Goal: Task Accomplishment & Management: Use online tool/utility

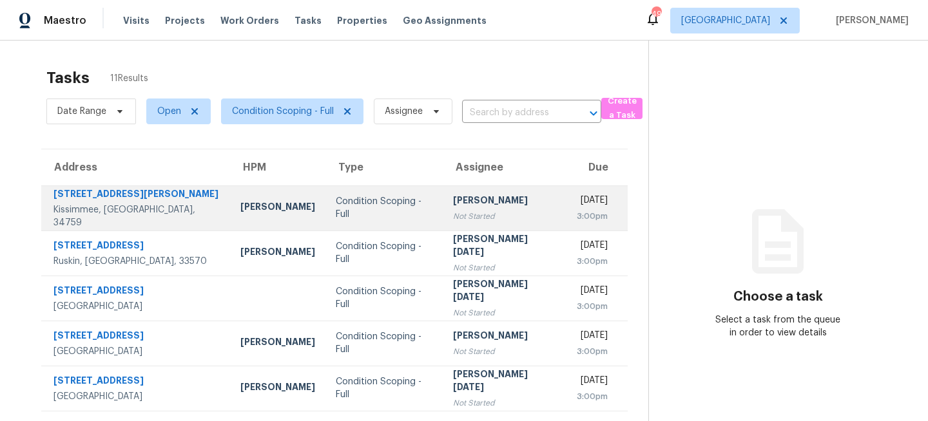
click at [343, 210] on div "Condition Scoping - Full" at bounding box center [384, 208] width 97 height 26
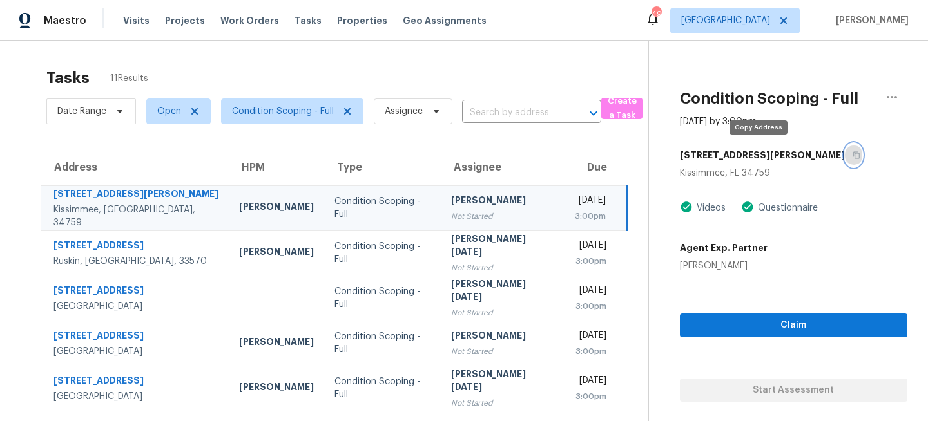
click at [853, 155] on icon "button" at bounding box center [857, 155] width 8 height 8
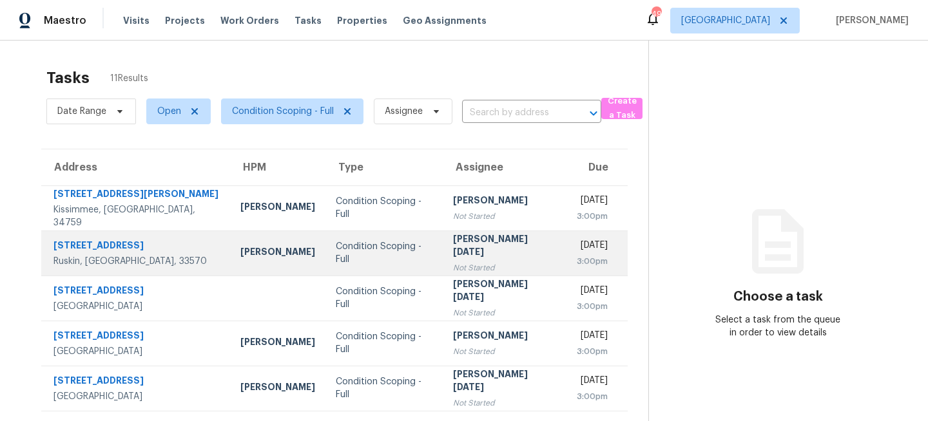
click at [453, 262] on div "Not Started" at bounding box center [504, 268] width 103 height 13
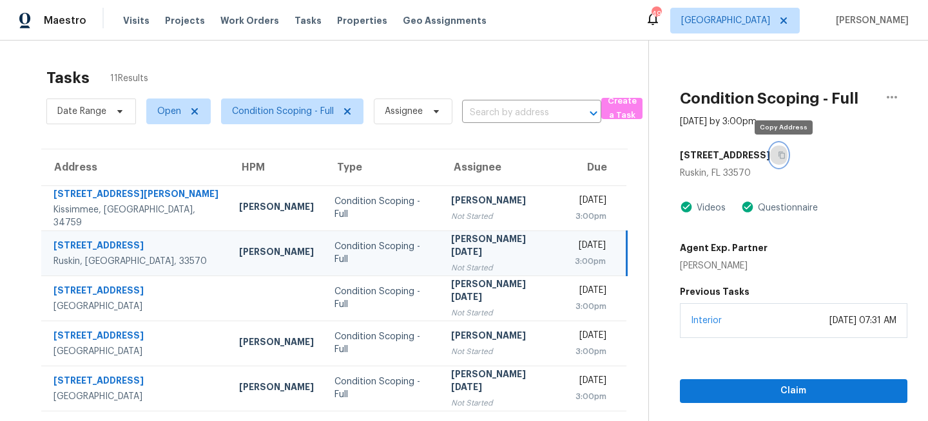
click at [785, 151] on icon "button" at bounding box center [782, 155] width 8 height 8
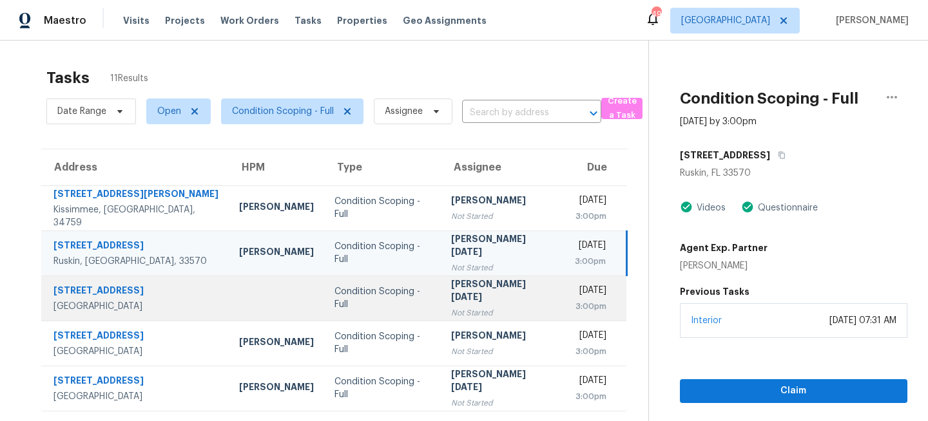
click at [476, 310] on div "Not Started" at bounding box center [502, 313] width 102 height 13
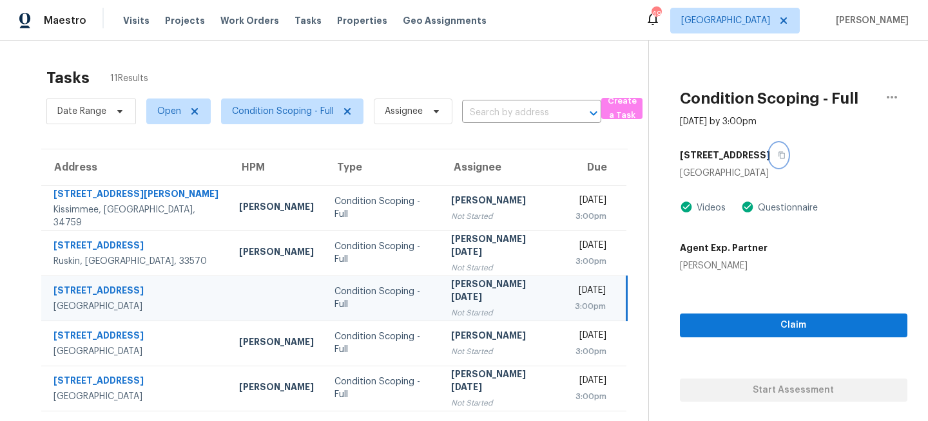
click at [778, 153] on icon "button" at bounding box center [782, 155] width 8 height 8
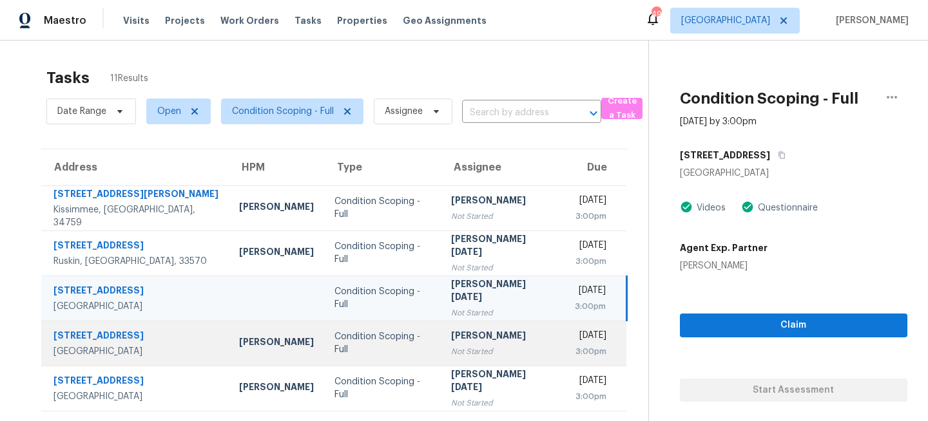
click at [363, 349] on div "Condition Scoping - Full" at bounding box center [382, 344] width 96 height 26
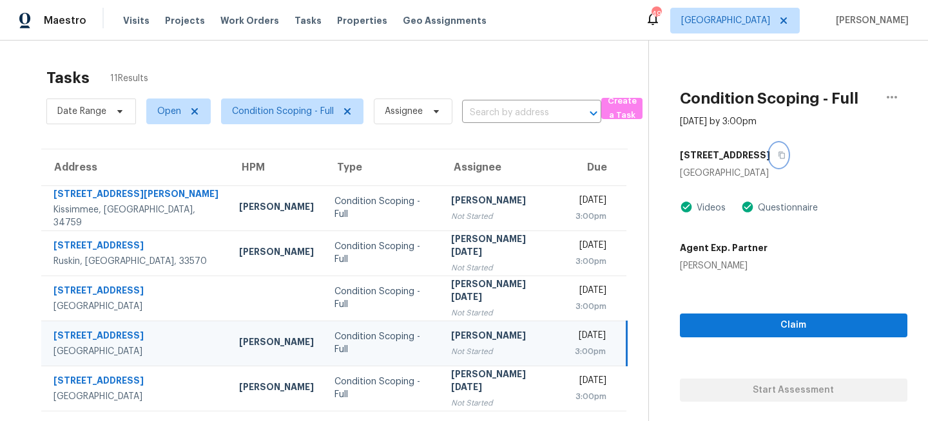
click at [778, 154] on icon "button" at bounding box center [781, 155] width 6 height 7
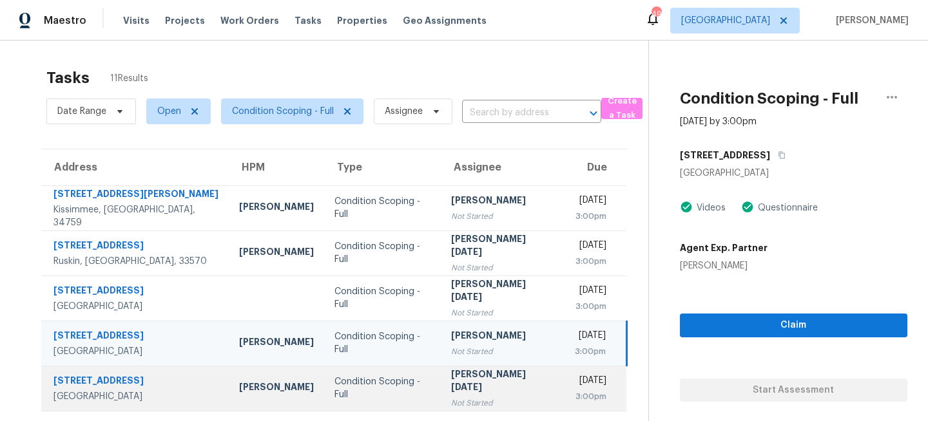
click at [354, 381] on td "Condition Scoping - Full" at bounding box center [382, 388] width 117 height 45
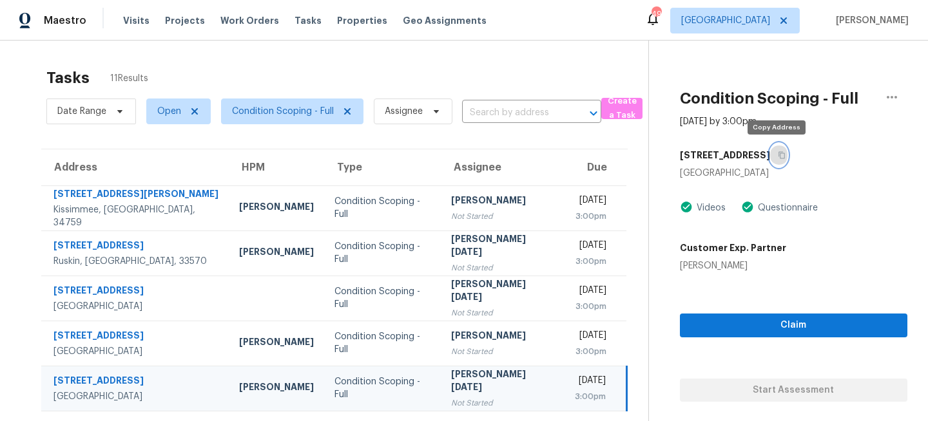
click at [778, 154] on icon "button" at bounding box center [782, 155] width 8 height 8
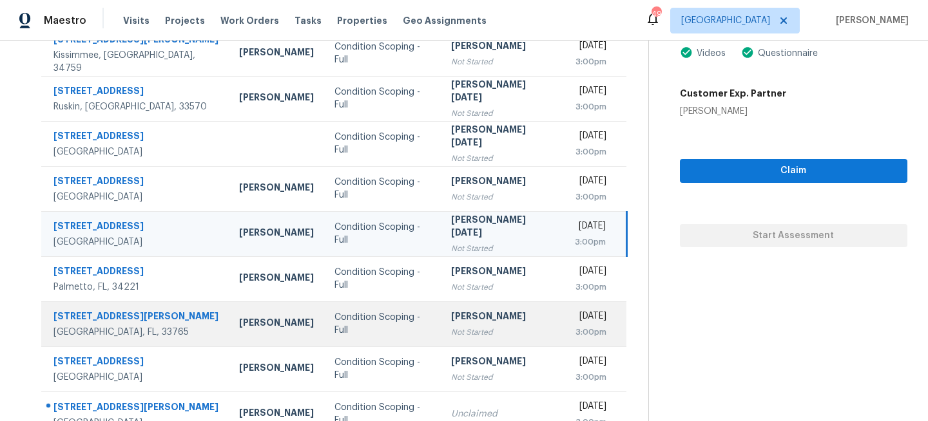
scroll to position [221, 0]
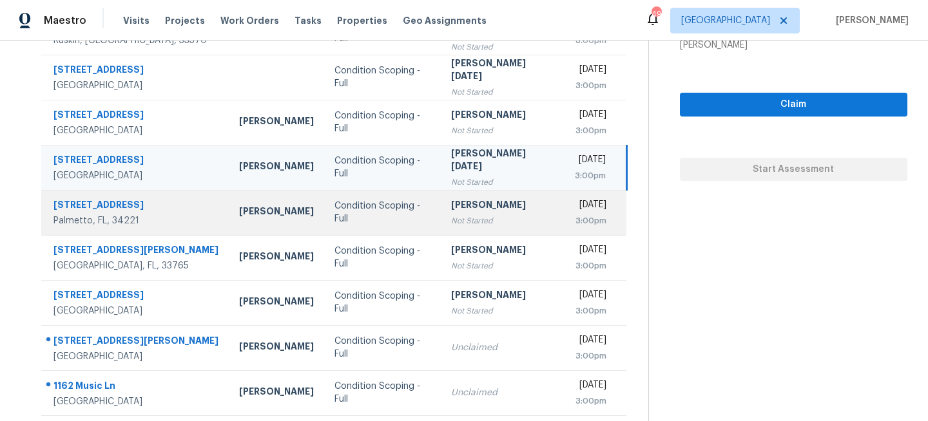
click at [403, 224] on td "Condition Scoping - Full" at bounding box center [382, 212] width 117 height 45
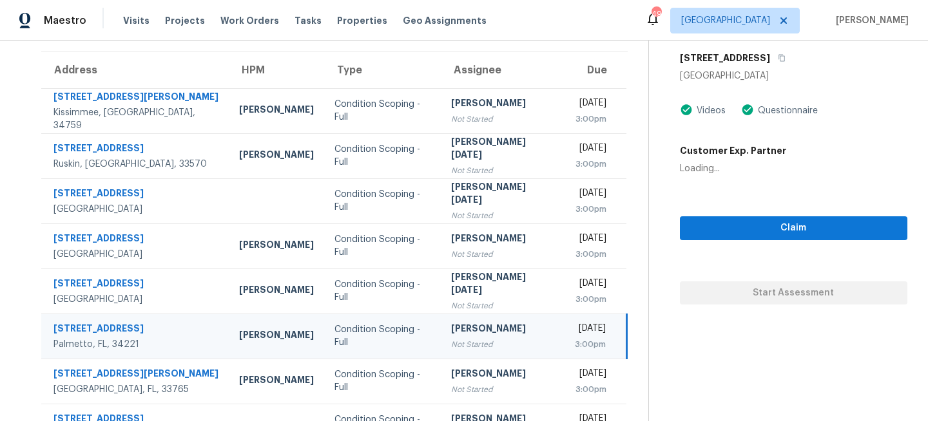
scroll to position [43, 0]
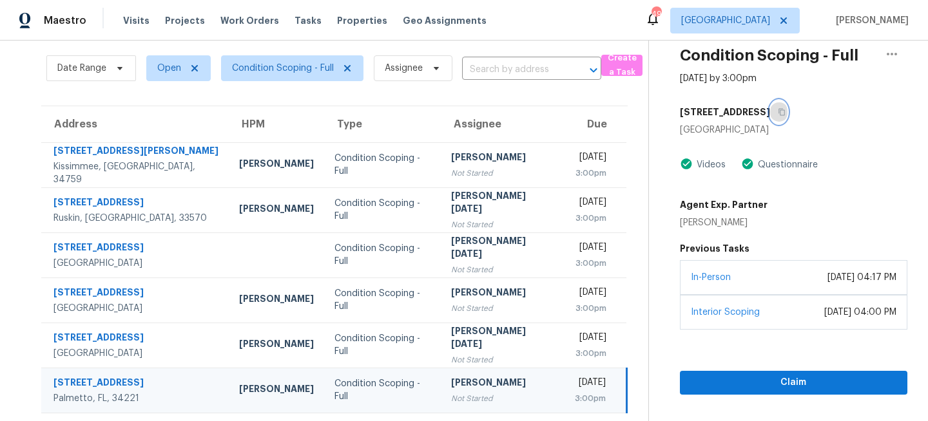
click at [778, 110] on icon "button" at bounding box center [781, 112] width 6 height 7
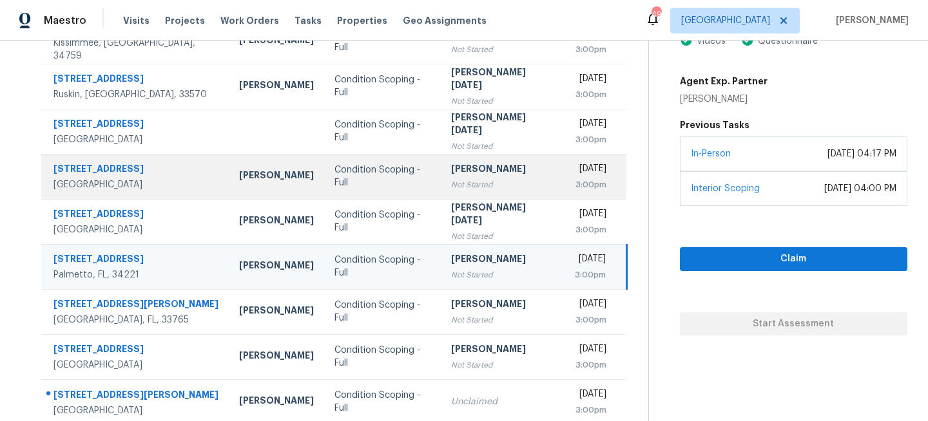
scroll to position [195, 0]
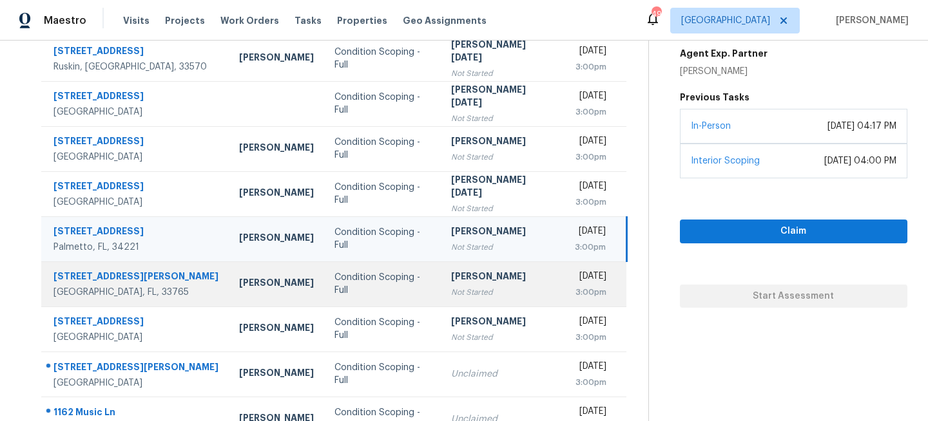
click at [390, 295] on td "Condition Scoping - Full" at bounding box center [382, 284] width 117 height 45
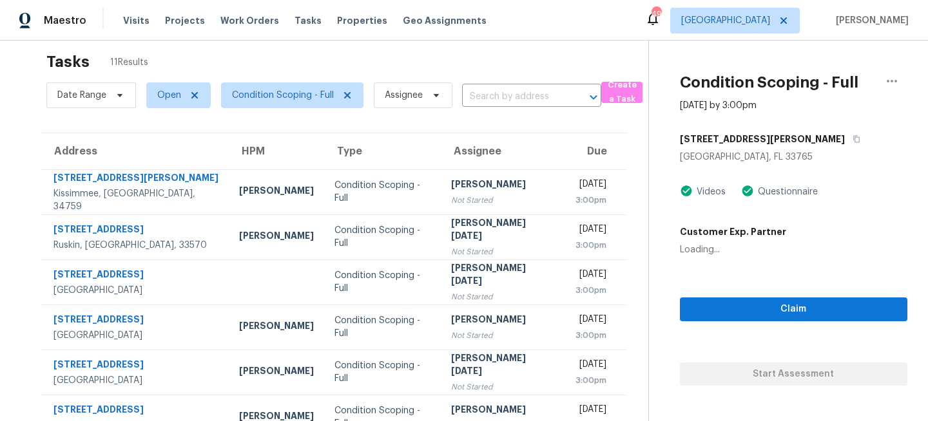
scroll to position [0, 0]
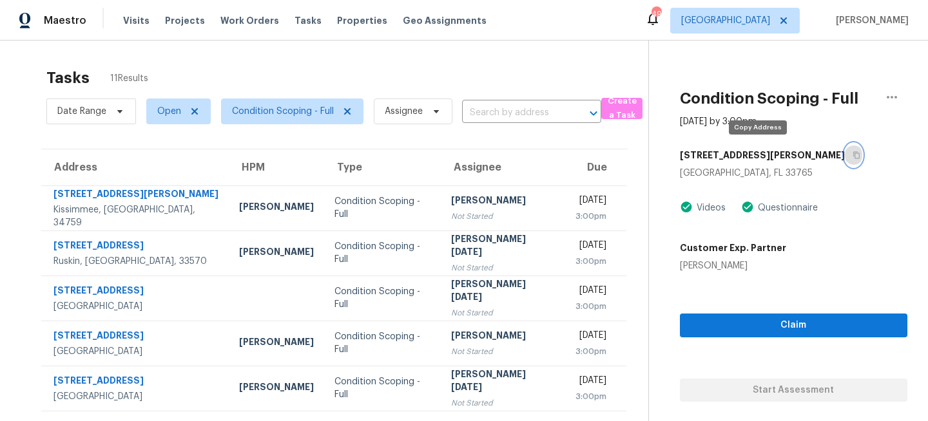
click at [845, 159] on button "button" at bounding box center [853, 155] width 17 height 23
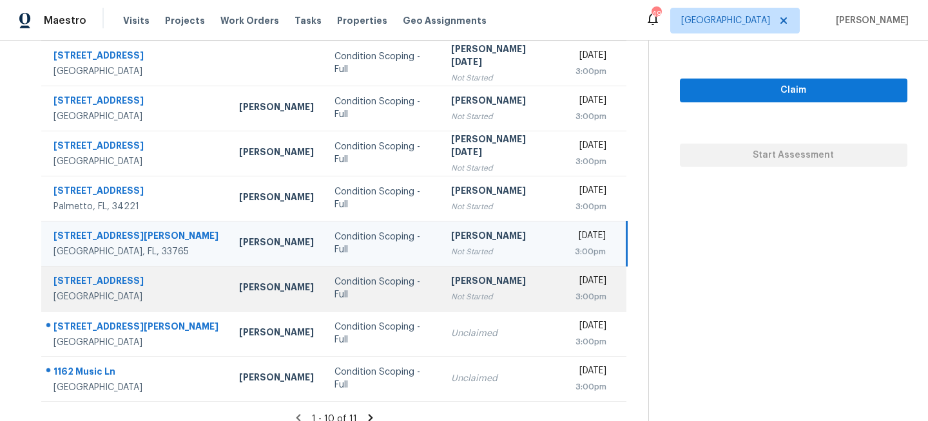
scroll to position [249, 0]
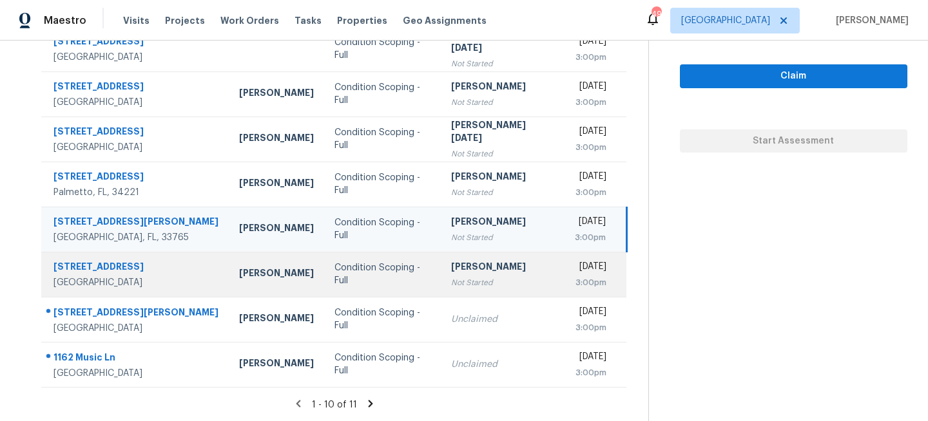
click at [385, 271] on div "Condition Scoping - Full" at bounding box center [382, 275] width 96 height 26
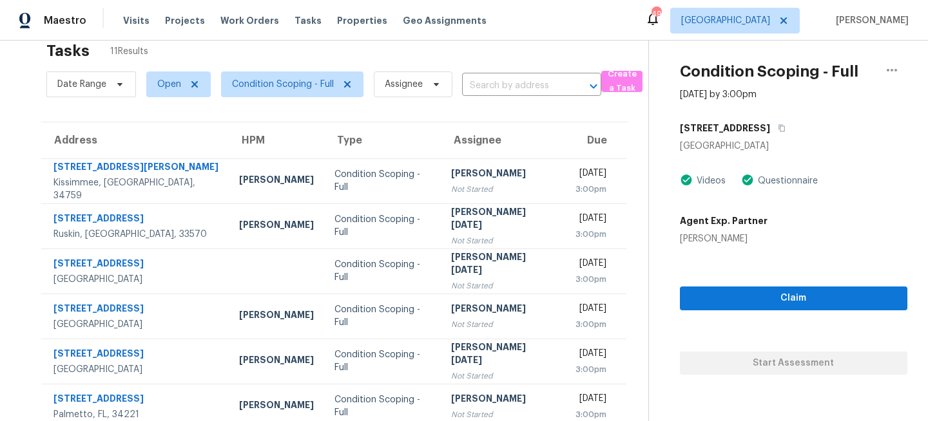
scroll to position [0, 0]
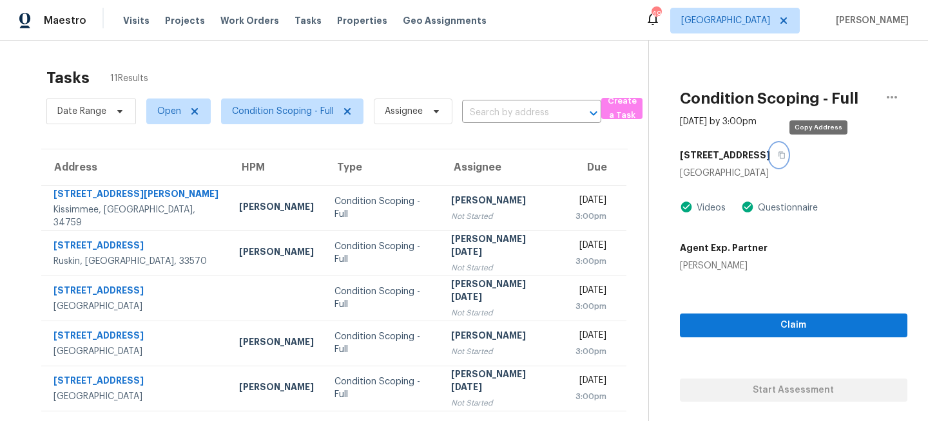
click at [787, 148] on button "button" at bounding box center [778, 155] width 17 height 23
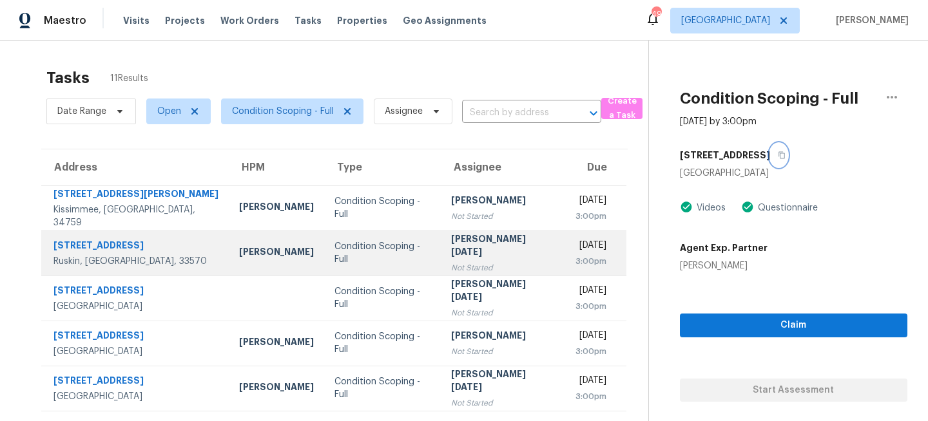
scroll to position [249, 0]
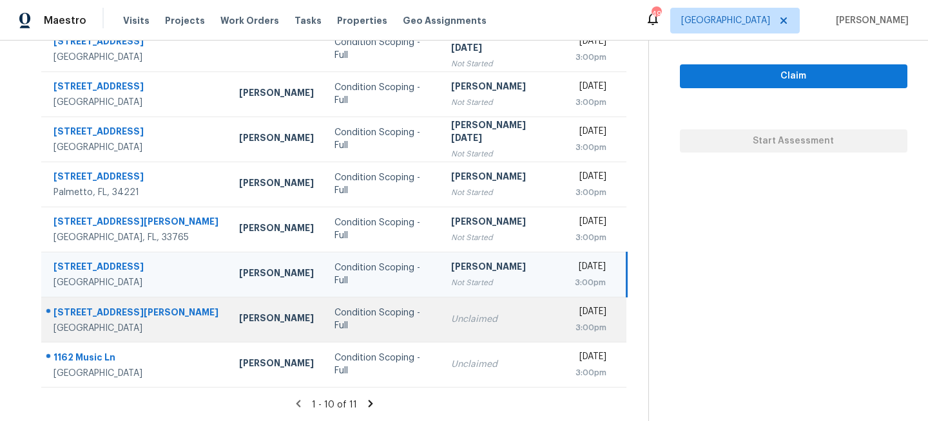
click at [350, 311] on td "Condition Scoping - Full" at bounding box center [382, 319] width 117 height 45
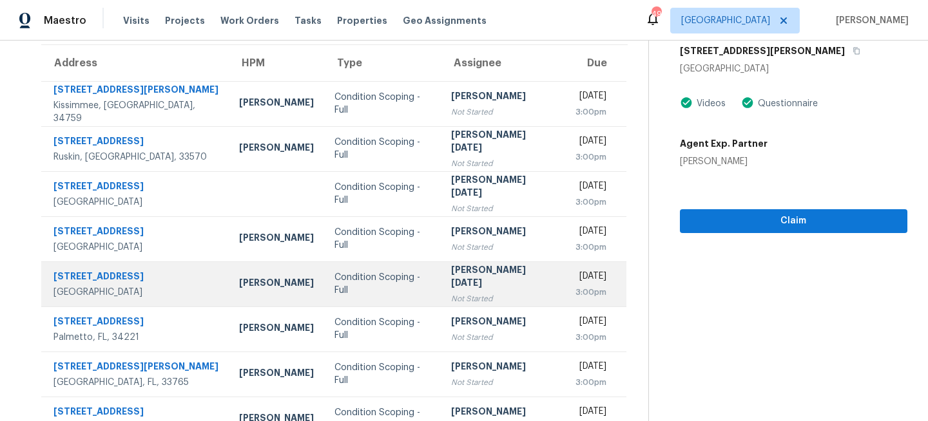
scroll to position [0, 0]
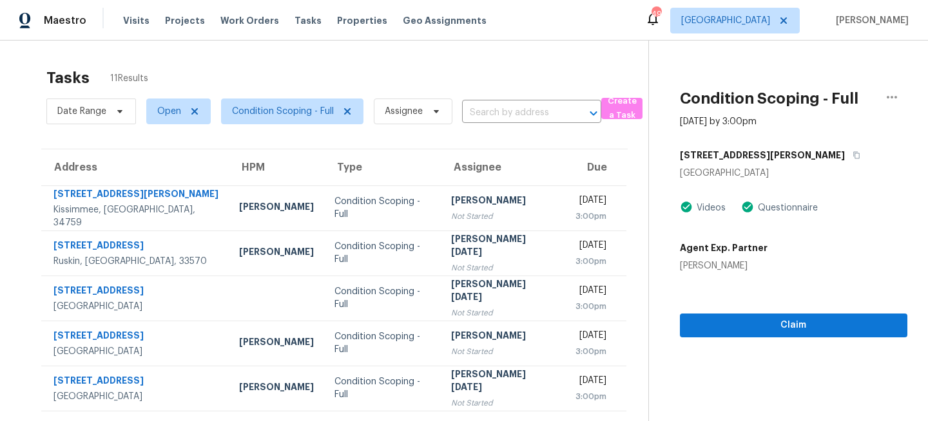
click at [764, 150] on div "9551 Jaybird Ln" at bounding box center [793, 155] width 227 height 23
click at [853, 152] on icon "button" at bounding box center [857, 155] width 8 height 8
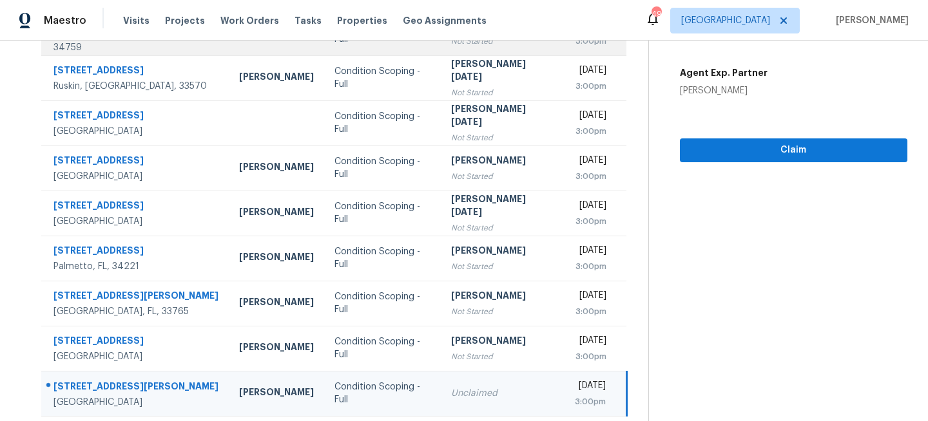
scroll to position [249, 0]
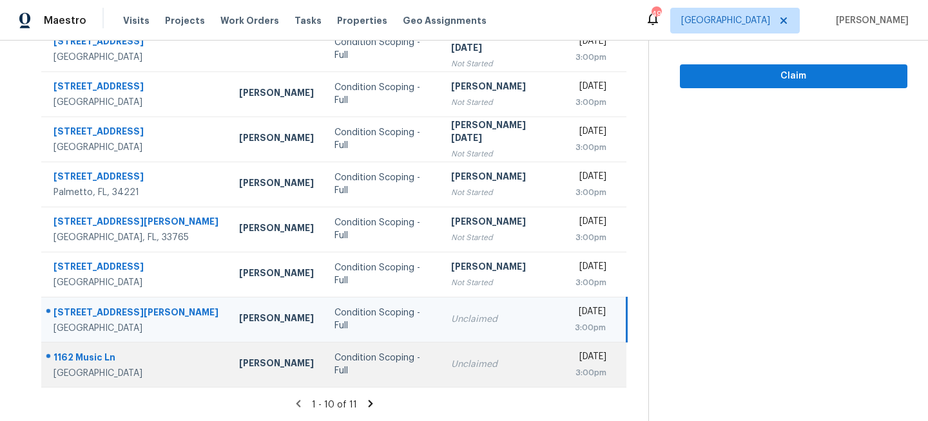
click at [398, 356] on td "Condition Scoping - Full" at bounding box center [382, 364] width 117 height 45
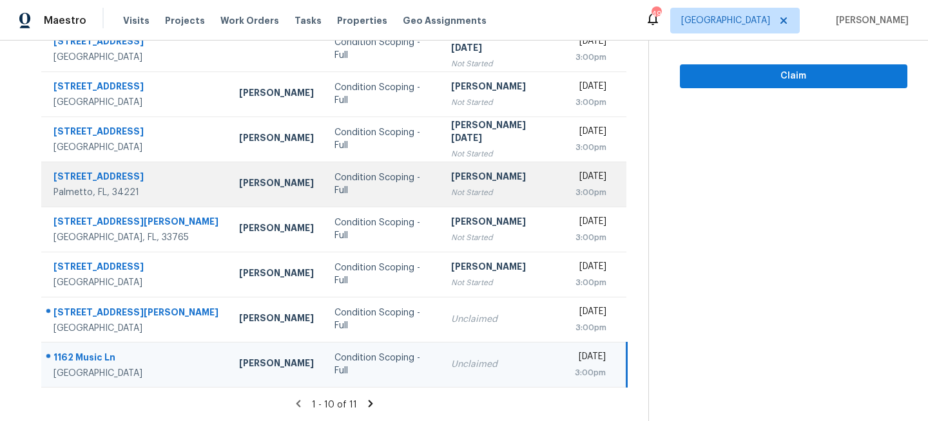
scroll to position [0, 0]
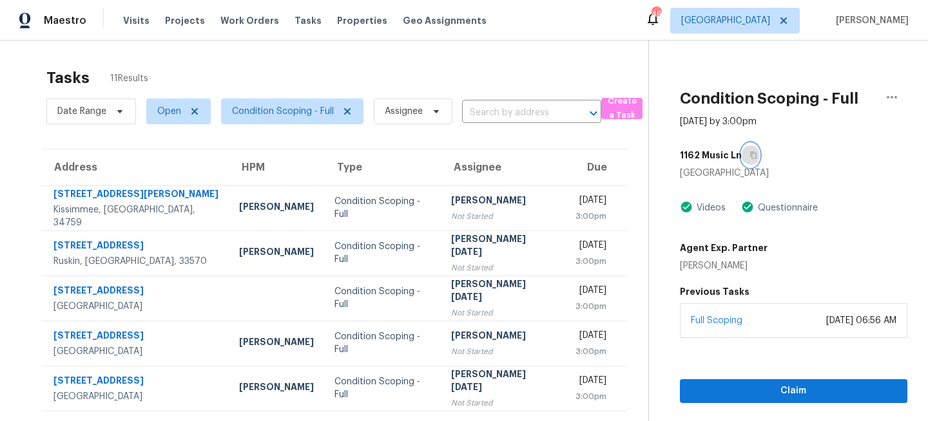
click at [753, 155] on icon "button" at bounding box center [753, 155] width 6 height 7
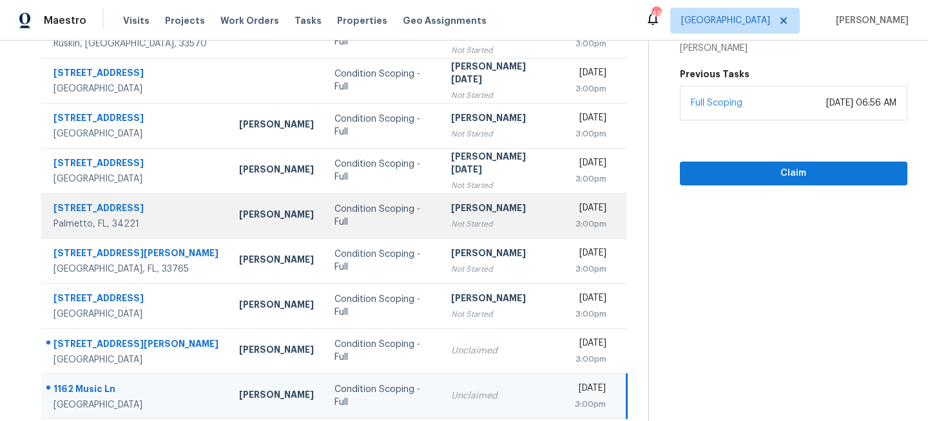
scroll to position [249, 0]
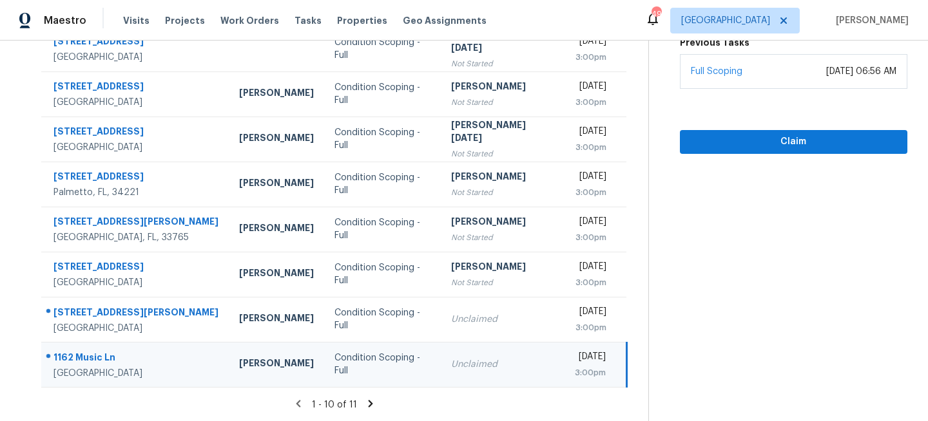
click at [369, 402] on icon at bounding box center [371, 403] width 5 height 7
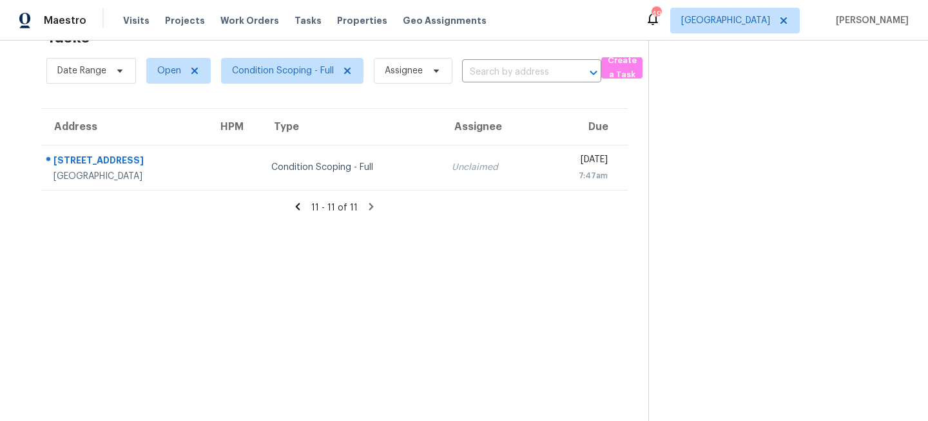
scroll to position [0, 0]
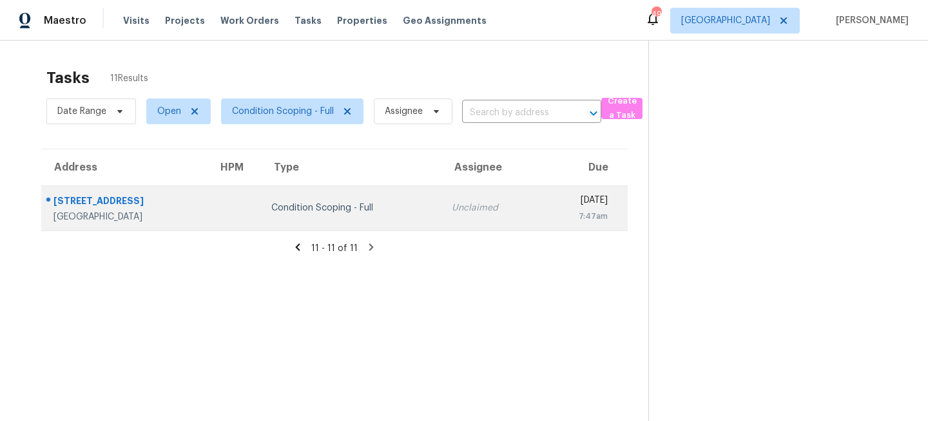
click at [342, 195] on td "Condition Scoping - Full" at bounding box center [351, 208] width 180 height 45
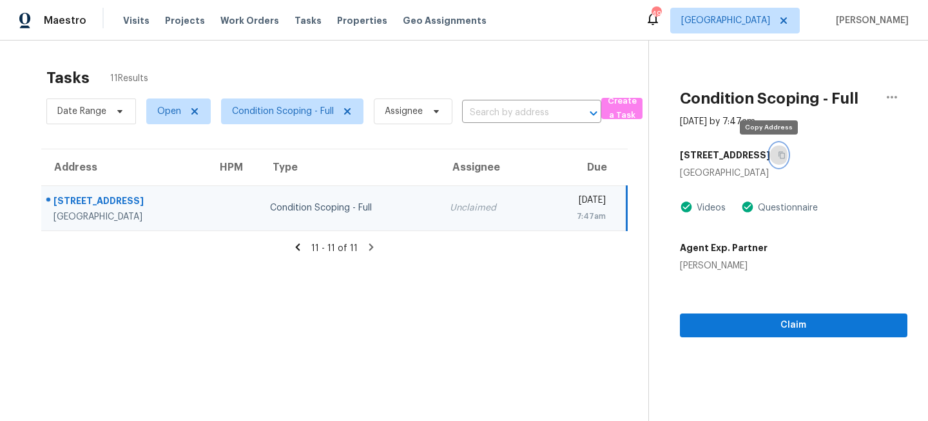
click at [778, 157] on icon "button" at bounding box center [782, 155] width 8 height 8
click at [770, 21] on span "[GEOGRAPHIC_DATA]" at bounding box center [725, 20] width 89 height 13
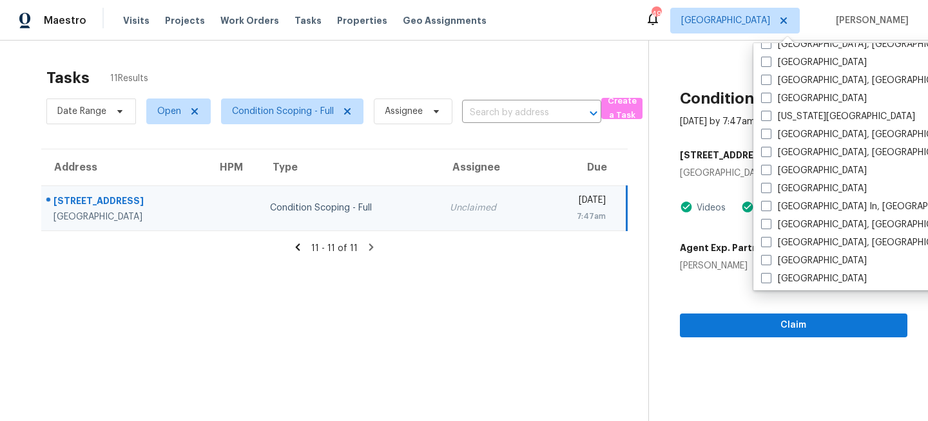
scroll to position [525, 0]
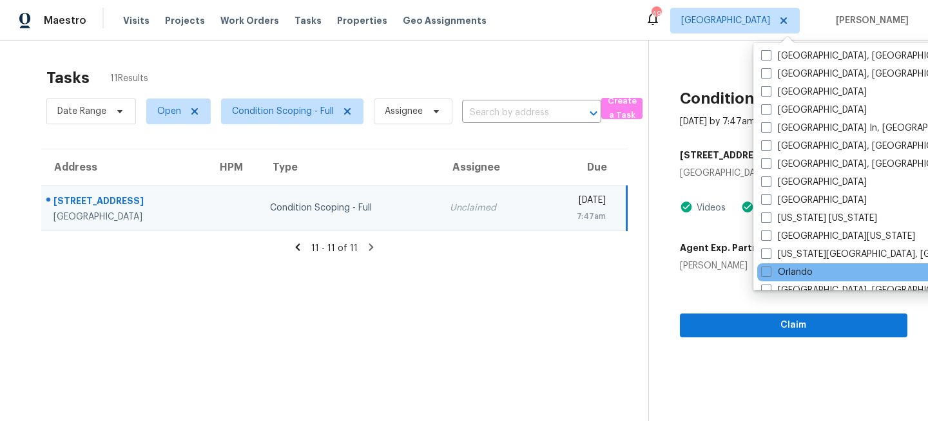
click at [760, 267] on div "Orlando" at bounding box center [887, 273] width 260 height 18
click at [770, 269] on span at bounding box center [766, 272] width 10 height 10
click at [769, 269] on input "Orlando" at bounding box center [765, 270] width 8 height 8
checkbox input "true"
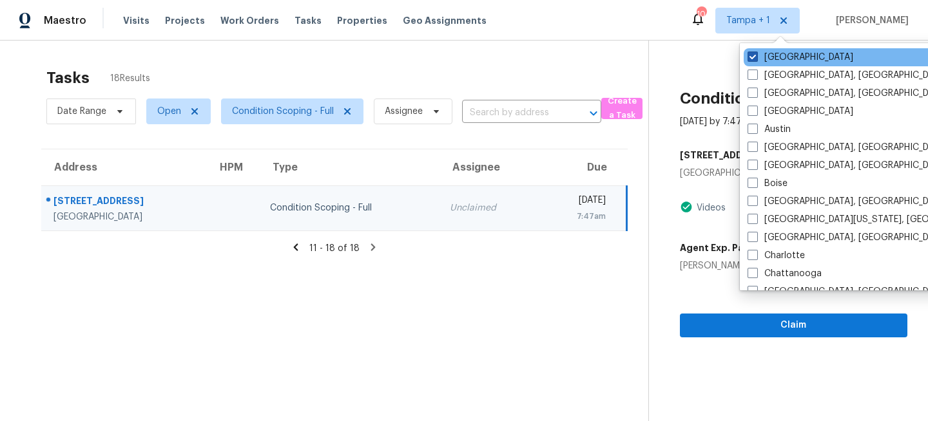
click at [764, 55] on label "[GEOGRAPHIC_DATA]" at bounding box center [801, 57] width 106 height 13
click at [756, 55] on input "[GEOGRAPHIC_DATA]" at bounding box center [752, 55] width 8 height 8
checkbox input "false"
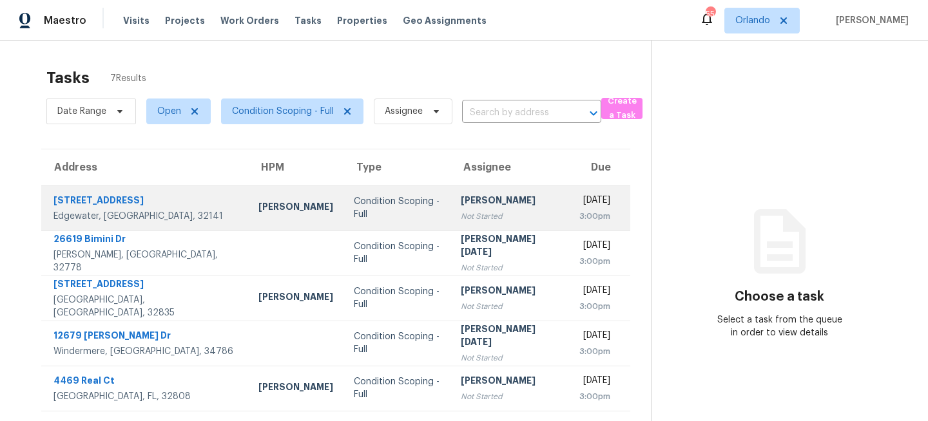
click at [343, 202] on td "Condition Scoping - Full" at bounding box center [397, 208] width 108 height 45
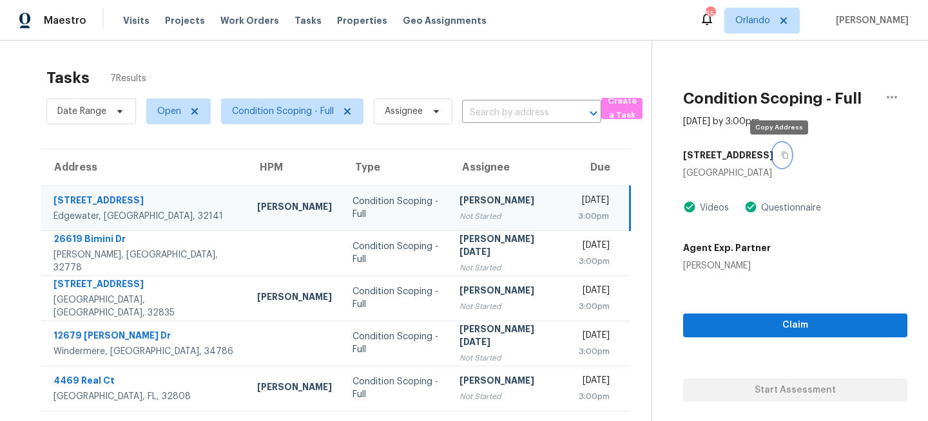
click at [782, 159] on button "button" at bounding box center [781, 155] width 17 height 23
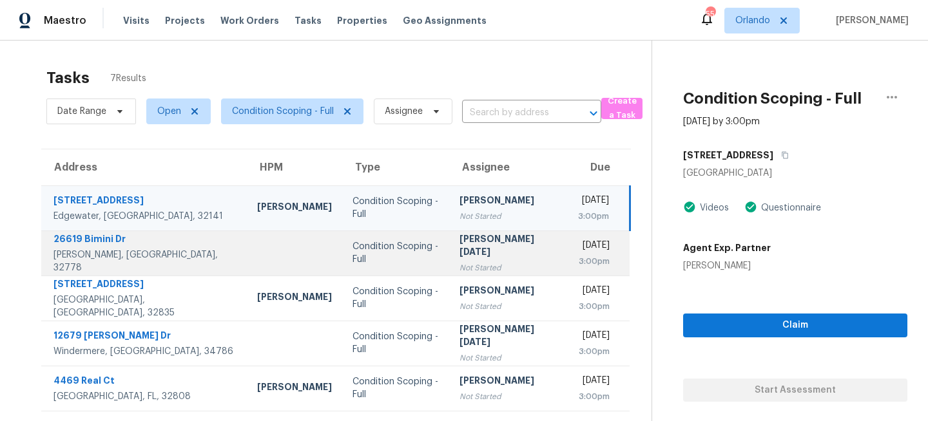
click at [357, 256] on div "Condition Scoping - Full" at bounding box center [396, 253] width 86 height 26
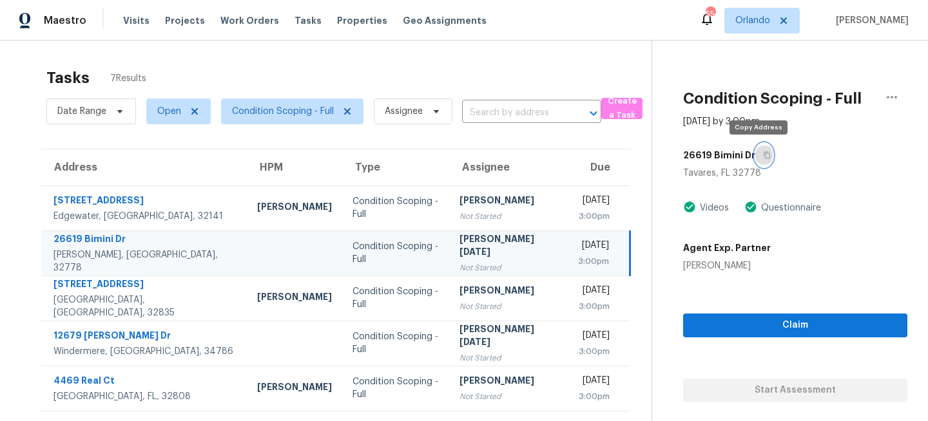
click at [764, 153] on icon "button" at bounding box center [767, 155] width 6 height 7
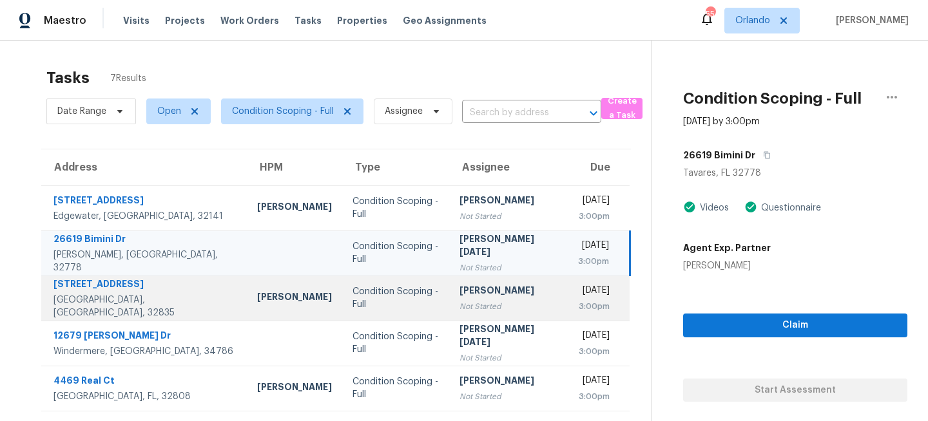
click at [459, 307] on div "Not Started" at bounding box center [508, 306] width 98 height 13
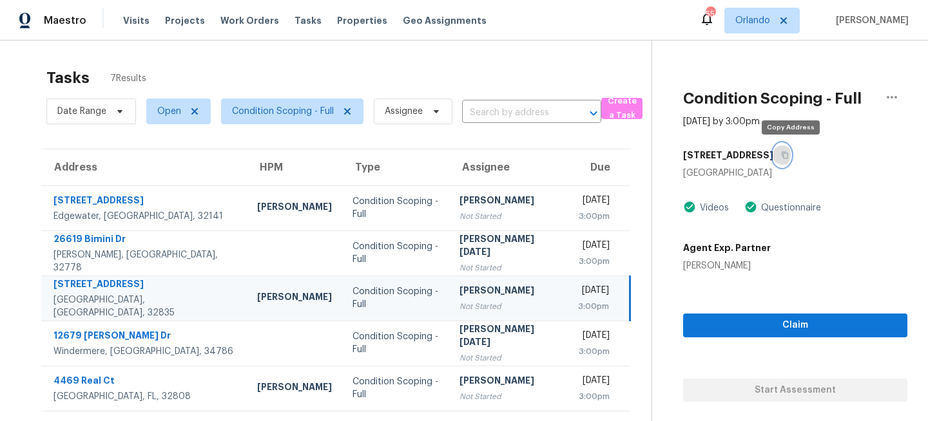
click at [788, 155] on icon "button" at bounding box center [785, 155] width 6 height 7
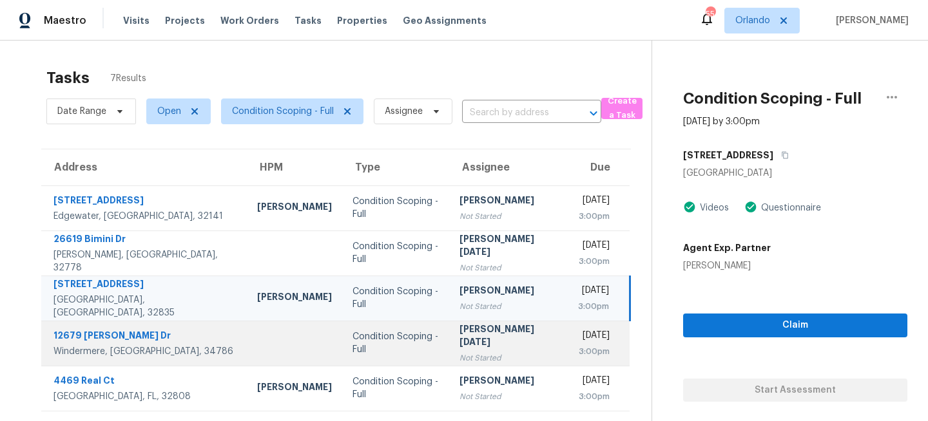
click at [342, 331] on td "Condition Scoping - Full" at bounding box center [395, 343] width 107 height 45
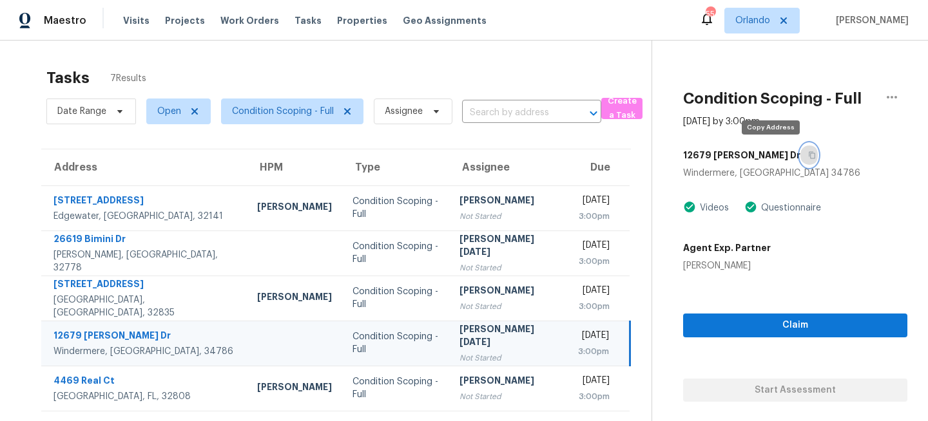
click at [808, 157] on icon "button" at bounding box center [812, 155] width 8 height 8
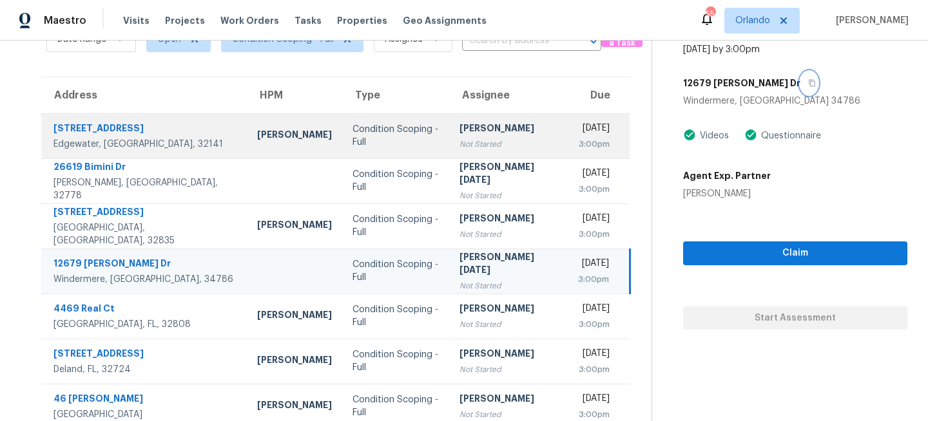
scroll to position [83, 0]
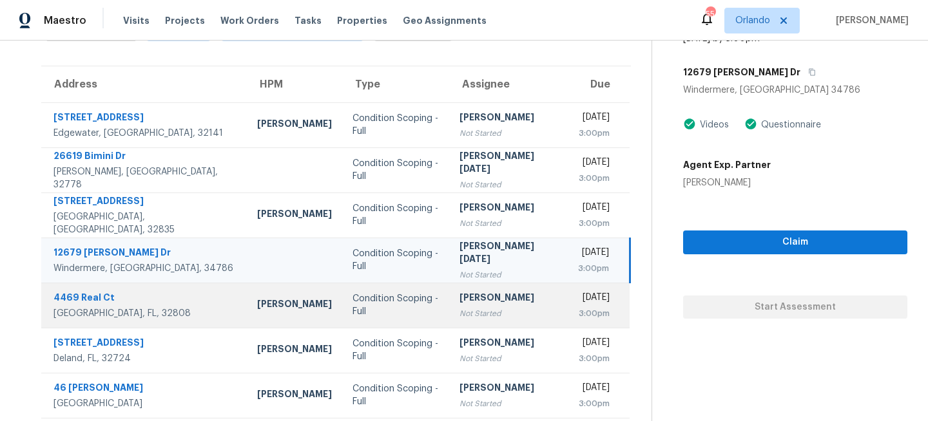
click at [459, 310] on div "Not Started" at bounding box center [508, 313] width 98 height 13
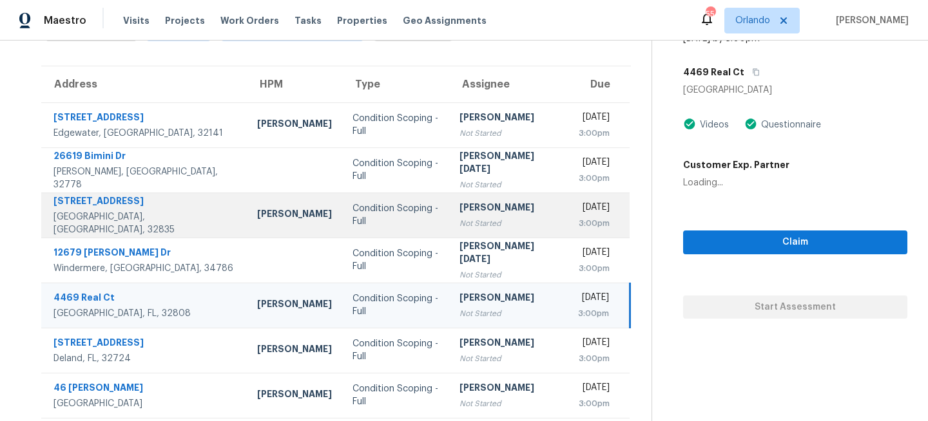
scroll to position [0, 0]
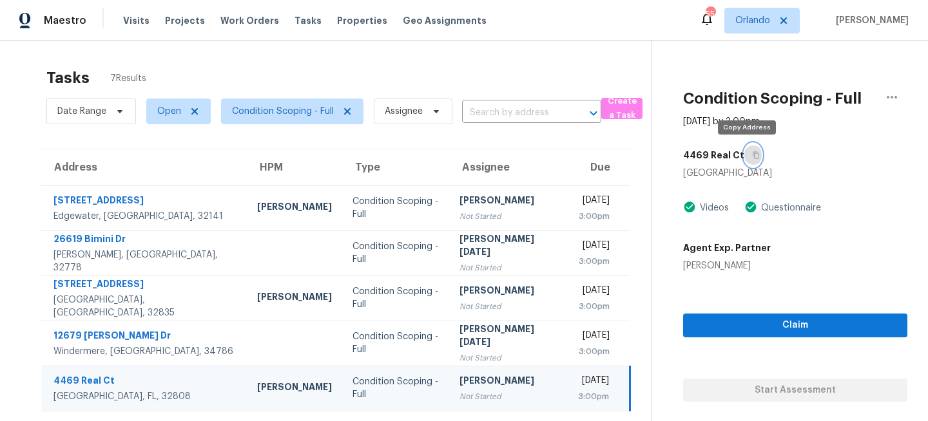
click at [747, 149] on button "button" at bounding box center [752, 155] width 17 height 23
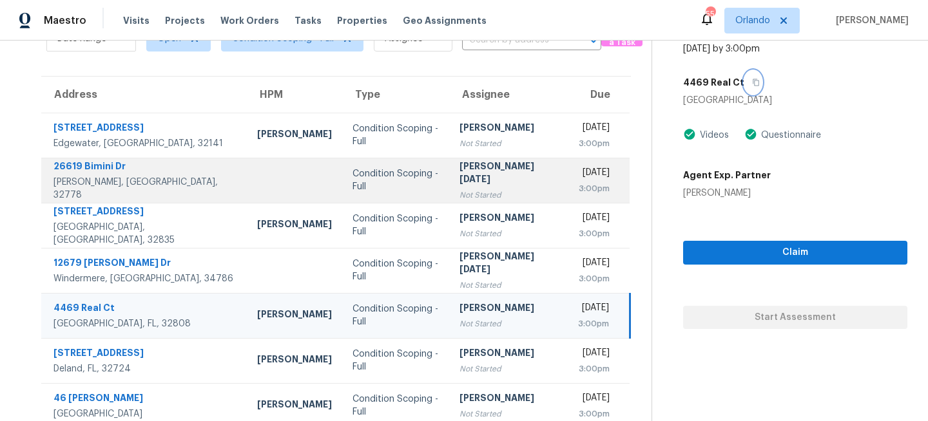
scroll to position [90, 0]
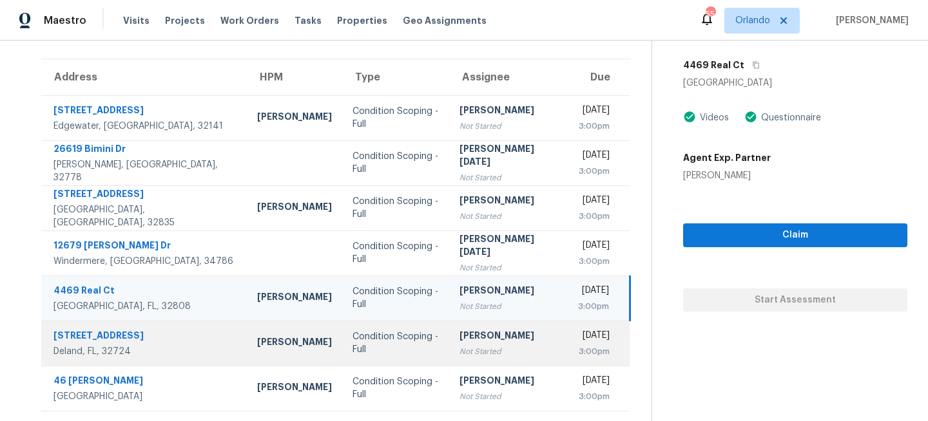
click at [377, 349] on div "Condition Scoping - Full" at bounding box center [396, 344] width 86 height 26
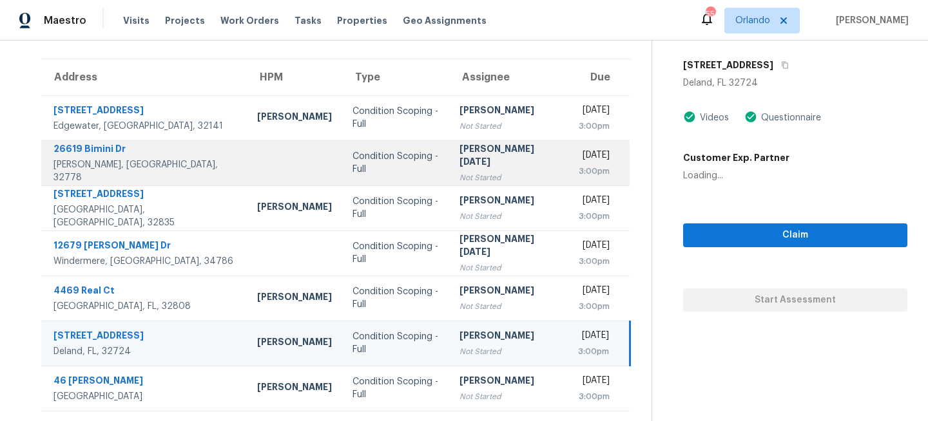
scroll to position [0, 0]
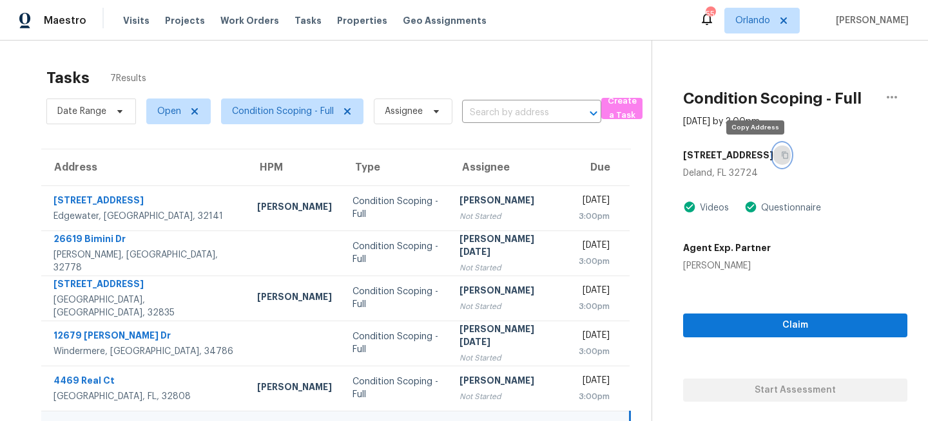
click at [781, 156] on icon "button" at bounding box center [785, 155] width 8 height 8
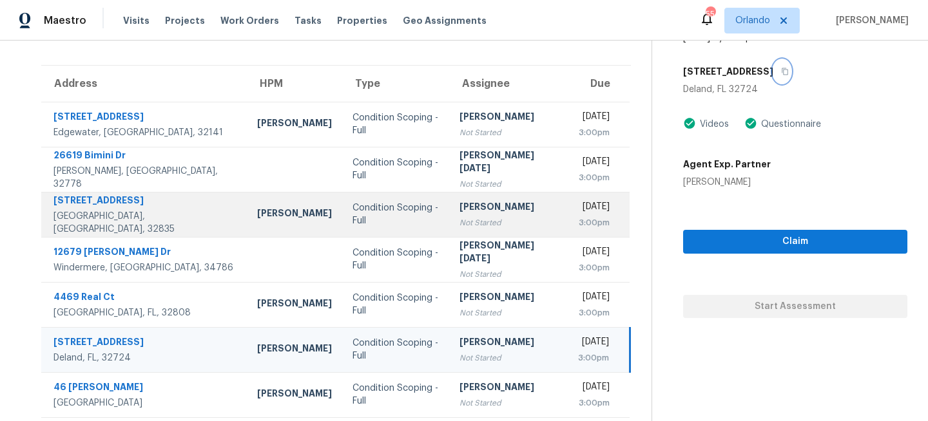
scroll to position [90, 0]
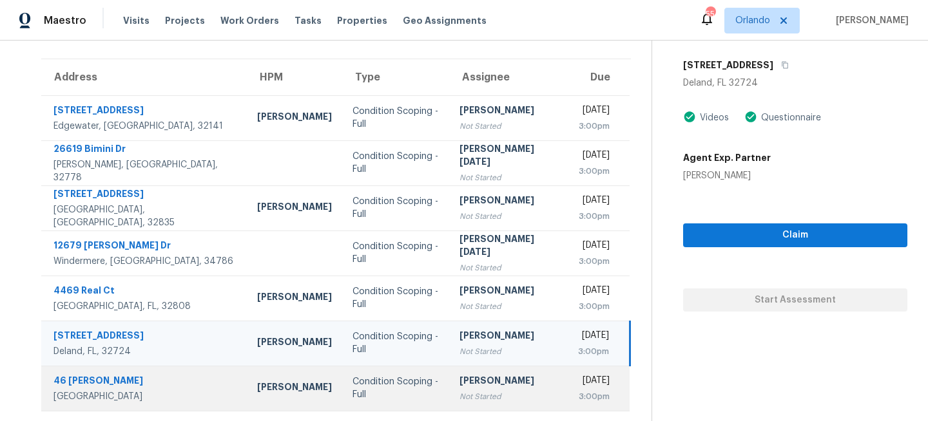
click at [362, 380] on td "Condition Scoping - Full" at bounding box center [395, 388] width 107 height 45
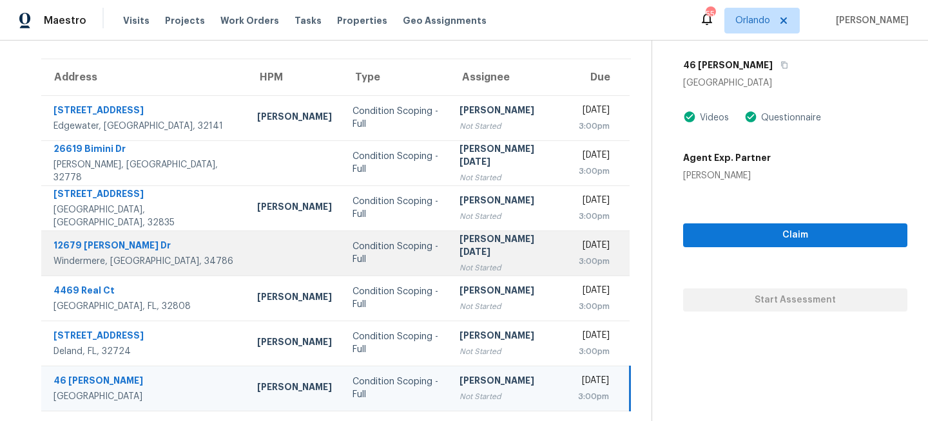
scroll to position [0, 0]
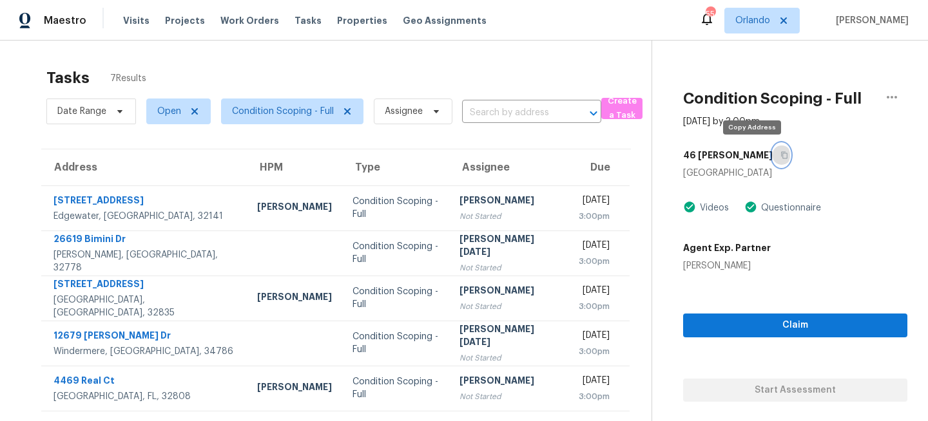
click at [780, 155] on icon "button" at bounding box center [784, 155] width 8 height 8
click at [755, 18] on span "Orlando" at bounding box center [761, 21] width 75 height 26
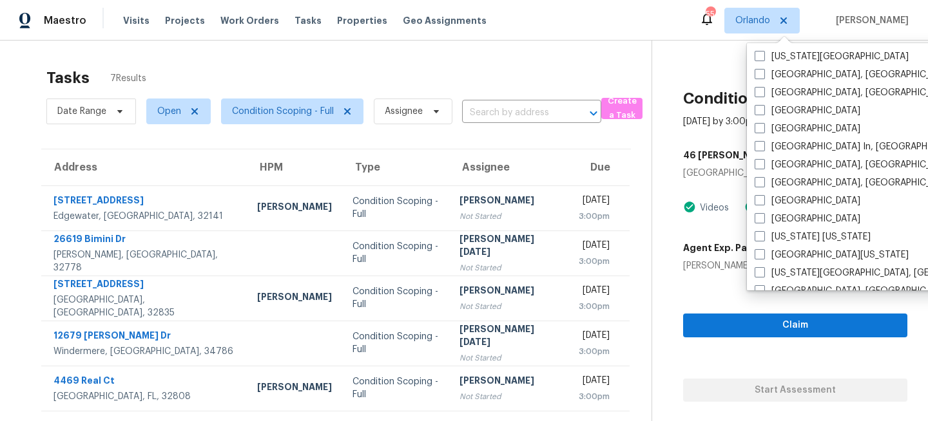
scroll to position [523, 0]
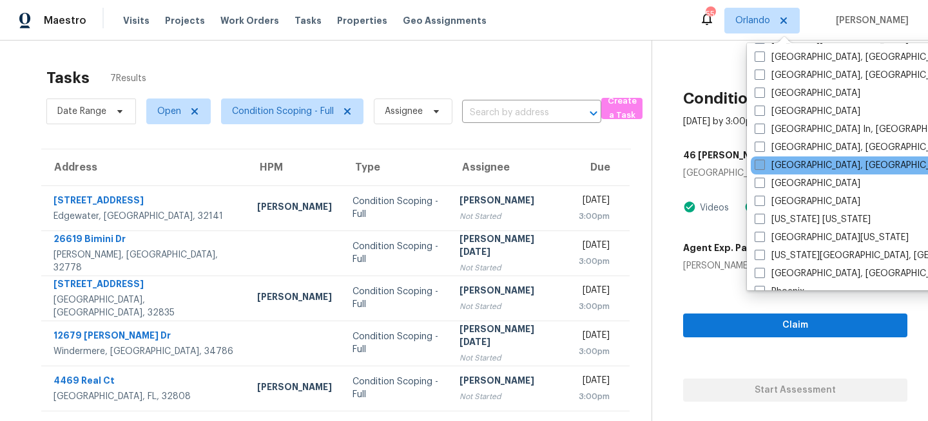
click at [772, 163] on label "[GEOGRAPHIC_DATA], [GEOGRAPHIC_DATA]" at bounding box center [855, 165] width 200 height 13
click at [763, 163] on input "[GEOGRAPHIC_DATA], [GEOGRAPHIC_DATA]" at bounding box center [759, 163] width 8 height 8
checkbox input "true"
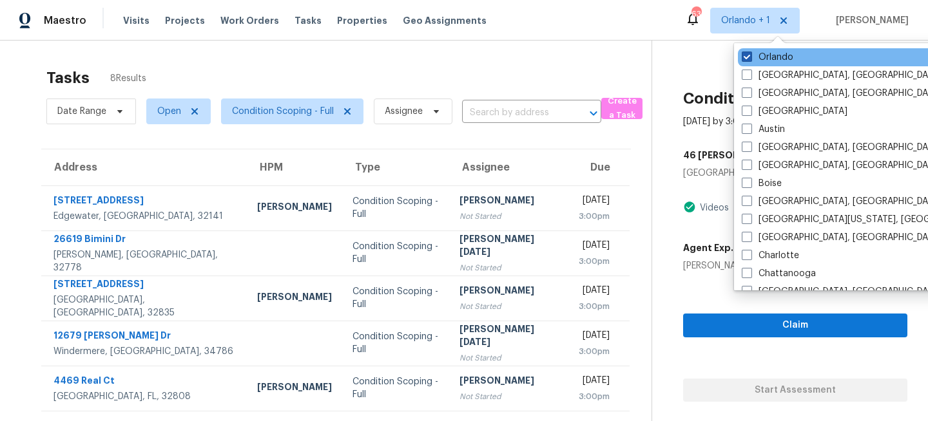
click at [771, 58] on label "Orlando" at bounding box center [768, 57] width 52 height 13
click at [750, 58] on input "Orlando" at bounding box center [746, 55] width 8 height 8
checkbox input "false"
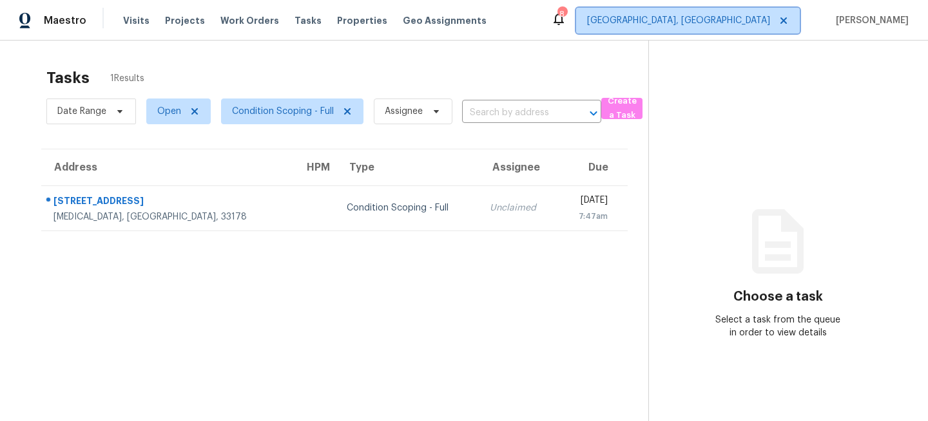
click at [764, 14] on span "[GEOGRAPHIC_DATA], [GEOGRAPHIC_DATA]" at bounding box center [678, 20] width 183 height 13
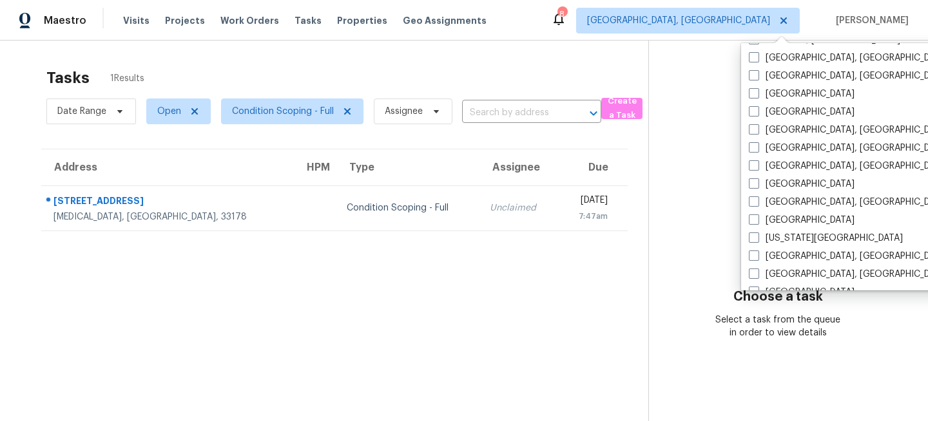
scroll to position [332, 0]
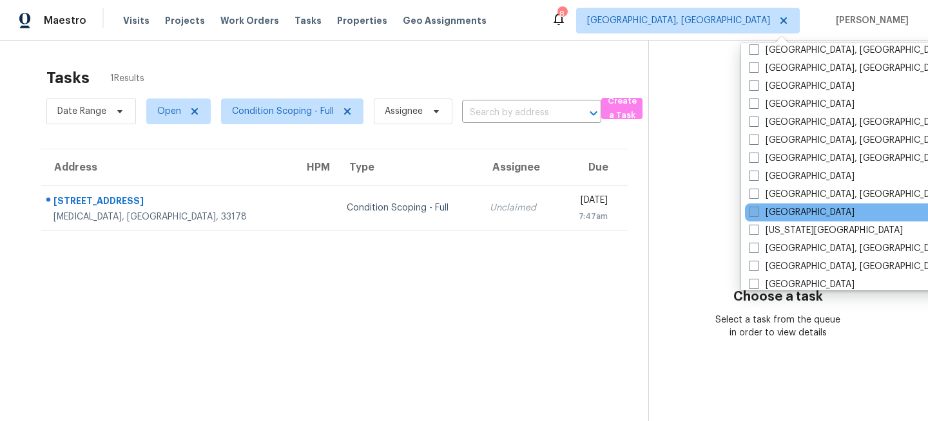
click at [771, 208] on label "[GEOGRAPHIC_DATA]" at bounding box center [802, 212] width 106 height 13
click at [757, 208] on input "[GEOGRAPHIC_DATA]" at bounding box center [753, 210] width 8 height 8
checkbox input "true"
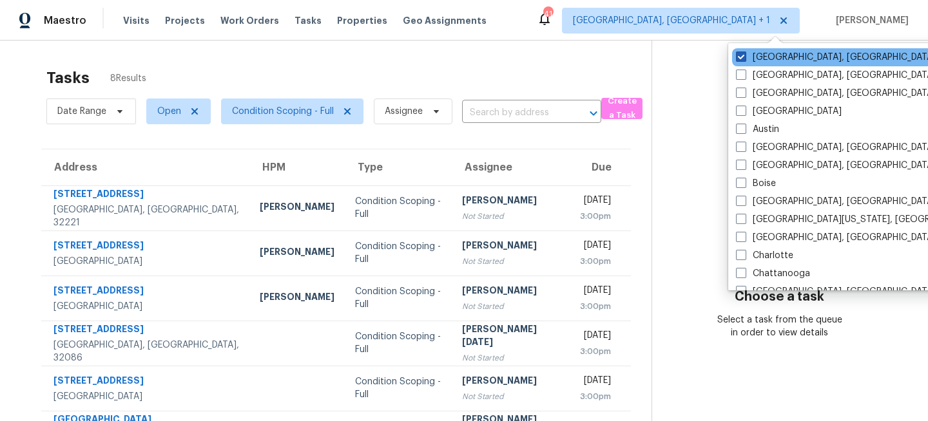
click at [768, 57] on label "Miami, FL" at bounding box center [836, 57] width 200 height 13
click at [744, 57] on input "Miami, FL" at bounding box center [740, 55] width 8 height 8
checkbox input "false"
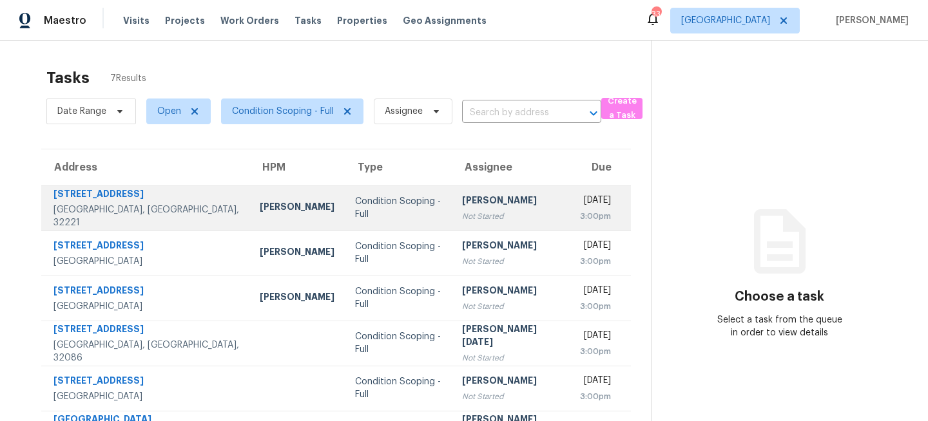
click at [462, 215] on div "Not Started" at bounding box center [510, 216] width 97 height 13
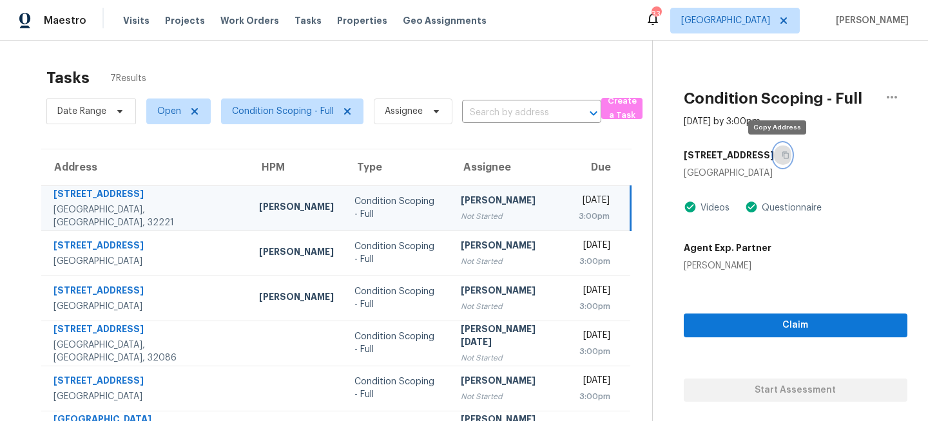
click at [782, 157] on icon "button" at bounding box center [785, 155] width 6 height 7
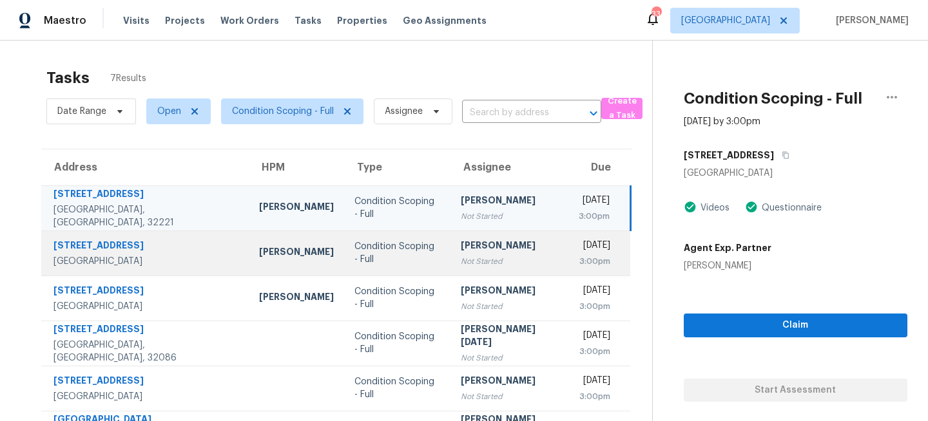
click at [387, 265] on td "Condition Scoping - Full" at bounding box center [397, 253] width 106 height 45
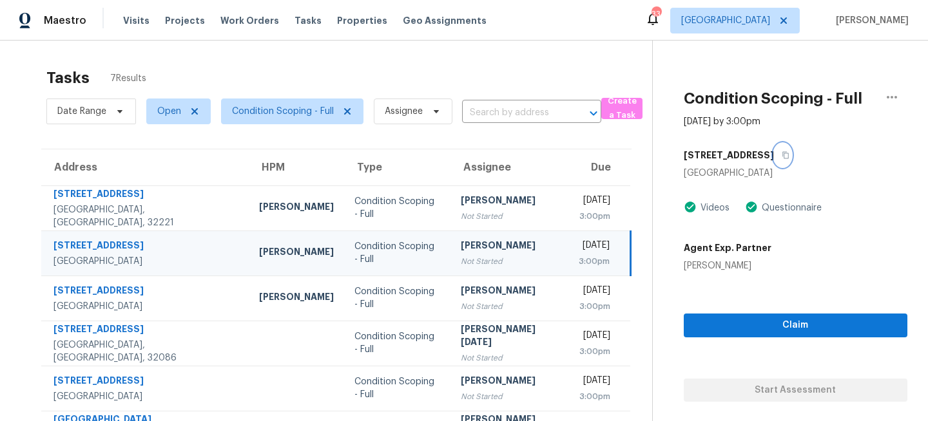
click at [782, 154] on icon "button" at bounding box center [786, 155] width 8 height 8
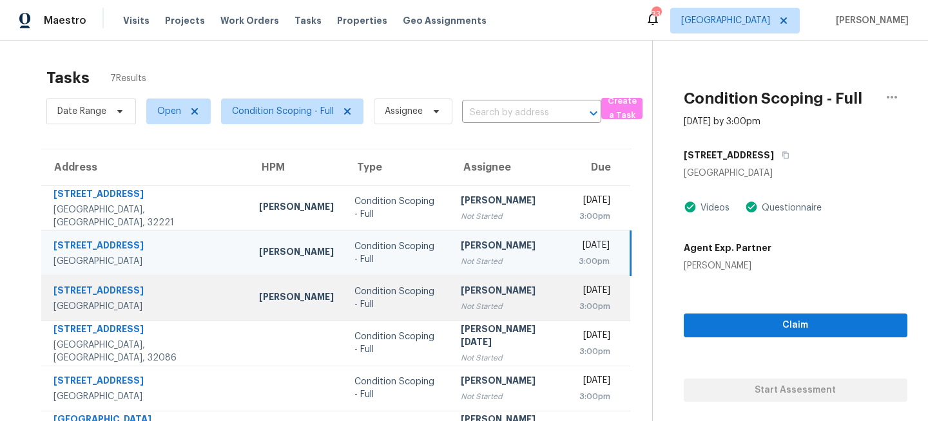
click at [450, 298] on td "Pavithran Omsekar Not Started" at bounding box center [509, 298] width 118 height 45
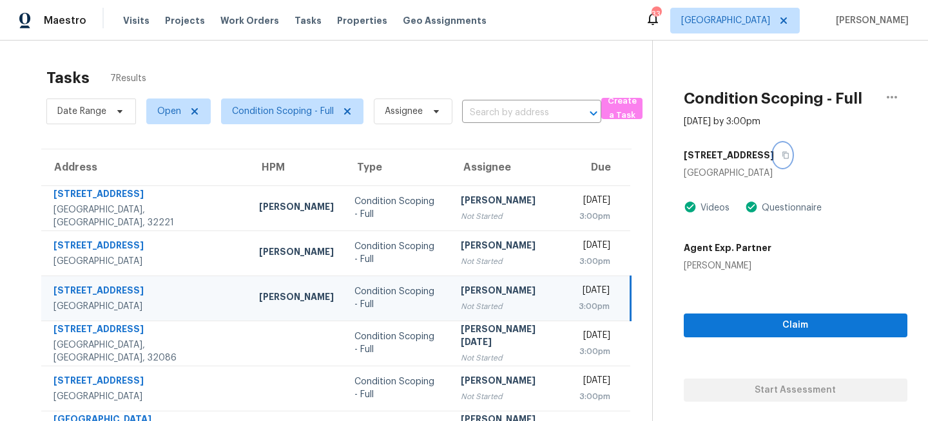
click at [782, 157] on icon "button" at bounding box center [785, 155] width 6 height 7
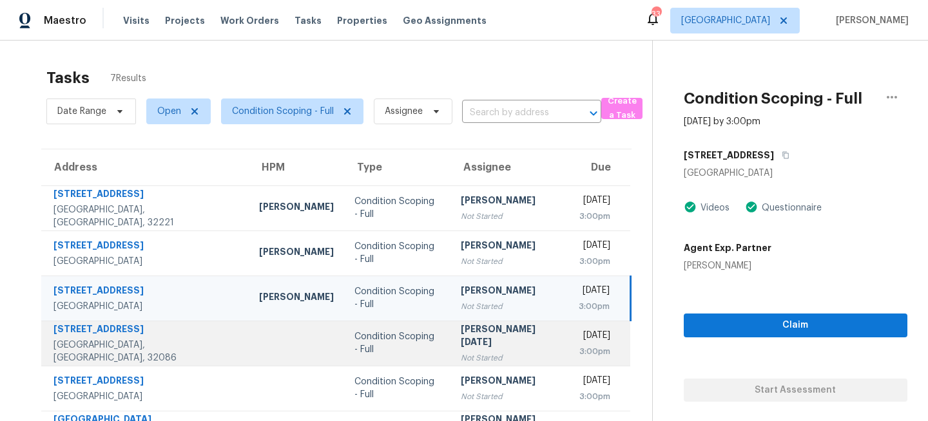
click at [378, 345] on div "Condition Scoping - Full" at bounding box center [397, 344] width 86 height 26
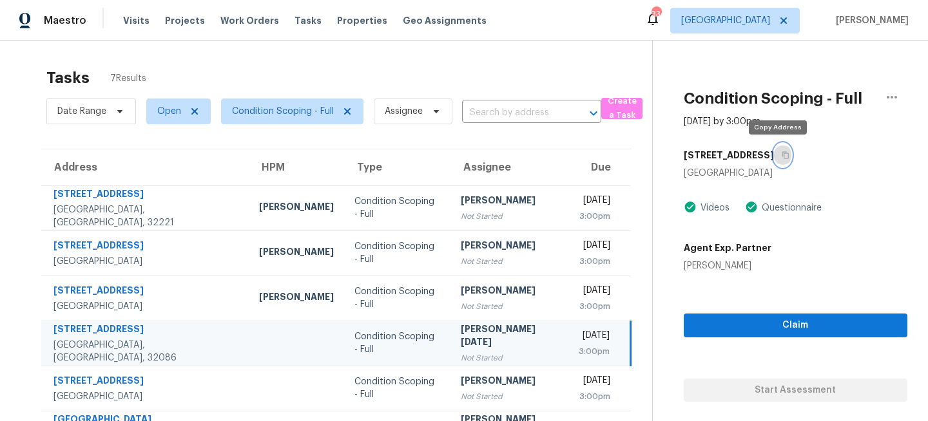
click at [782, 155] on icon "button" at bounding box center [786, 155] width 8 height 8
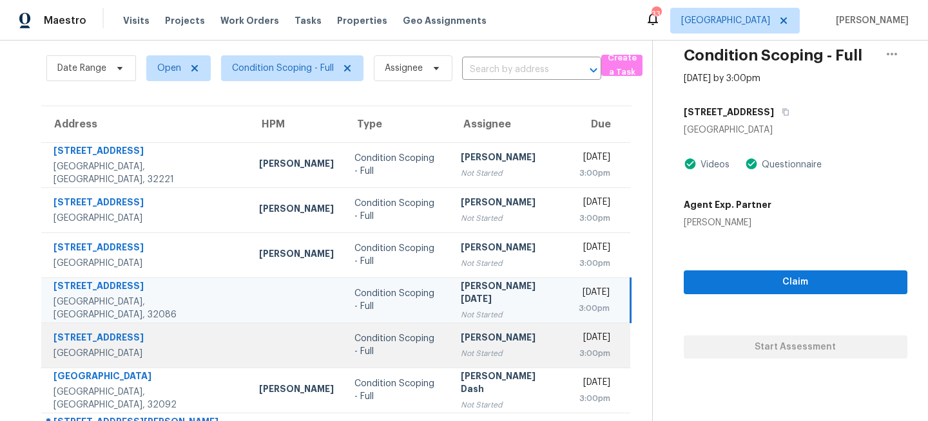
click at [370, 347] on div "Condition Scoping - Full" at bounding box center [397, 346] width 86 height 26
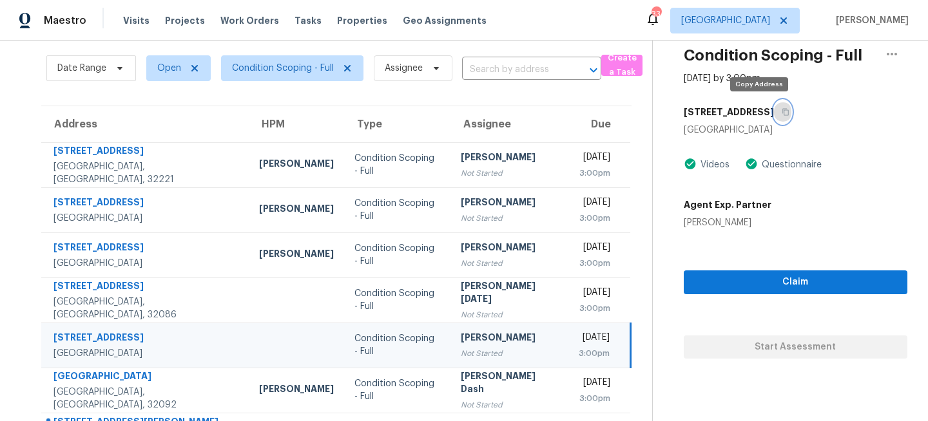
click at [782, 110] on icon "button" at bounding box center [786, 112] width 8 height 8
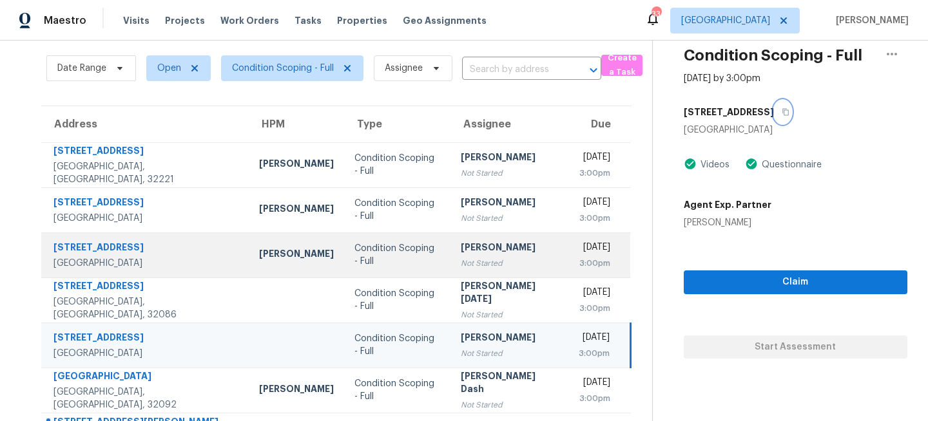
scroll to position [90, 0]
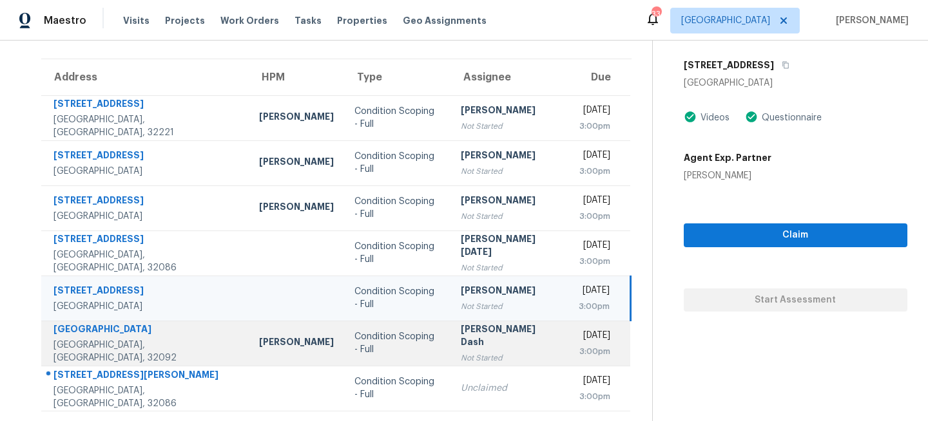
click at [461, 338] on div "Soumya Ranjan Dash" at bounding box center [509, 337] width 97 height 29
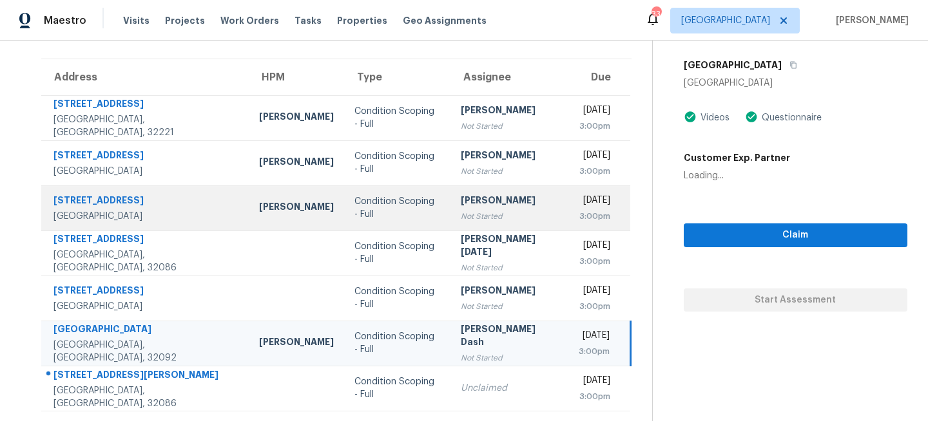
scroll to position [0, 0]
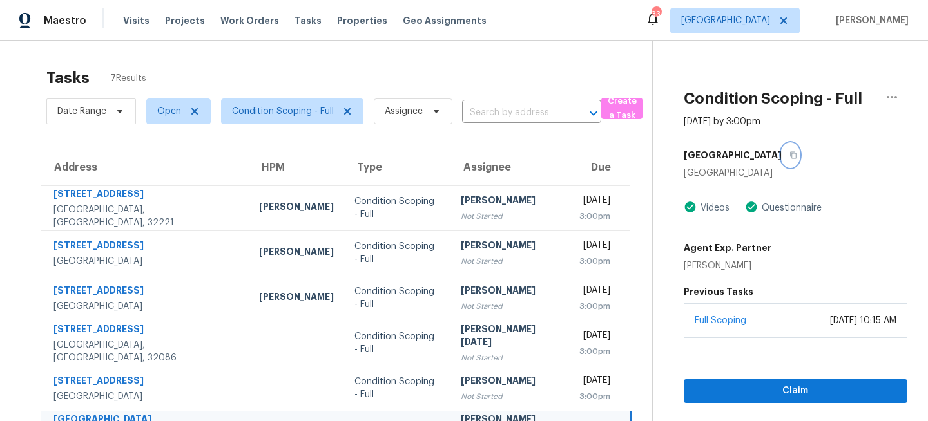
click at [789, 155] on icon "button" at bounding box center [793, 155] width 8 height 8
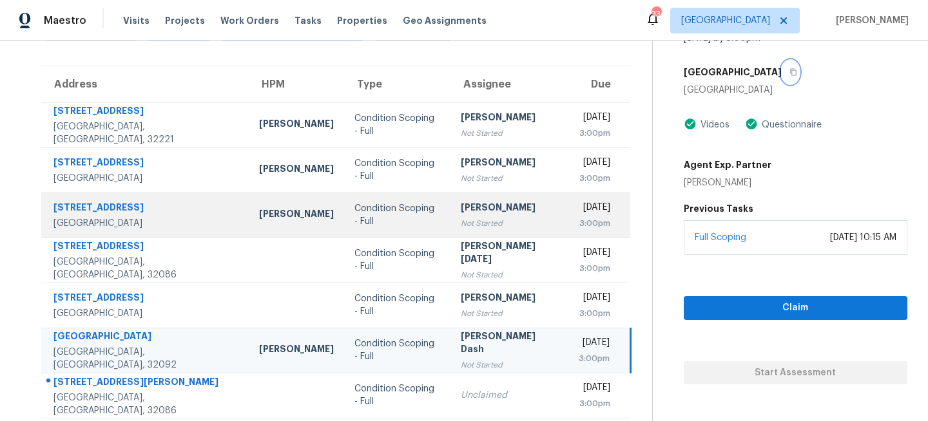
scroll to position [90, 0]
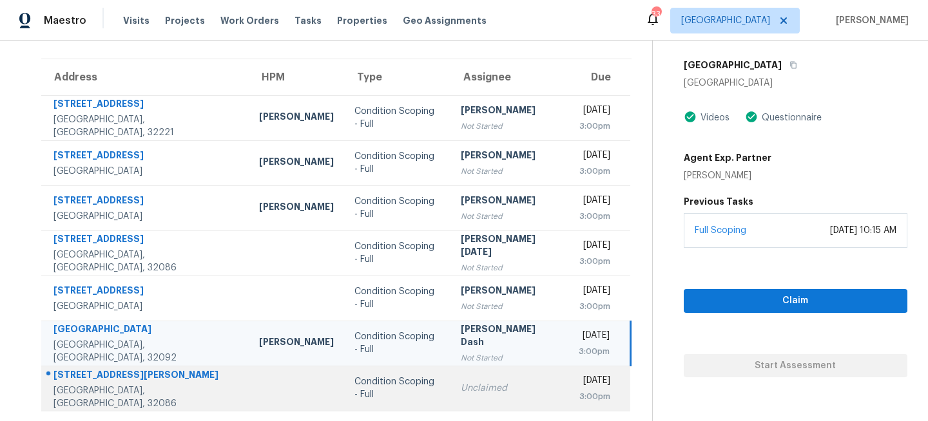
click at [368, 403] on td "Condition Scoping - Full" at bounding box center [397, 388] width 106 height 45
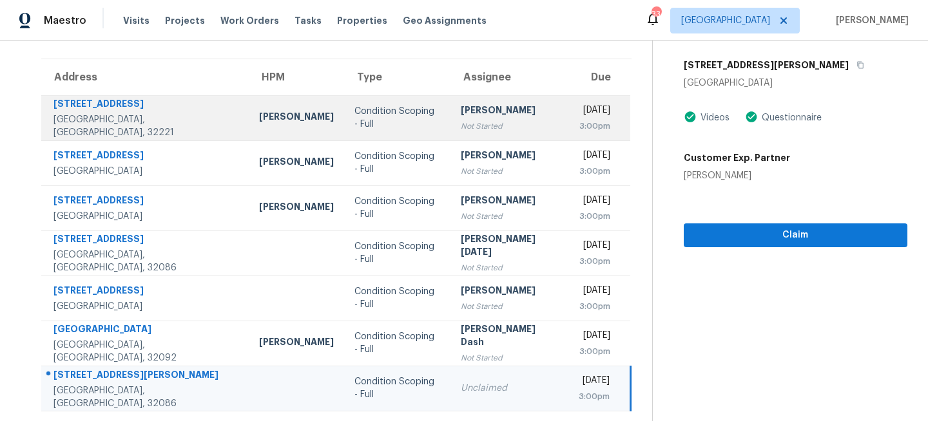
scroll to position [0, 0]
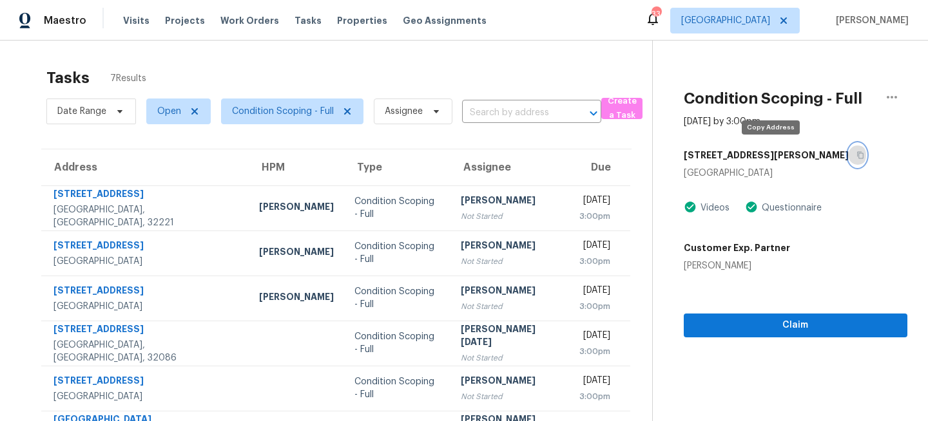
click at [856, 157] on icon "button" at bounding box center [860, 155] width 8 height 8
click at [123, 19] on span "Visits" at bounding box center [136, 20] width 26 height 13
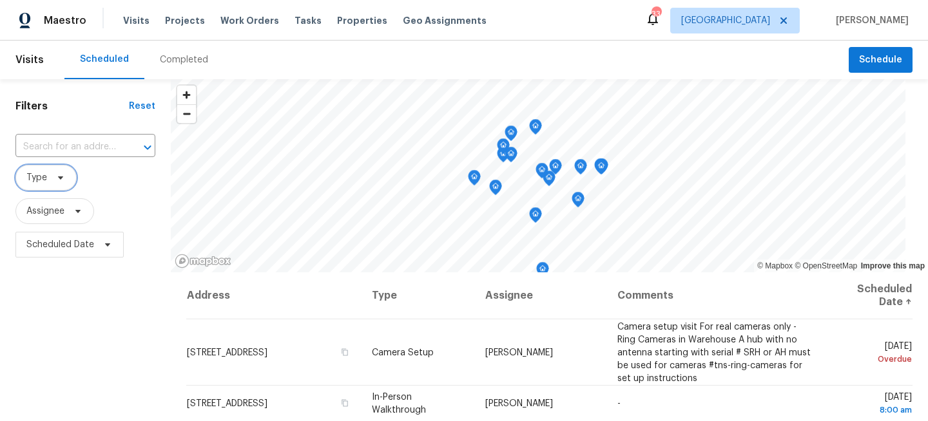
click at [52, 175] on span at bounding box center [59, 178] width 14 height 10
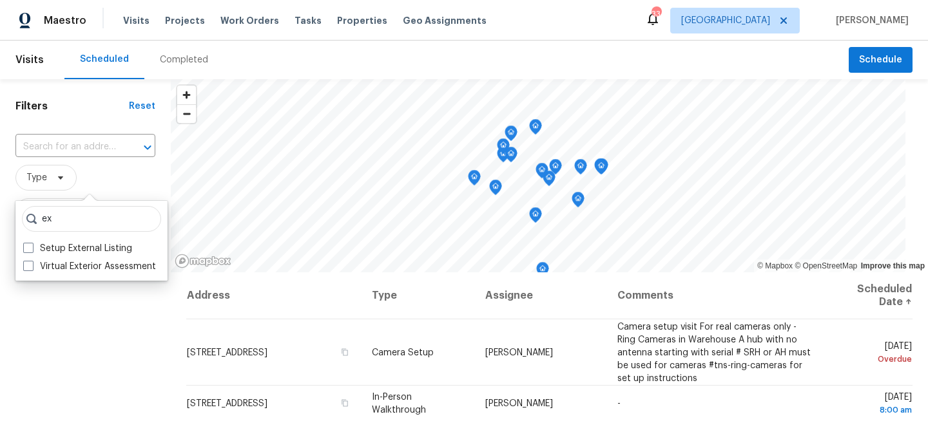
type input "ex"
click at [77, 284] on div "Filters Reset ​ Type Assignee Scheduled Date" at bounding box center [85, 344] width 171 height 530
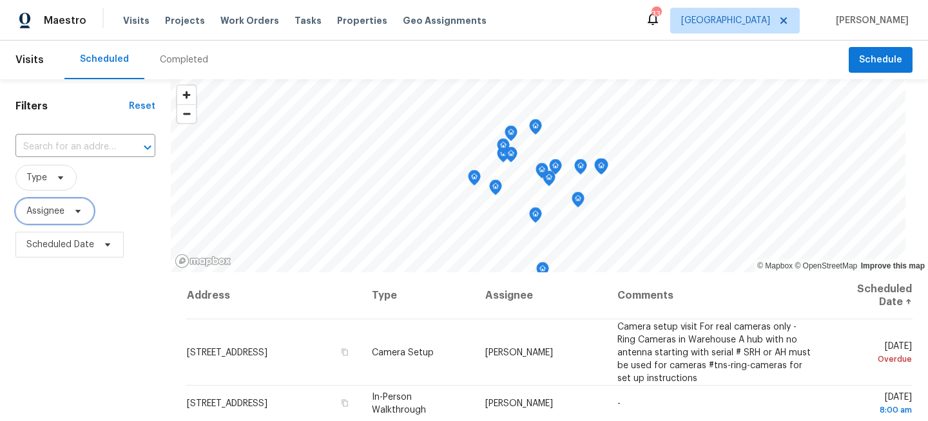
click at [61, 212] on span "Assignee" at bounding box center [45, 211] width 38 height 13
click at [46, 183] on span "Type" at bounding box center [36, 177] width 21 height 13
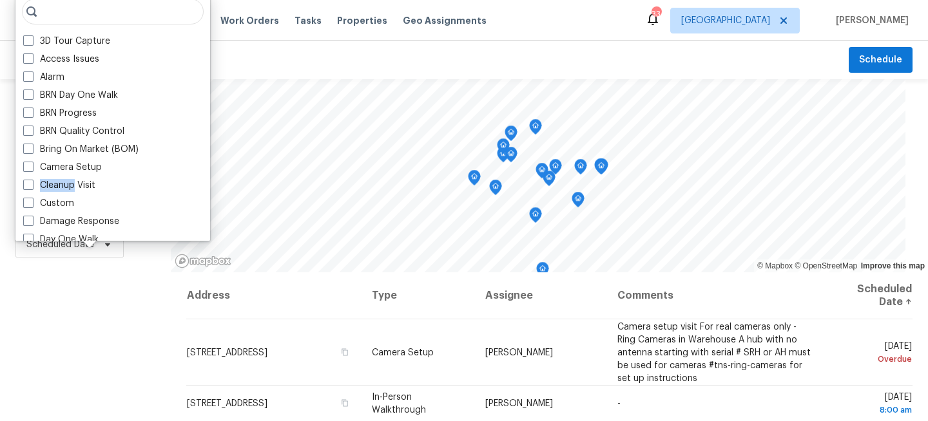
click at [46, 183] on label "Cleanup Visit" at bounding box center [59, 185] width 72 height 13
click at [32, 183] on input "Cleanup Visit" at bounding box center [27, 183] width 8 height 8
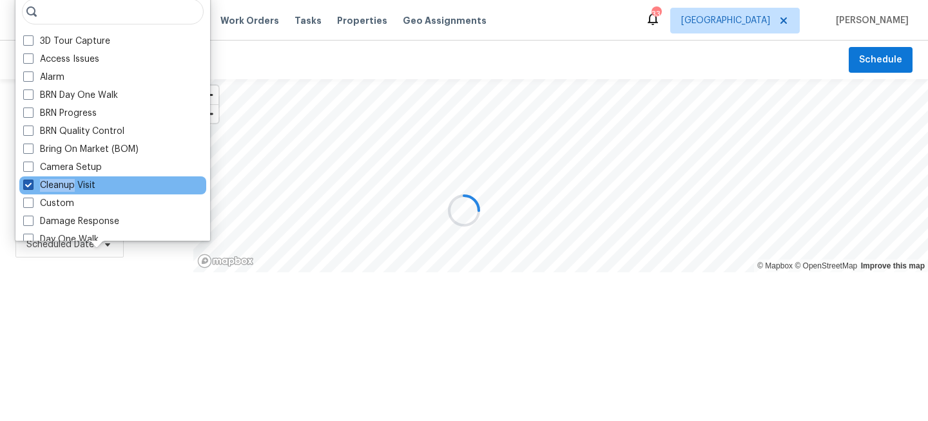
click at [46, 183] on label "Cleanup Visit" at bounding box center [59, 185] width 72 height 13
click at [32, 183] on input "Cleanup Visit" at bounding box center [27, 183] width 8 height 8
checkbox input "false"
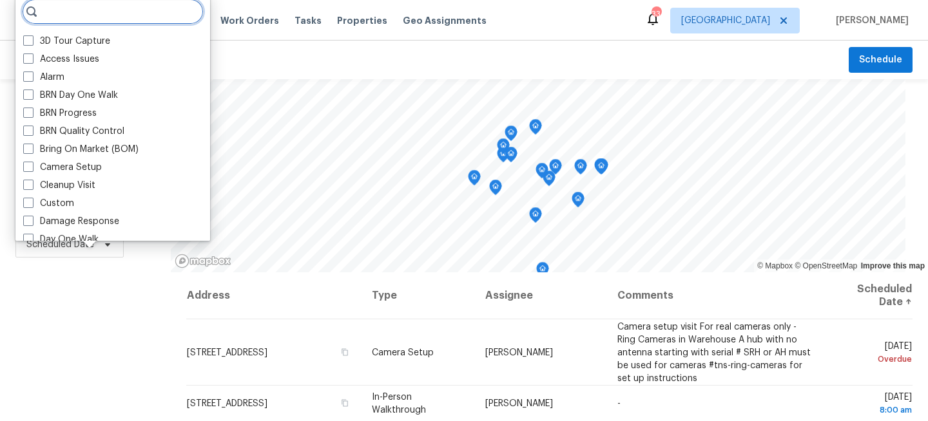
click at [56, 15] on input "search" at bounding box center [113, 12] width 182 height 26
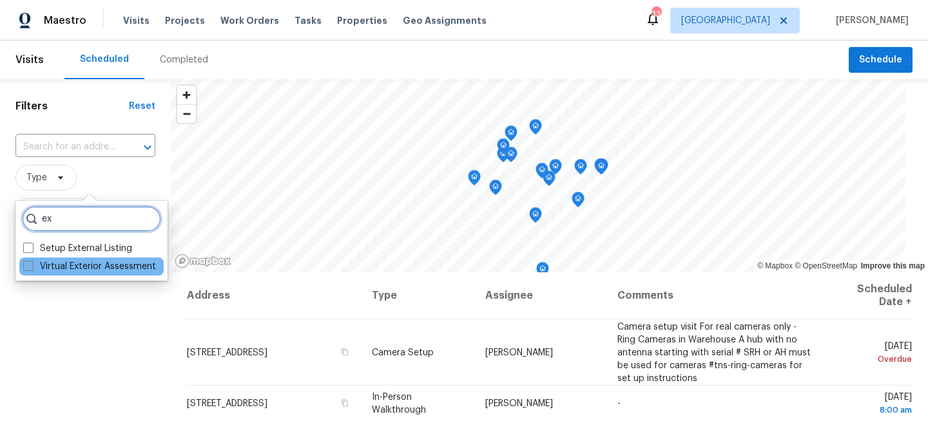
type input "ex"
click at [51, 267] on label "Virtual Exterior Assessment" at bounding box center [89, 266] width 133 height 13
click at [32, 267] on input "Virtual Exterior Assessment" at bounding box center [27, 264] width 8 height 8
checkbox input "true"
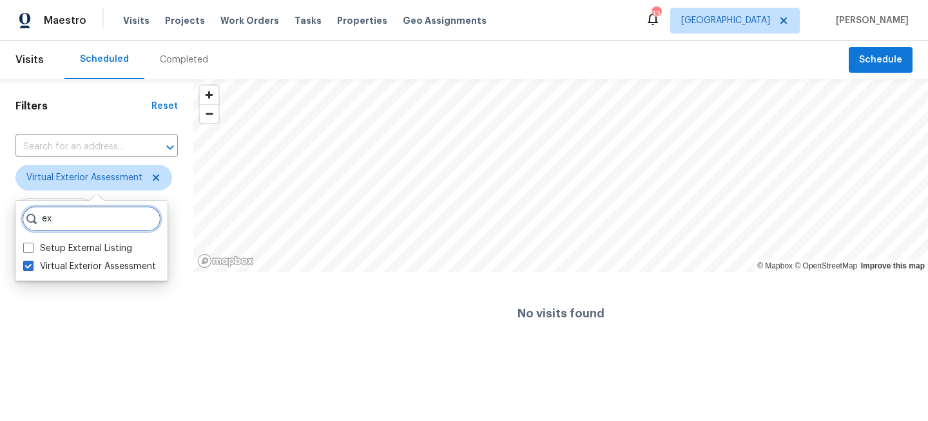
click at [81, 213] on input "ex" at bounding box center [91, 219] width 139 height 26
type input "e"
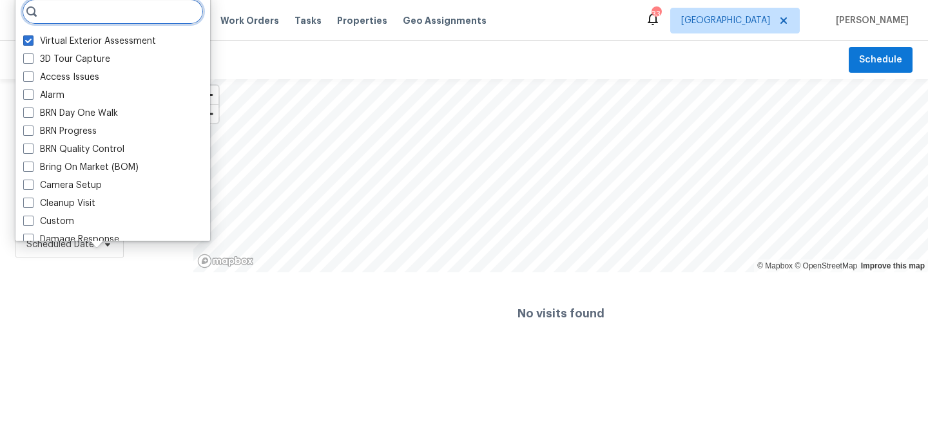
type input "u"
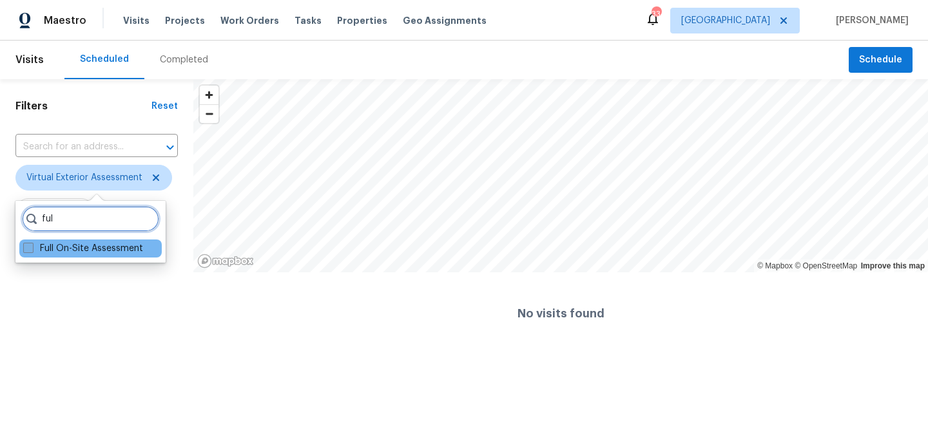
type input "ful"
click at [46, 254] on label "Full On-Site Assessment" at bounding box center [83, 248] width 120 height 13
click at [32, 251] on input "Full On-Site Assessment" at bounding box center [27, 246] width 8 height 8
checkbox input "true"
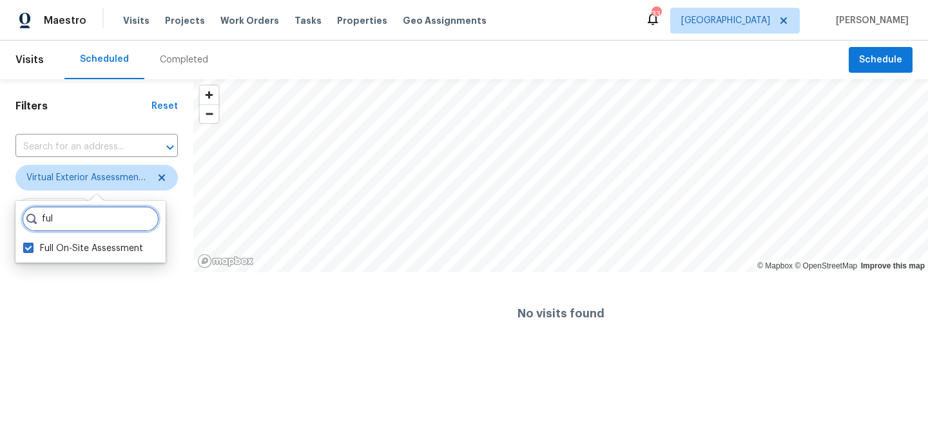
click at [75, 223] on input "ful" at bounding box center [90, 219] width 137 height 26
type input "f"
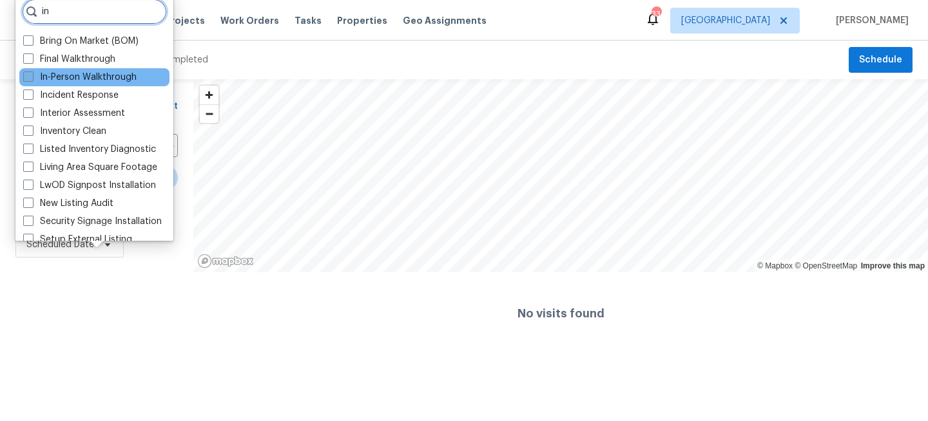
type input "in"
click at [73, 79] on label "In-Person Walkthrough" at bounding box center [79, 77] width 113 height 13
click at [32, 79] on input "In-Person Walkthrough" at bounding box center [27, 75] width 8 height 8
checkbox input "true"
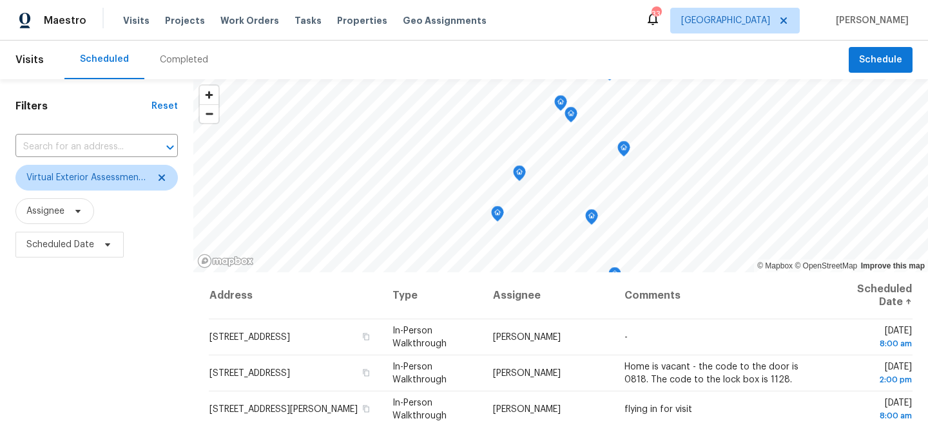
click at [129, 305] on div "Filters Reset ​ Virtual Exterior Assessment + 2 Assignee Scheduled Date" at bounding box center [96, 344] width 193 height 530
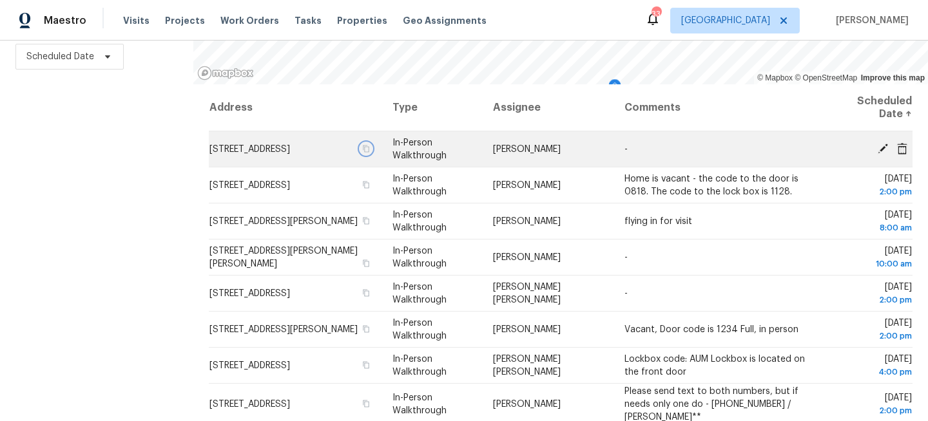
click at [372, 153] on button "button" at bounding box center [366, 149] width 12 height 12
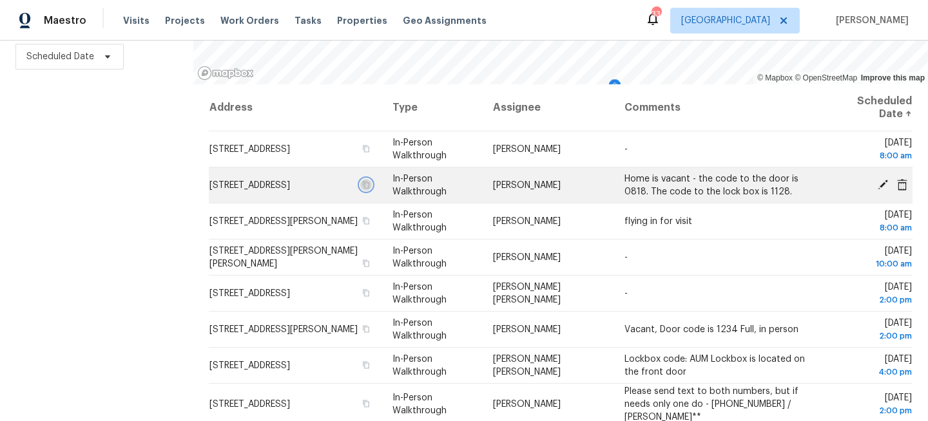
click at [369, 188] on icon "button" at bounding box center [366, 184] width 6 height 7
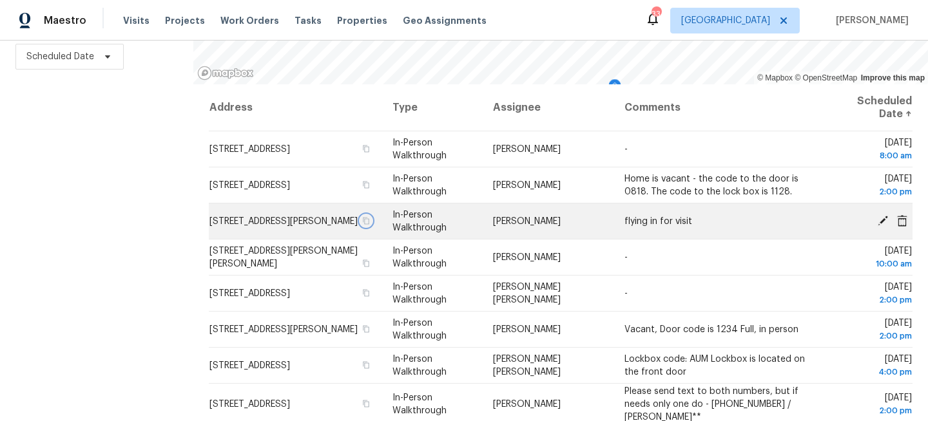
click at [369, 224] on icon "button" at bounding box center [366, 220] width 6 height 7
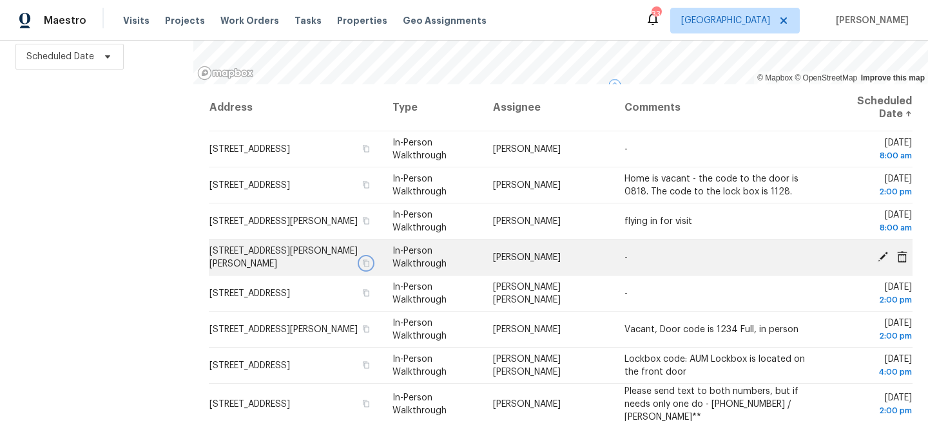
click at [370, 264] on icon "button" at bounding box center [366, 264] width 8 height 8
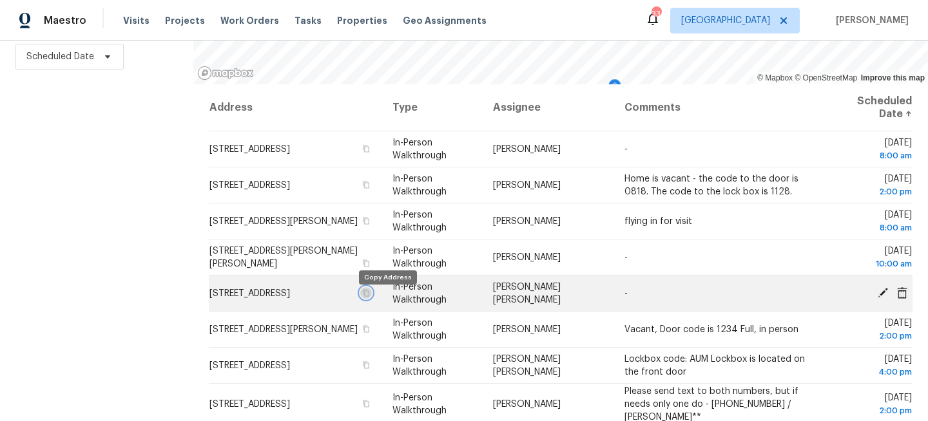
click at [369, 296] on icon "button" at bounding box center [366, 292] width 6 height 7
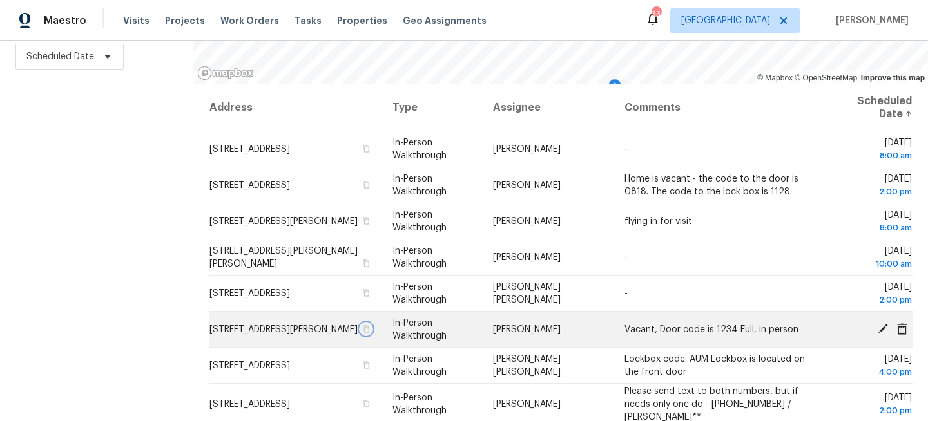
click at [370, 333] on icon "button" at bounding box center [366, 329] width 8 height 8
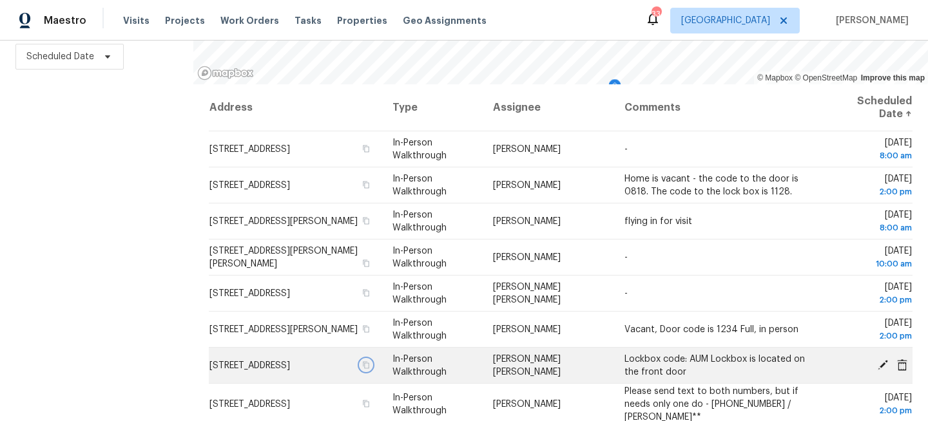
click at [370, 369] on icon "button" at bounding box center [366, 366] width 8 height 8
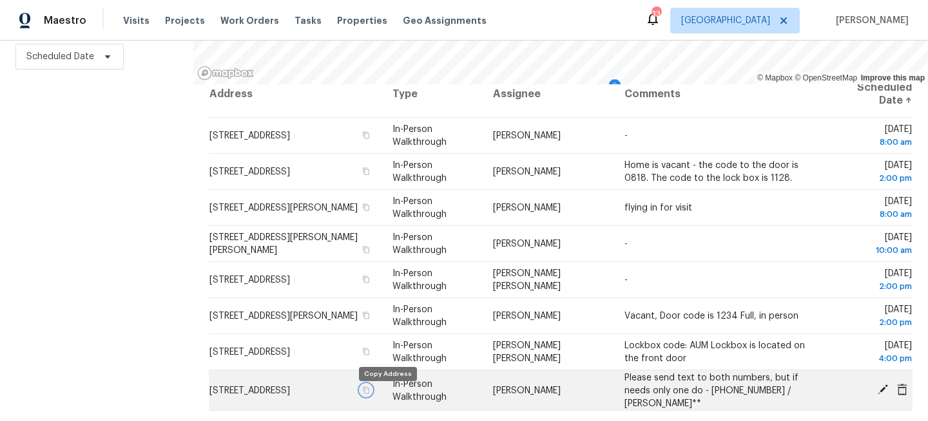
click at [370, 394] on icon "button" at bounding box center [366, 390] width 8 height 8
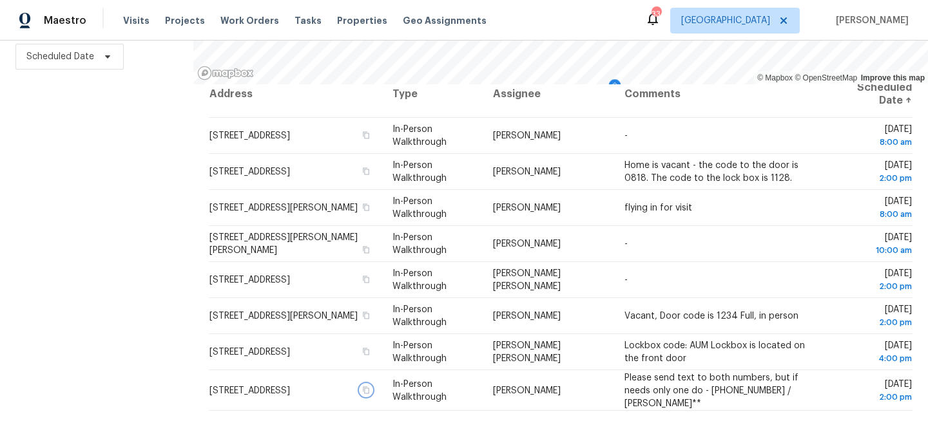
scroll to position [0, 0]
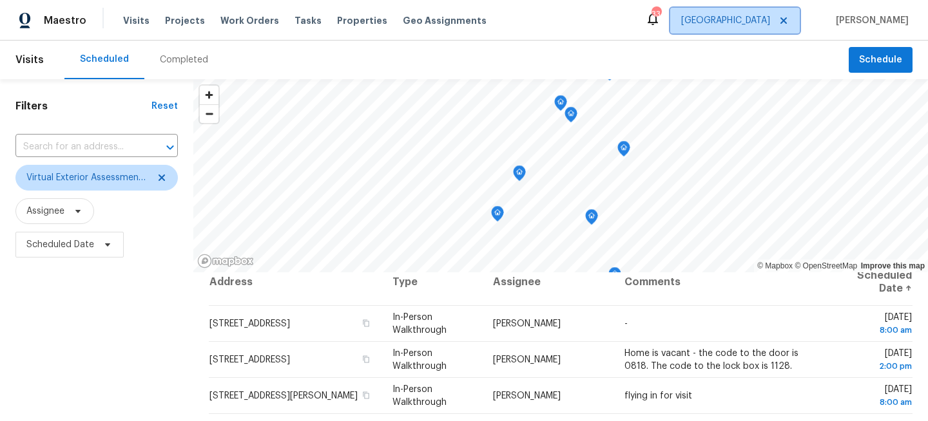
click at [735, 25] on span "[GEOGRAPHIC_DATA]" at bounding box center [735, 21] width 130 height 26
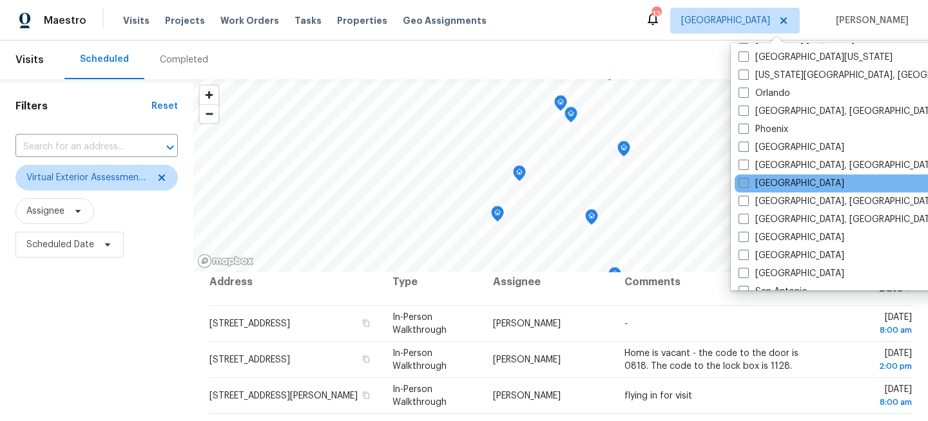
scroll to position [599, 0]
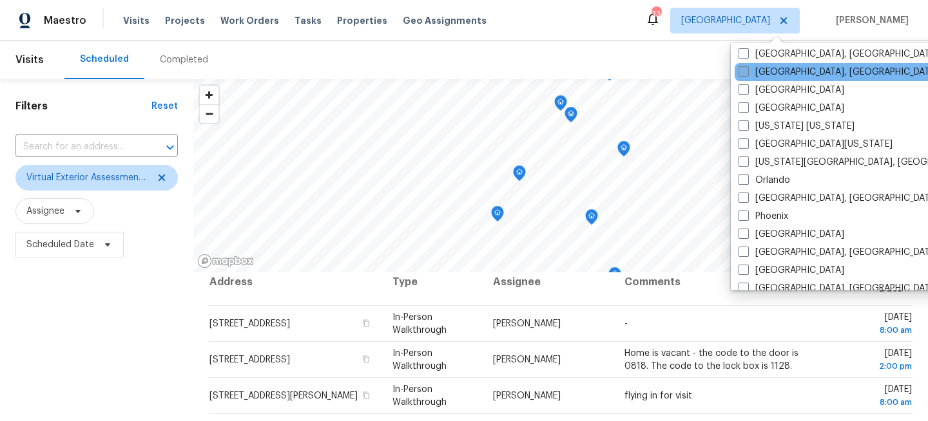
click at [759, 75] on label "[GEOGRAPHIC_DATA], [GEOGRAPHIC_DATA]" at bounding box center [839, 72] width 200 height 13
click at [747, 74] on input "[GEOGRAPHIC_DATA], [GEOGRAPHIC_DATA]" at bounding box center [743, 70] width 8 height 8
checkbox input "true"
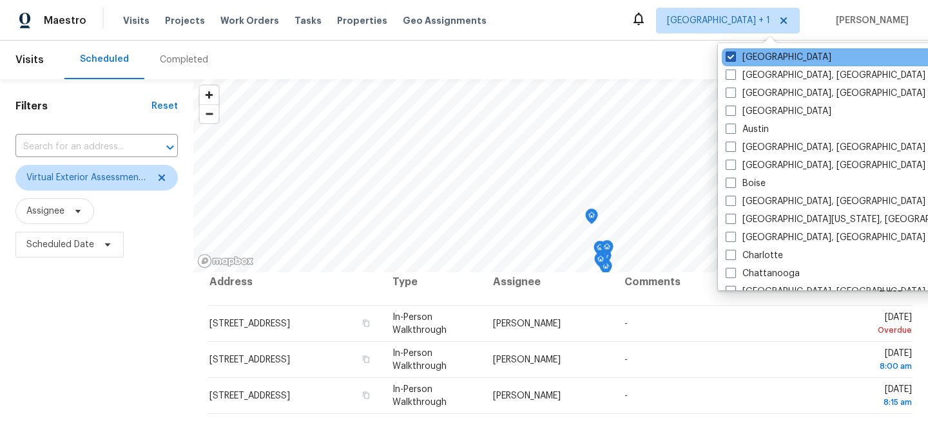
click at [747, 55] on label "[GEOGRAPHIC_DATA]" at bounding box center [779, 57] width 106 height 13
click at [734, 55] on input "[GEOGRAPHIC_DATA]" at bounding box center [730, 55] width 8 height 8
checkbox input "false"
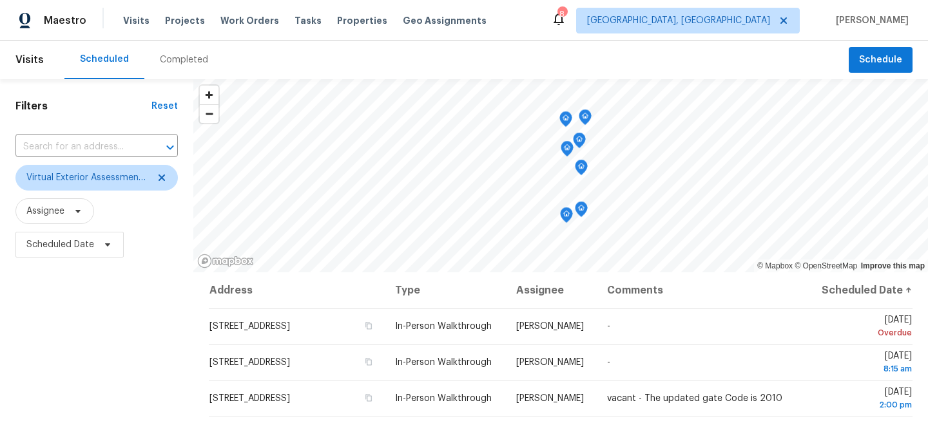
click at [116, 312] on div "Filters Reset ​ Virtual Exterior Assessment + 2 Assignee Scheduled Date" at bounding box center [96, 344] width 193 height 530
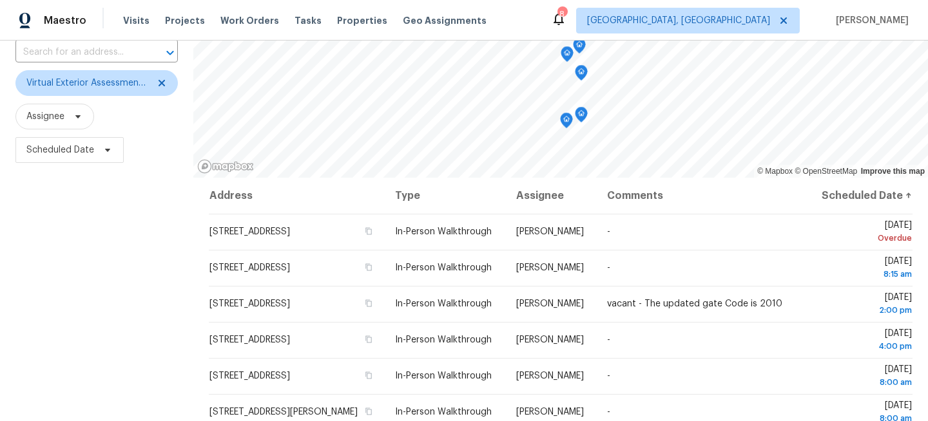
scroll to position [188, 0]
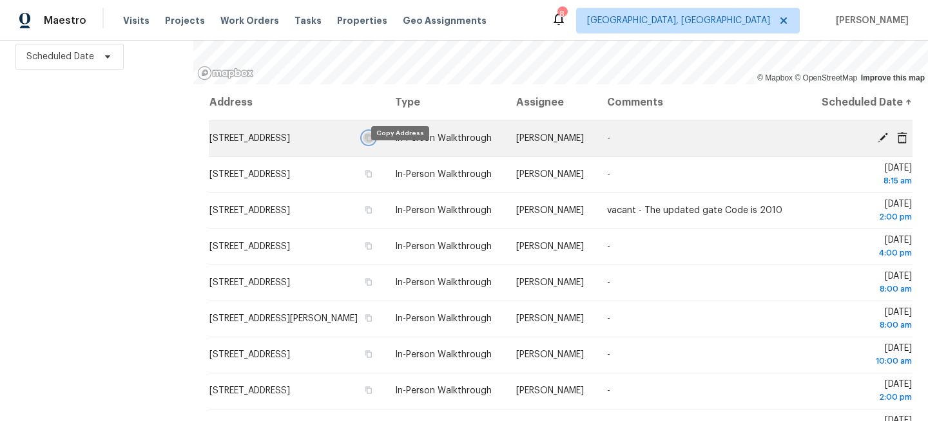
click at [372, 142] on icon "button" at bounding box center [369, 138] width 8 height 8
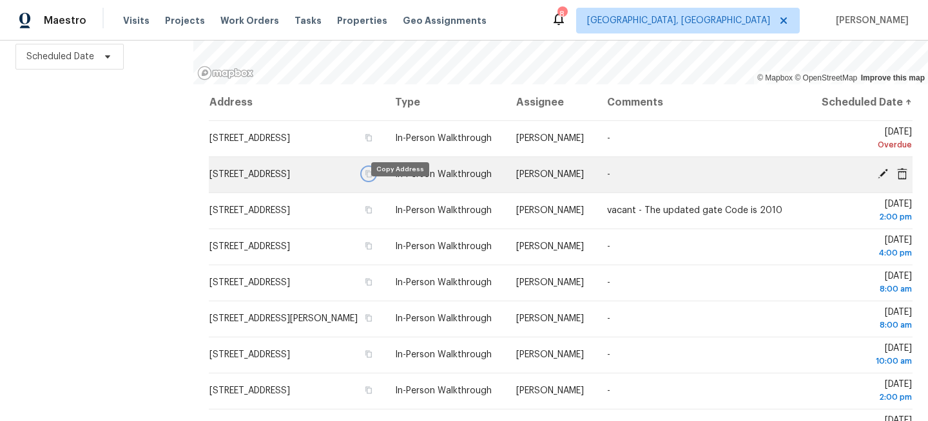
click at [372, 178] on icon "button" at bounding box center [369, 174] width 8 height 8
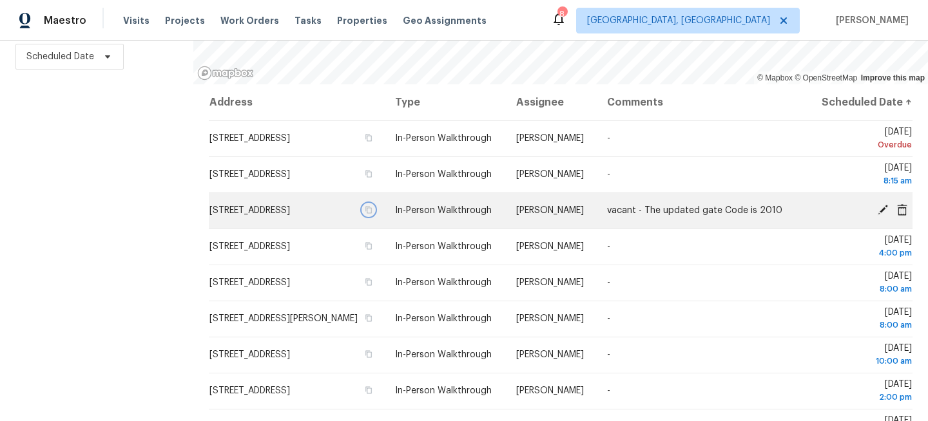
click at [372, 214] on icon "button" at bounding box center [369, 210] width 6 height 7
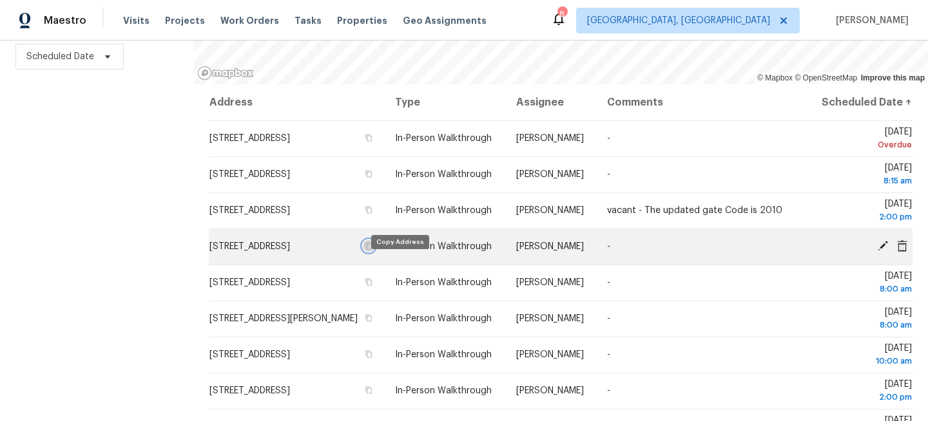
click at [372, 250] on icon "button" at bounding box center [369, 246] width 6 height 7
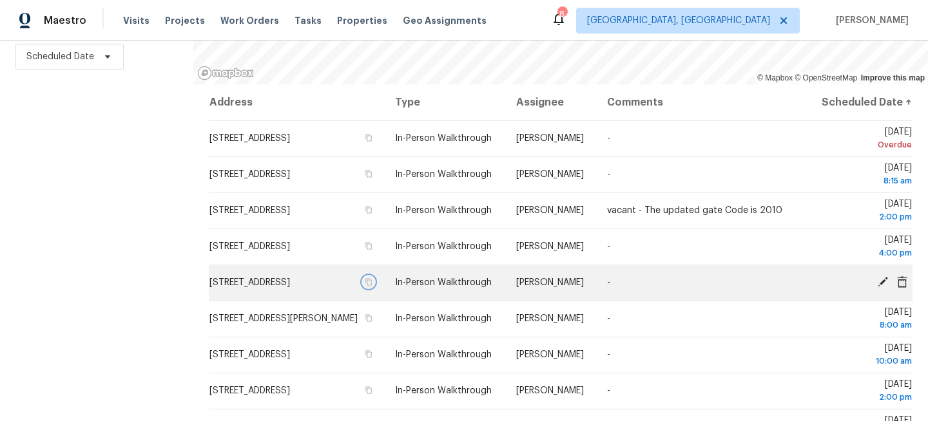
click at [372, 286] on icon "button" at bounding box center [369, 282] width 8 height 8
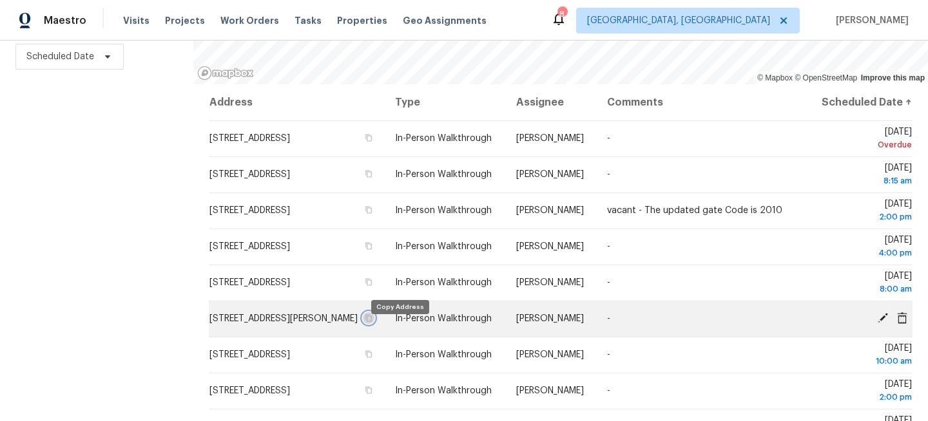
click at [372, 322] on icon "button" at bounding box center [369, 318] width 8 height 8
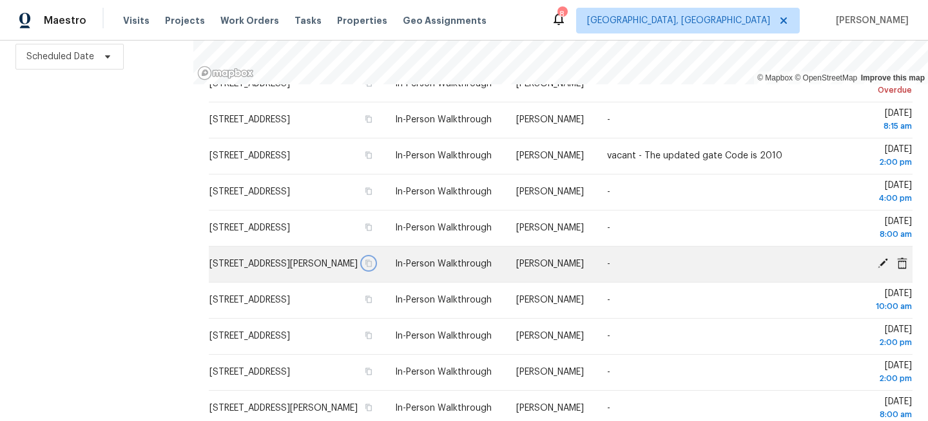
scroll to position [81, 0]
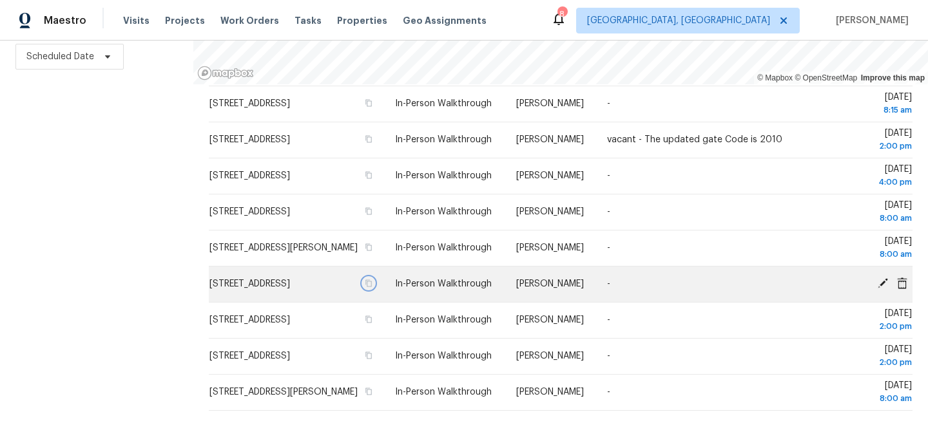
click at [372, 280] on icon "button" at bounding box center [369, 283] width 6 height 7
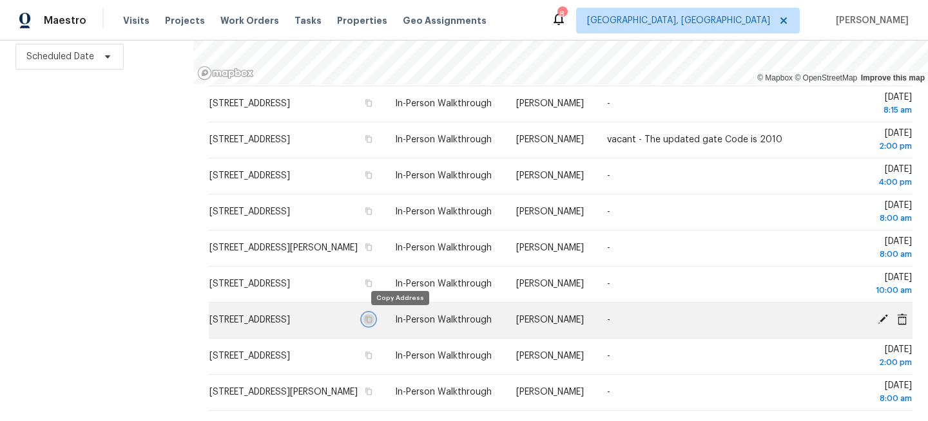
click at [372, 322] on icon "button" at bounding box center [369, 320] width 8 height 8
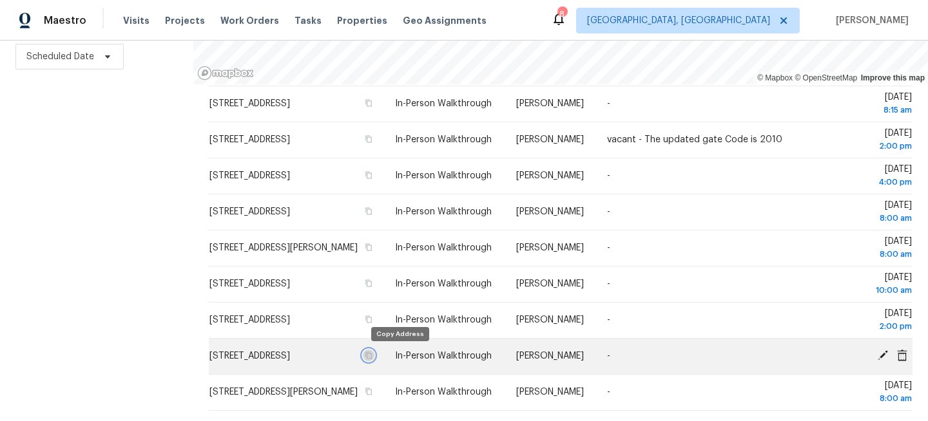
click at [372, 360] on icon "button" at bounding box center [369, 356] width 8 height 8
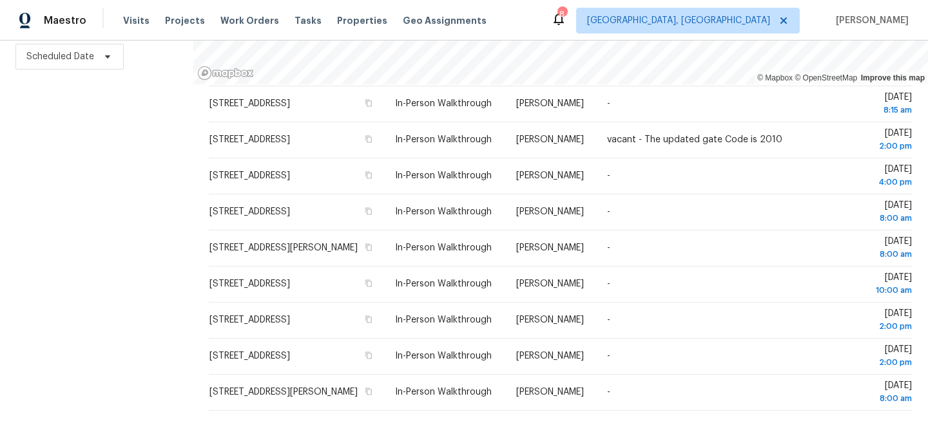
click at [104, 243] on div "Filters Reset ​ Virtual Exterior Assessment + 2 Assignee Scheduled Date" at bounding box center [96, 156] width 193 height 530
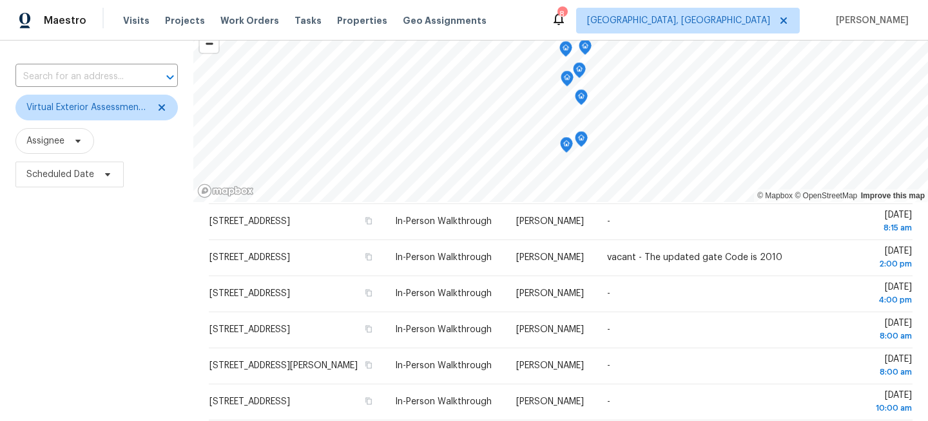
scroll to position [0, 0]
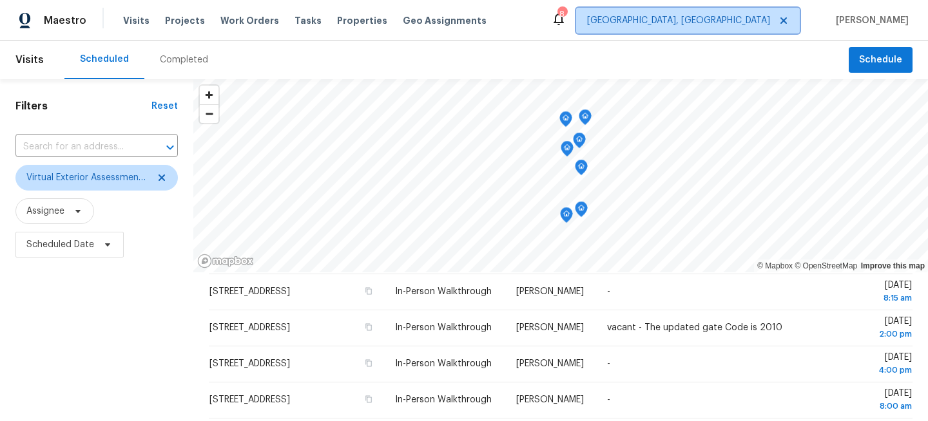
click at [756, 32] on span "Miami, FL" at bounding box center [688, 21] width 224 height 26
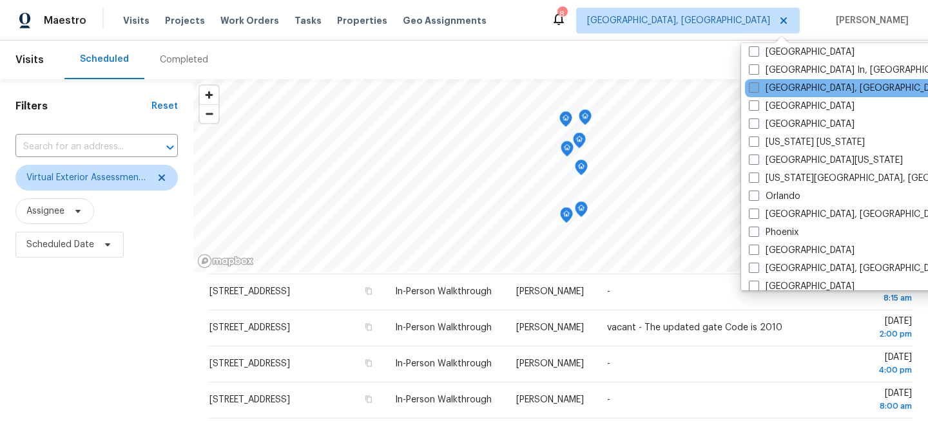
scroll to position [587, 0]
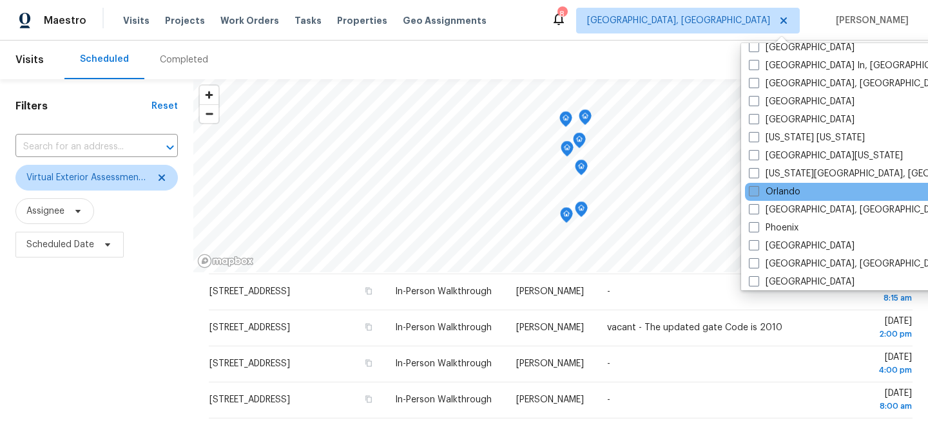
click at [760, 189] on label "Orlando" at bounding box center [775, 192] width 52 height 13
click at [757, 189] on input "Orlando" at bounding box center [753, 190] width 8 height 8
checkbox input "true"
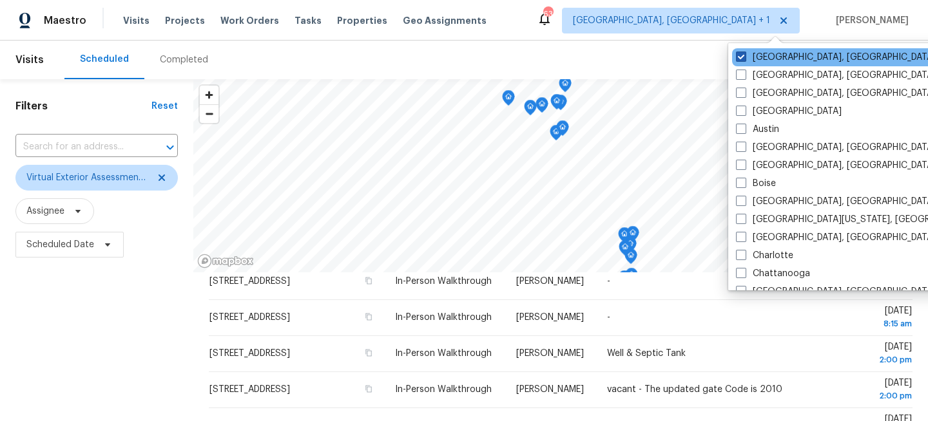
click at [768, 58] on label "Miami, FL" at bounding box center [836, 57] width 200 height 13
click at [744, 58] on input "Miami, FL" at bounding box center [740, 55] width 8 height 8
checkbox input "false"
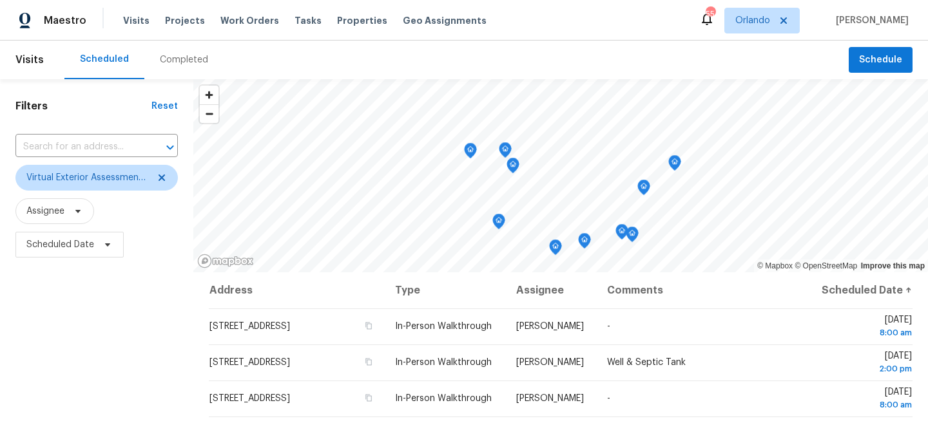
click at [101, 297] on div "Filters Reset ​ Virtual Exterior Assessment + 2 Assignee Scheduled Date" at bounding box center [96, 344] width 193 height 530
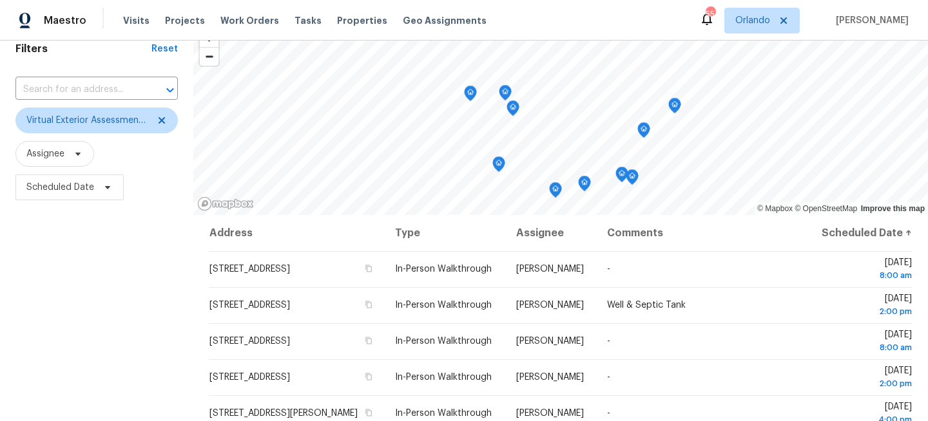
scroll to position [188, 0]
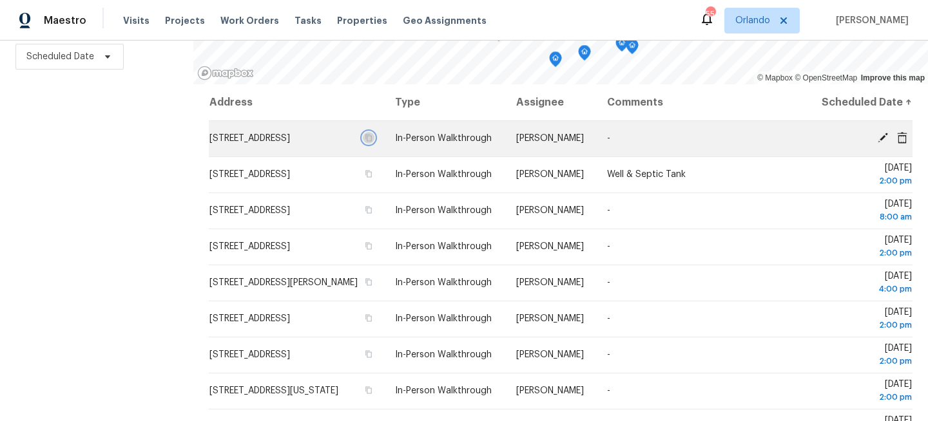
click at [372, 142] on icon "button" at bounding box center [369, 138] width 6 height 7
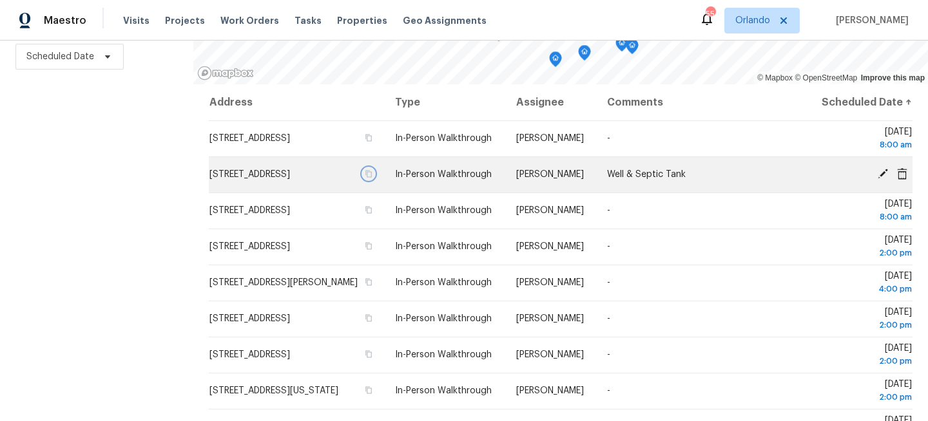
click at [372, 178] on icon "button" at bounding box center [369, 174] width 8 height 8
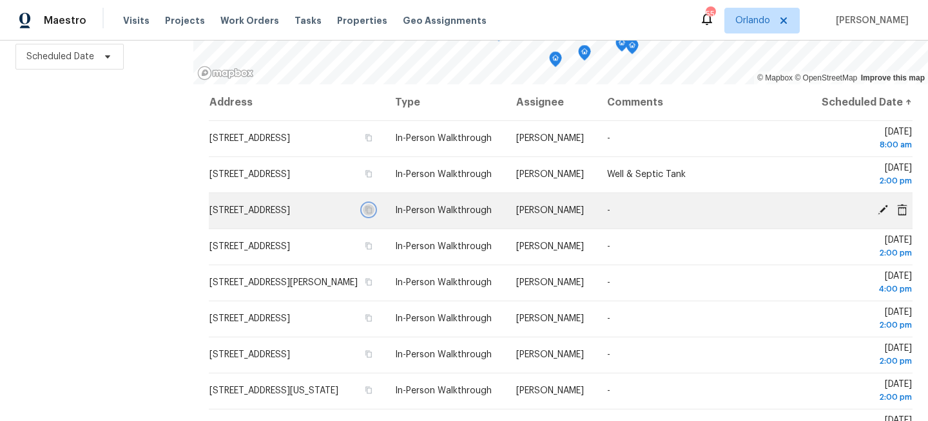
click at [372, 214] on icon "button" at bounding box center [369, 210] width 6 height 7
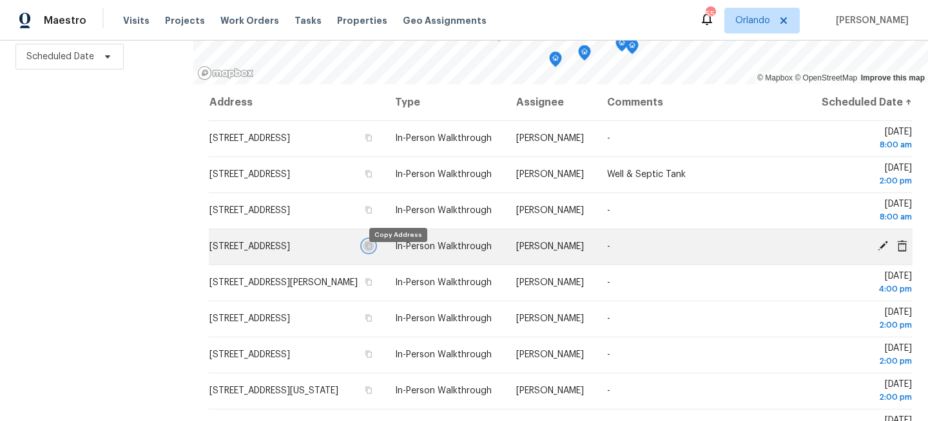
click at [374, 252] on button "button" at bounding box center [369, 246] width 12 height 12
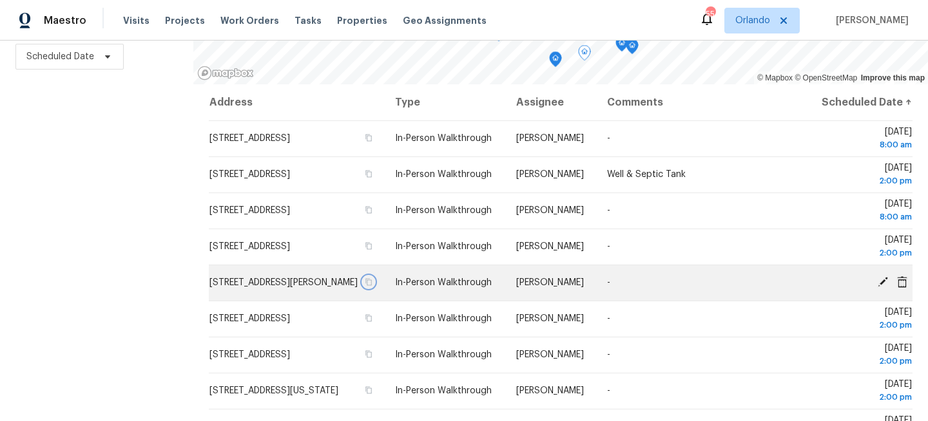
click at [372, 286] on icon "button" at bounding box center [369, 282] width 8 height 8
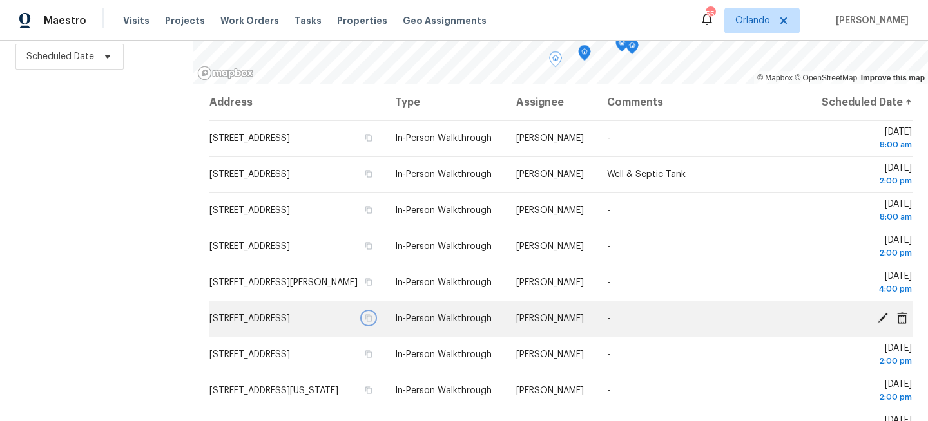
click at [372, 322] on icon "button" at bounding box center [369, 318] width 8 height 8
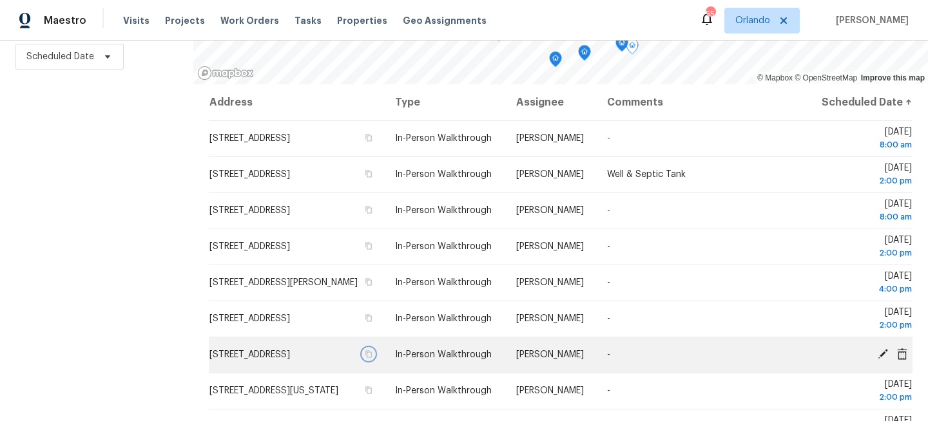
click at [372, 358] on icon "button" at bounding box center [369, 355] width 8 height 8
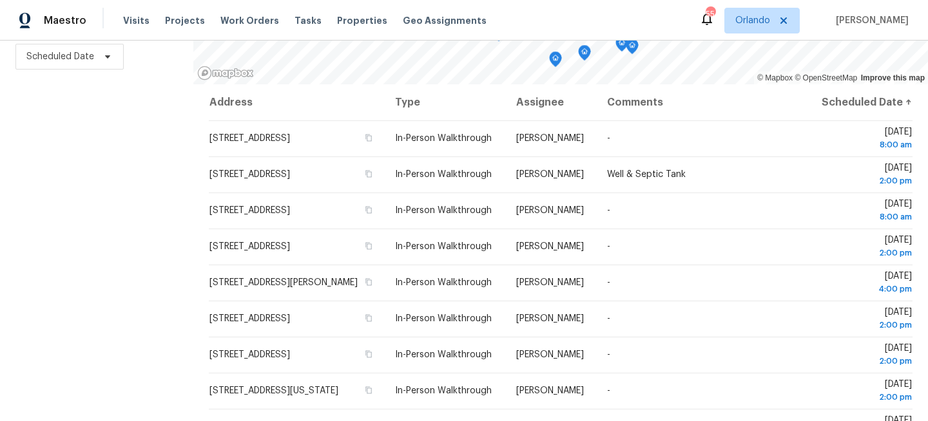
click at [137, 237] on div "Filters Reset ​ Virtual Exterior Assessment + 2 Assignee Scheduled Date" at bounding box center [96, 156] width 193 height 530
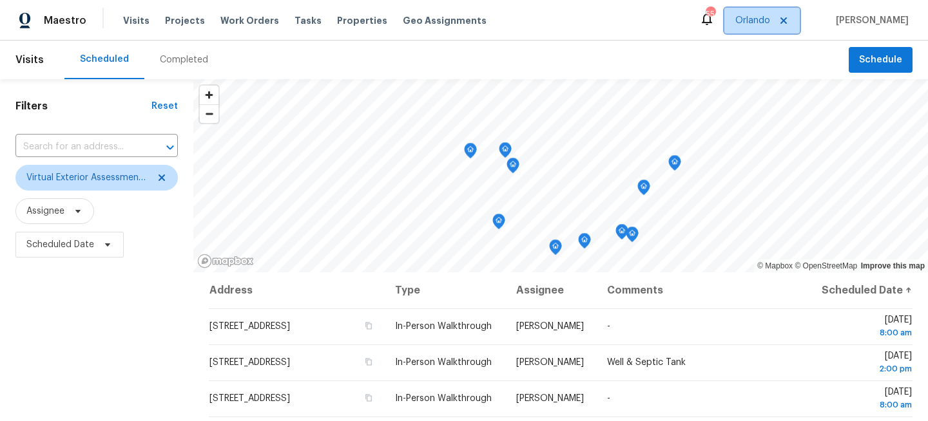
click at [763, 26] on span "Orlando" at bounding box center [752, 20] width 35 height 13
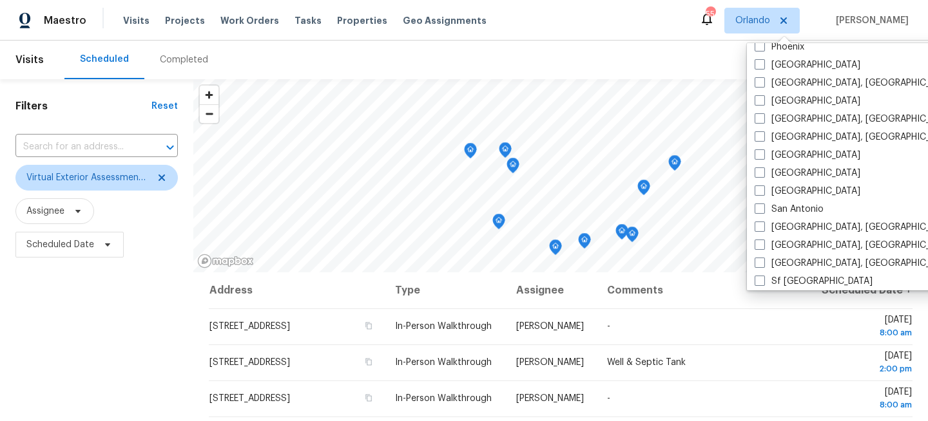
scroll to position [864, 0]
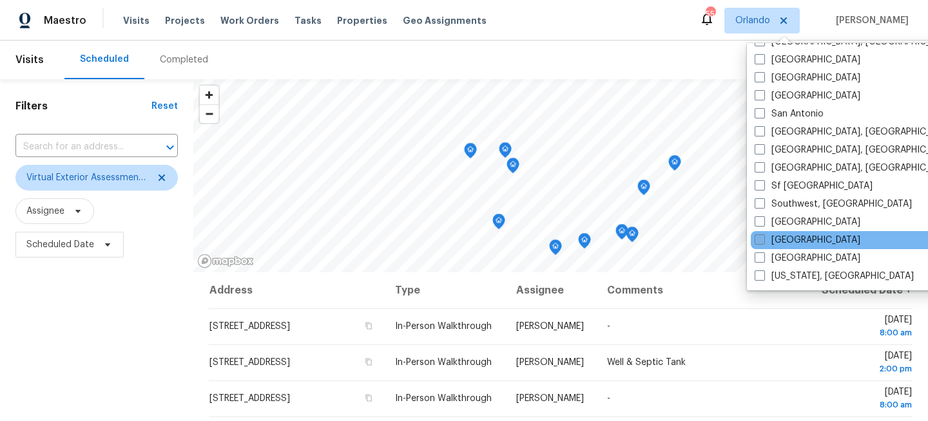
click at [765, 242] on label "[GEOGRAPHIC_DATA]" at bounding box center [808, 240] width 106 height 13
click at [763, 242] on input "[GEOGRAPHIC_DATA]" at bounding box center [759, 238] width 8 height 8
checkbox input "true"
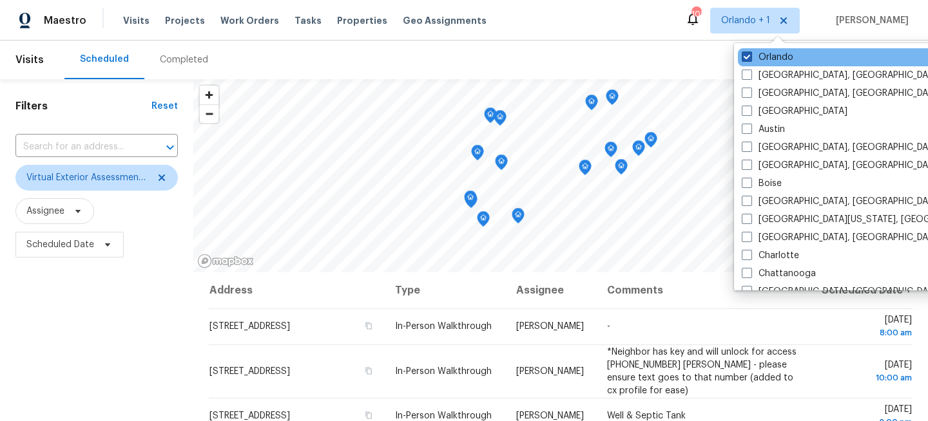
click at [768, 55] on label "Orlando" at bounding box center [768, 57] width 52 height 13
click at [750, 55] on input "Orlando" at bounding box center [746, 55] width 8 height 8
checkbox input "false"
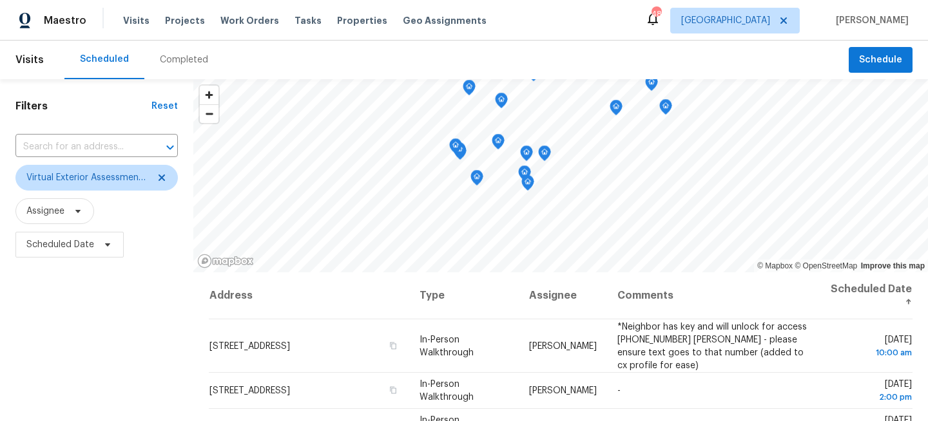
click at [97, 278] on div "Filters Reset ​ Virtual Exterior Assessment + 2 Assignee Scheduled Date" at bounding box center [96, 344] width 193 height 530
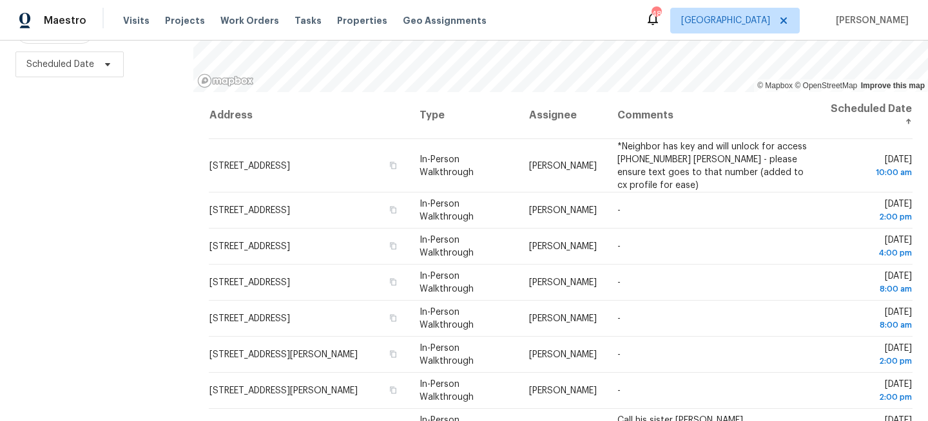
scroll to position [188, 0]
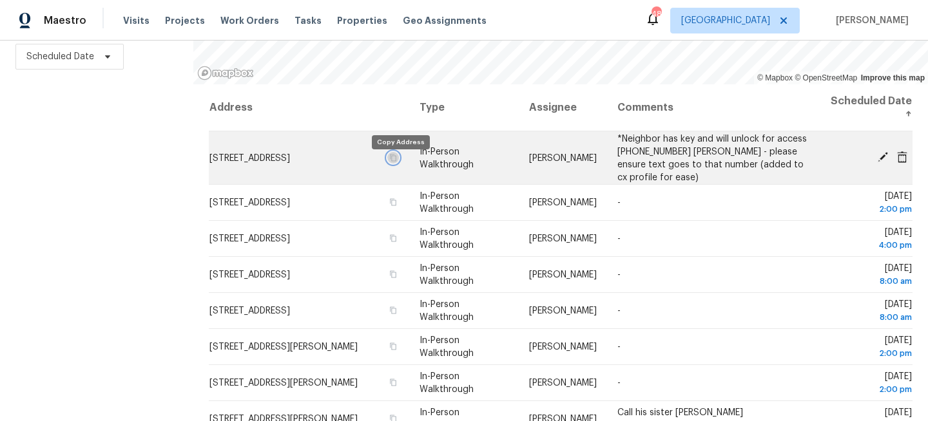
click at [397, 161] on icon "button" at bounding box center [393, 157] width 8 height 8
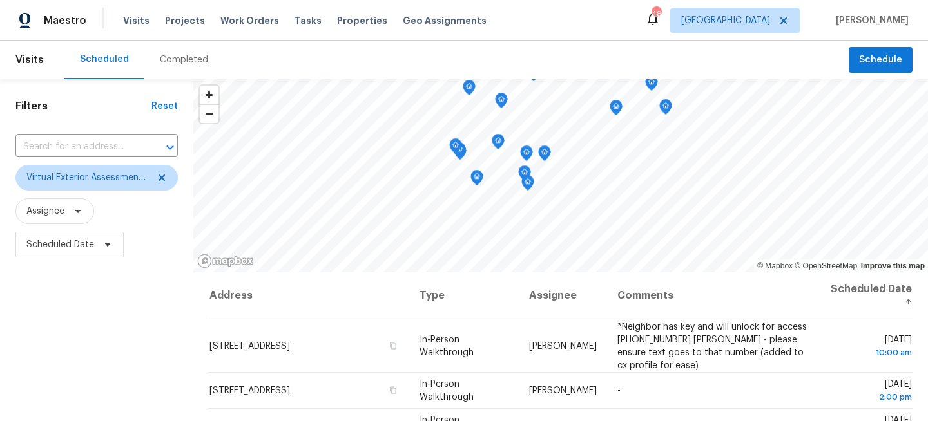
scroll to position [188, 0]
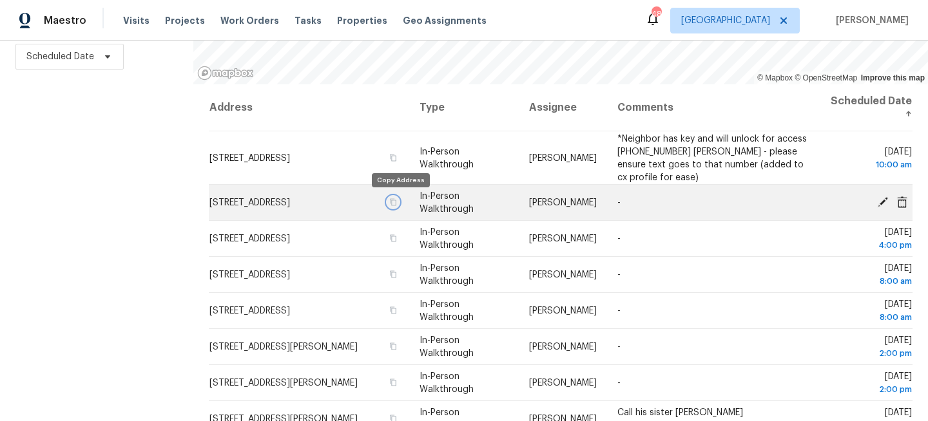
click at [396, 202] on icon "button" at bounding box center [393, 201] width 6 height 7
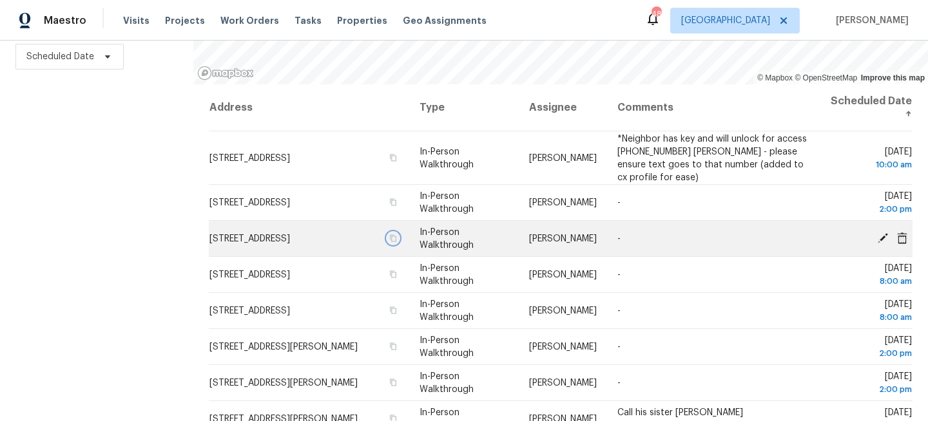
click at [397, 240] on icon "button" at bounding box center [393, 239] width 8 height 8
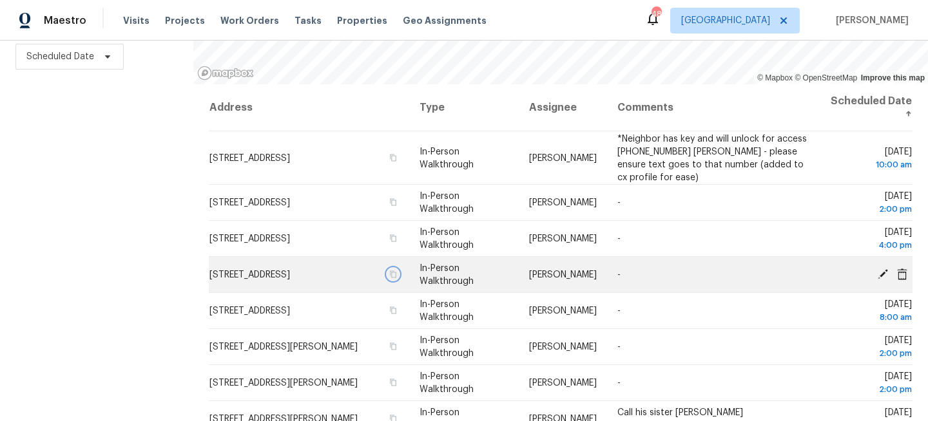
click at [397, 278] on icon "button" at bounding box center [393, 275] width 8 height 8
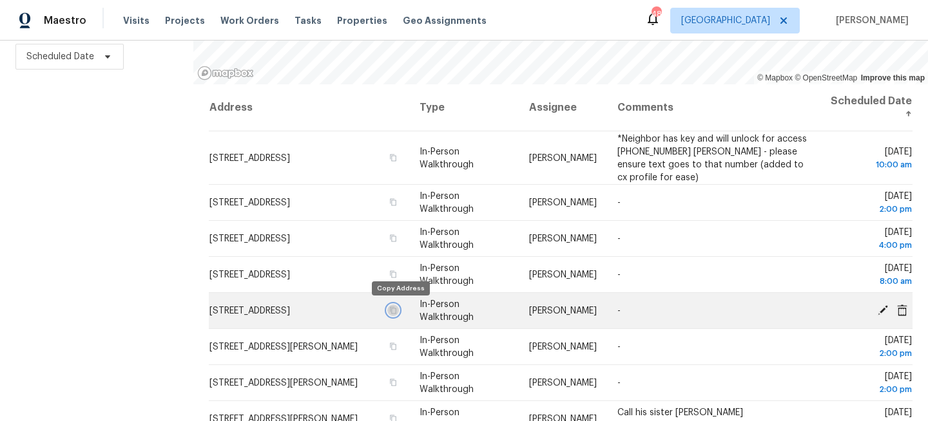
click at [397, 313] on icon "button" at bounding box center [393, 311] width 8 height 8
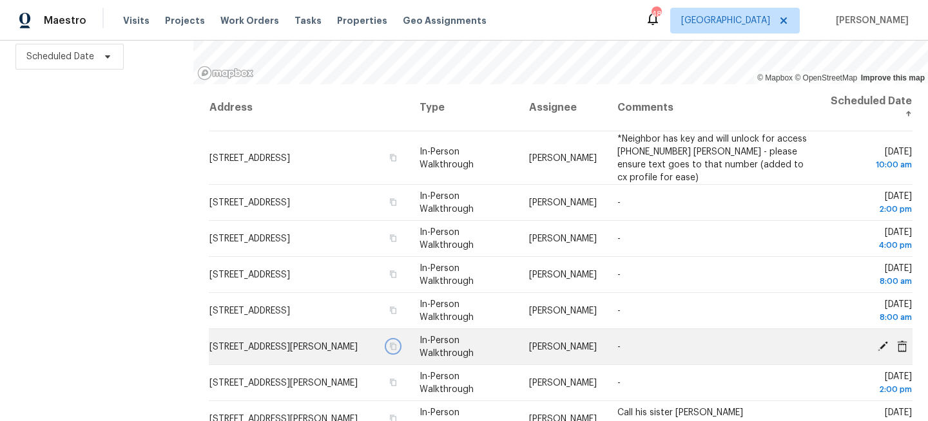
click at [396, 349] on icon "button" at bounding box center [393, 346] width 6 height 7
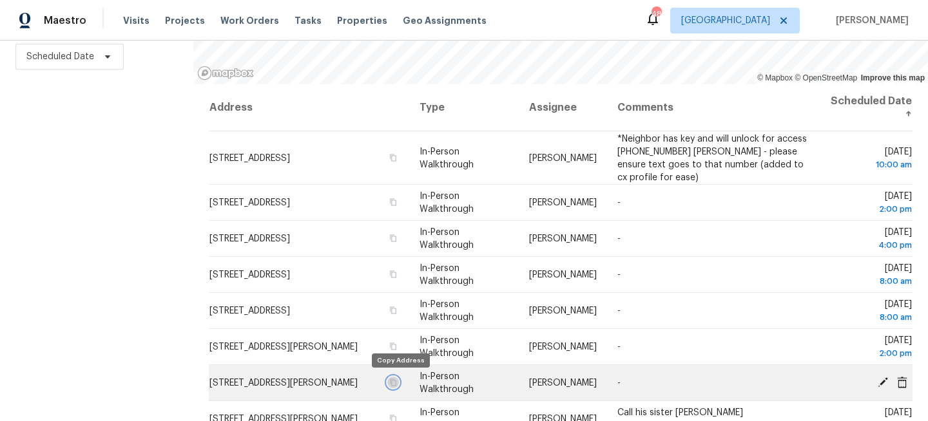
click at [397, 385] on icon "button" at bounding box center [393, 383] width 8 height 8
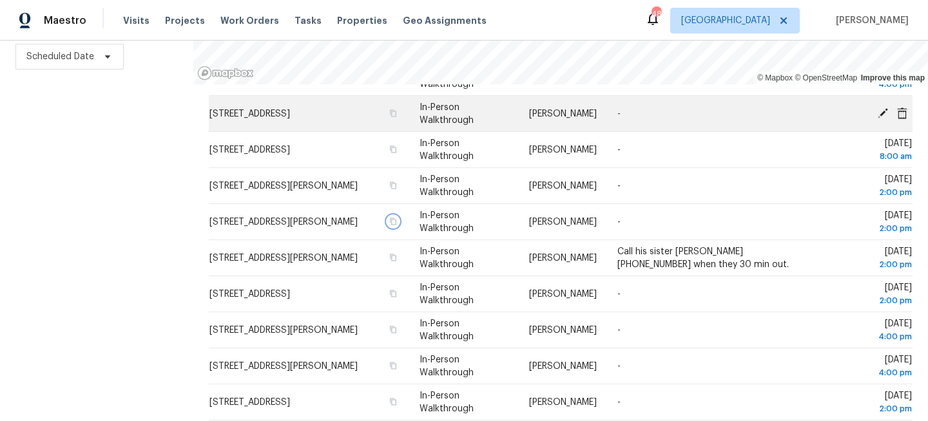
scroll to position [228, 0]
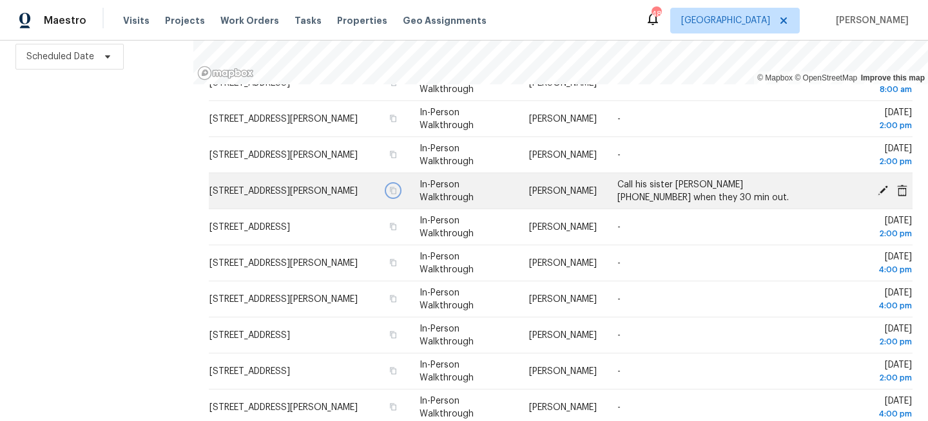
click at [397, 189] on icon "button" at bounding box center [393, 191] width 8 height 8
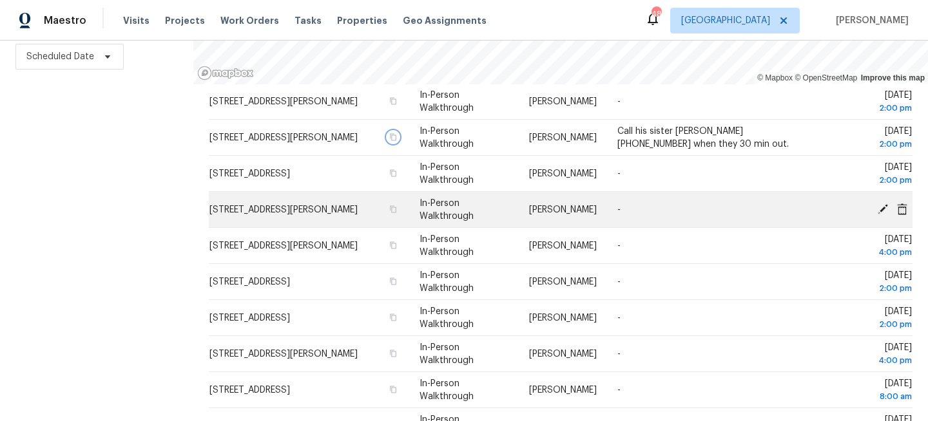
scroll to position [291, 0]
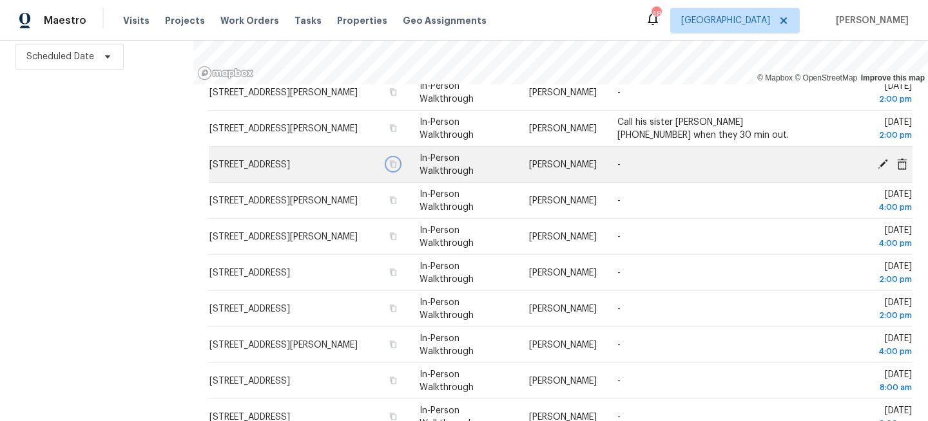
click at [397, 162] on icon "button" at bounding box center [393, 164] width 8 height 8
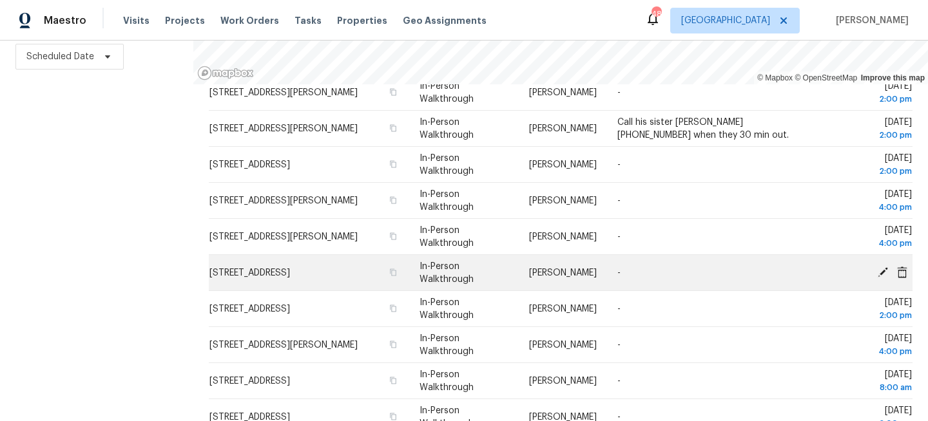
drag, startPoint x: 404, startPoint y: 207, endPoint x: 404, endPoint y: 268, distance: 61.2
click at [404, 268] on tbody "18536 Satsuma Ave, Port Charlotte, FL 33948 In-Person Walkthrough Naomi Ferreir…" at bounding box center [561, 210] width 704 height 739
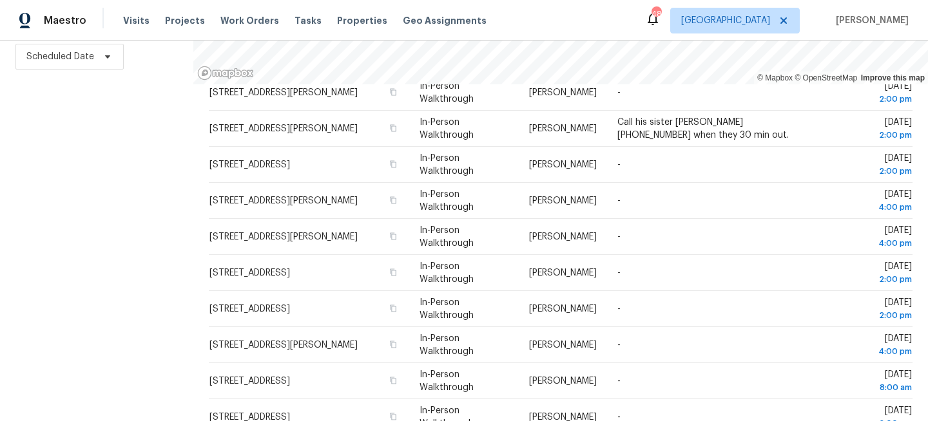
click at [34, 179] on div "Filters Reset ​ Virtual Exterior Assessment + 2 Assignee Scheduled Date" at bounding box center [96, 156] width 193 height 530
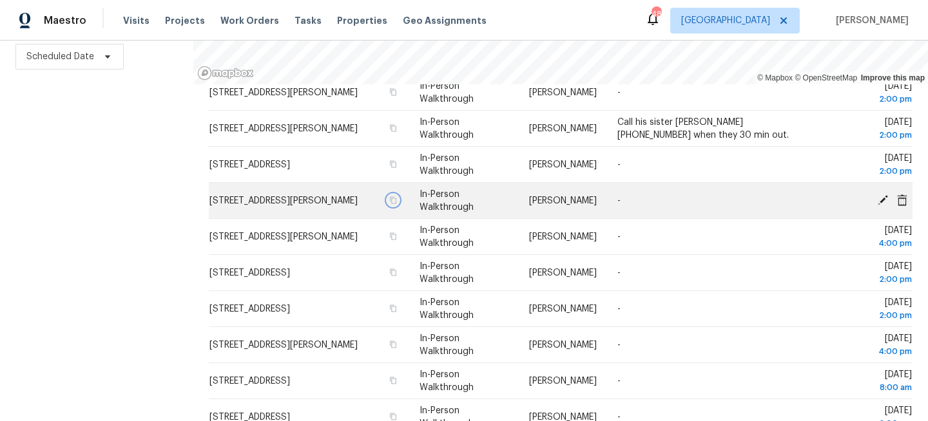
click at [397, 202] on icon "button" at bounding box center [393, 201] width 8 height 8
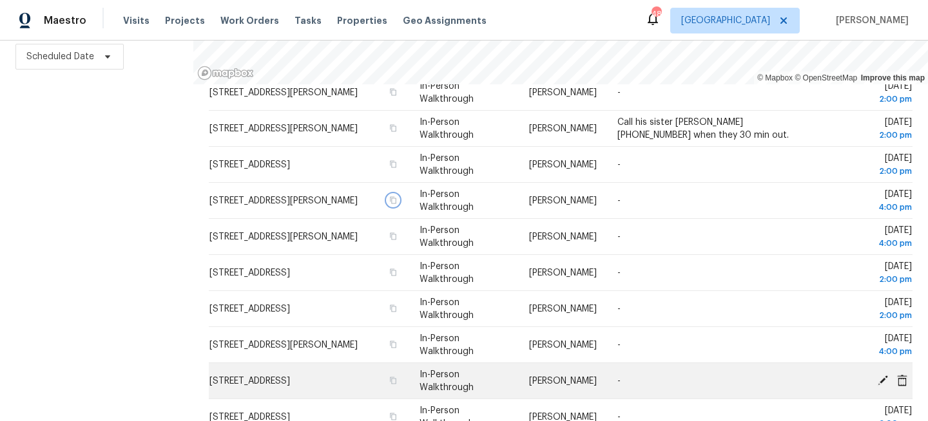
scroll to position [320, 0]
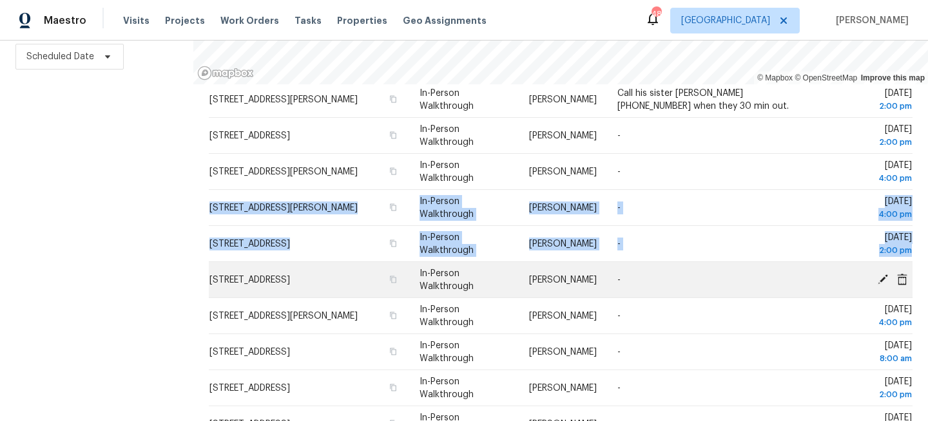
drag, startPoint x: 401, startPoint y: 198, endPoint x: 400, endPoint y: 266, distance: 67.7
click at [400, 266] on tbody "18536 Satsuma Ave, Port Charlotte, FL 33948 In-Person Walkthrough Naomi Ferreir…" at bounding box center [561, 181] width 704 height 739
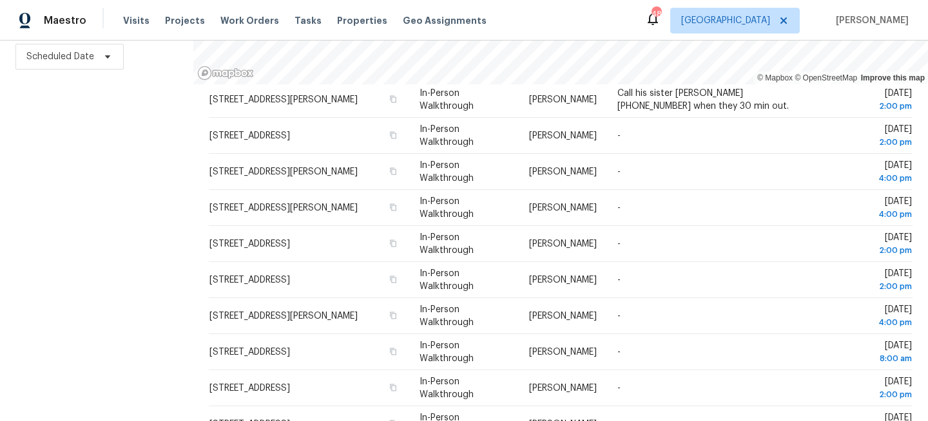
click at [76, 264] on div "Filters Reset ​ Virtual Exterior Assessment + 2 Assignee Scheduled Date" at bounding box center [96, 156] width 193 height 530
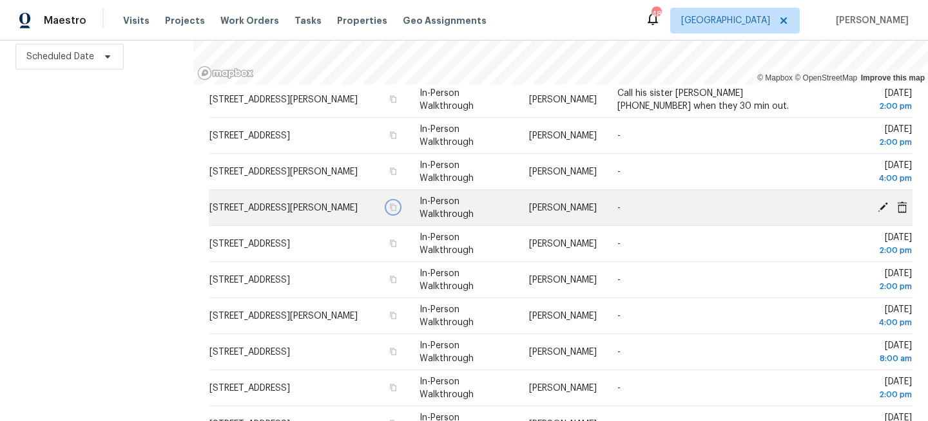
click at [396, 209] on icon "button" at bounding box center [393, 207] width 6 height 7
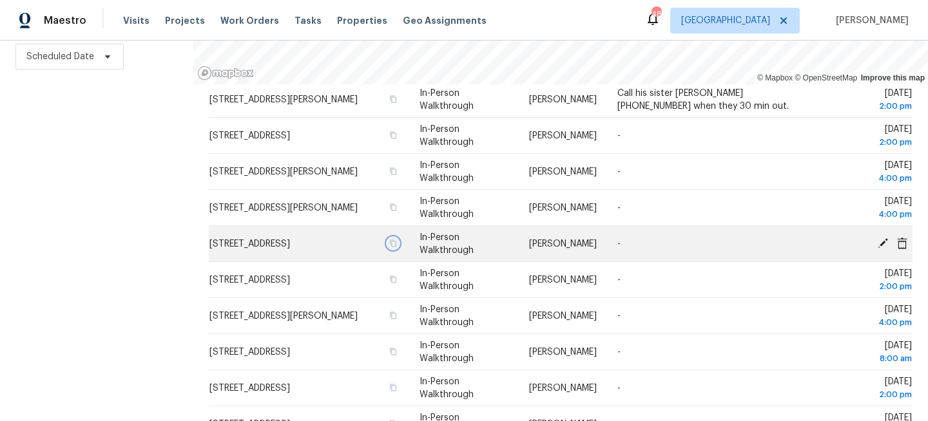
click at [397, 245] on icon "button" at bounding box center [393, 244] width 8 height 8
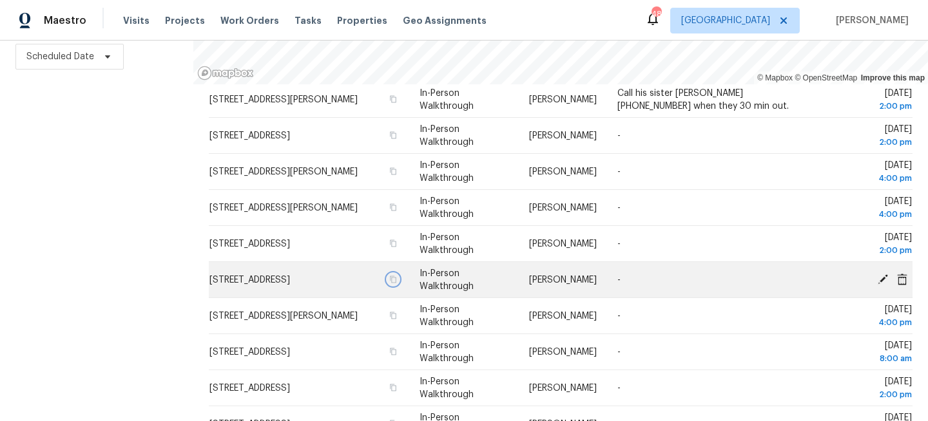
click at [397, 278] on icon "button" at bounding box center [393, 280] width 8 height 8
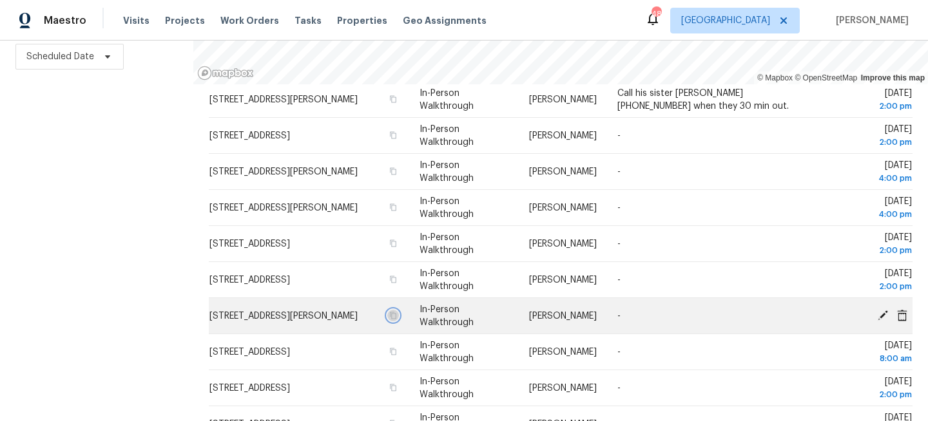
click at [397, 317] on icon "button" at bounding box center [393, 316] width 8 height 8
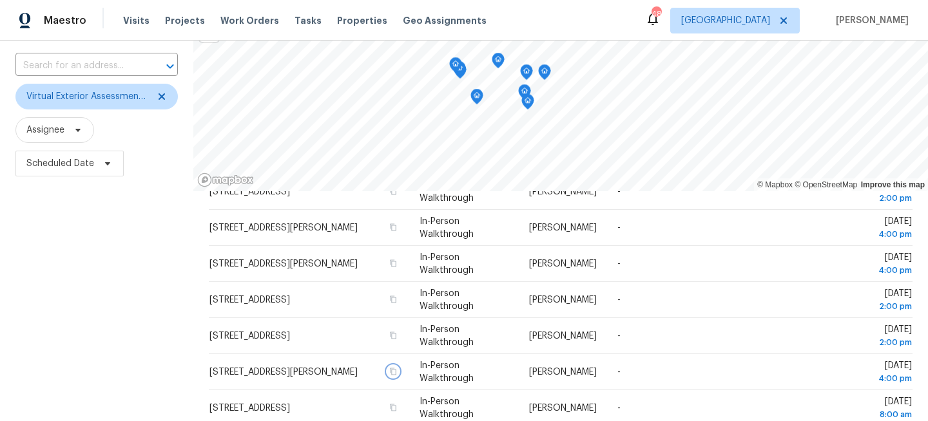
scroll to position [0, 0]
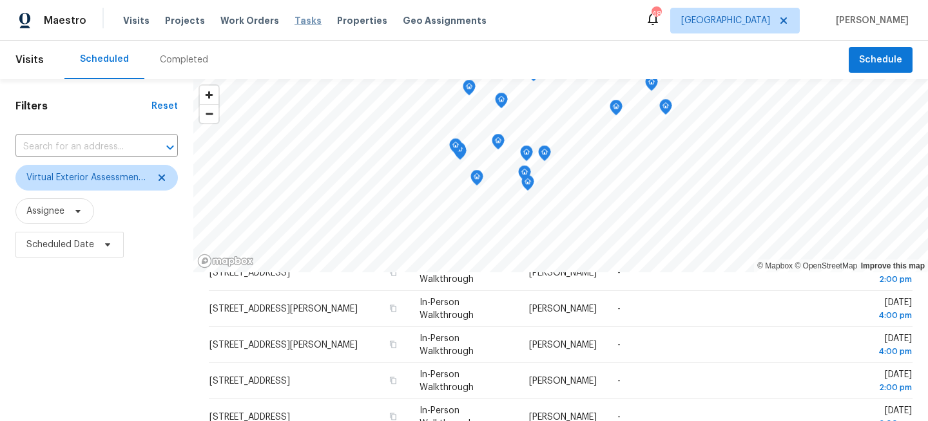
click at [295, 20] on span "Tasks" at bounding box center [308, 20] width 27 height 9
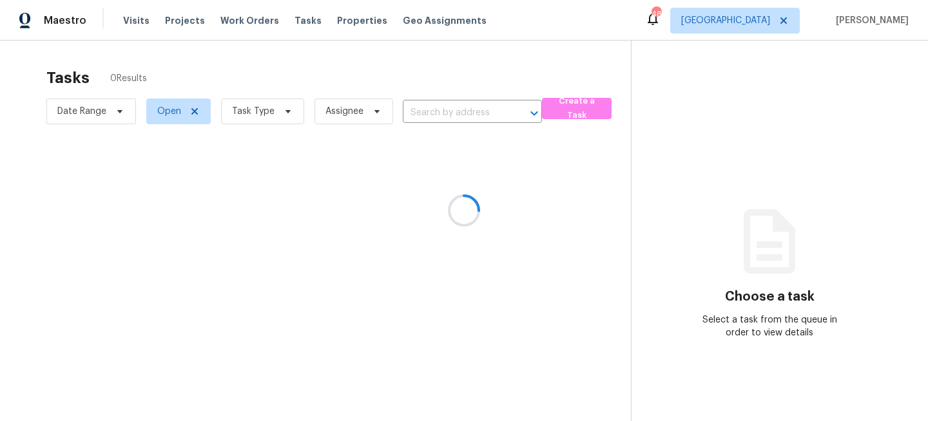
click at [256, 113] on div at bounding box center [464, 210] width 928 height 421
click at [276, 112] on div at bounding box center [464, 210] width 928 height 421
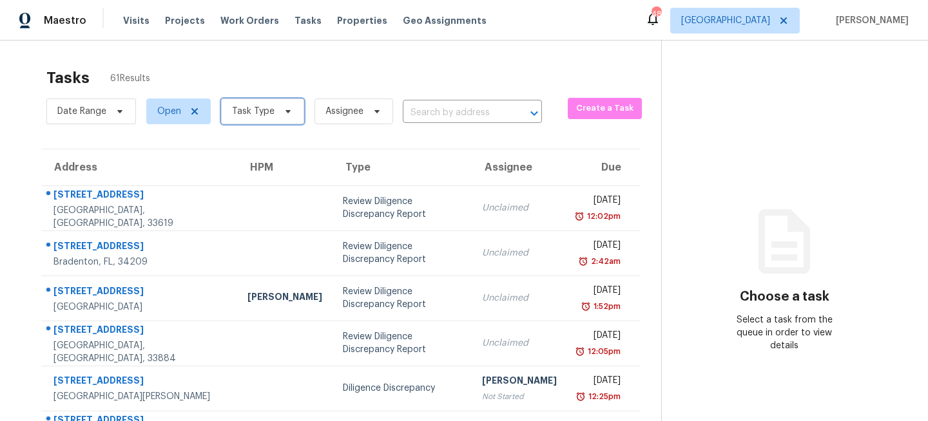
click at [276, 112] on span "Task Type" at bounding box center [262, 112] width 83 height 26
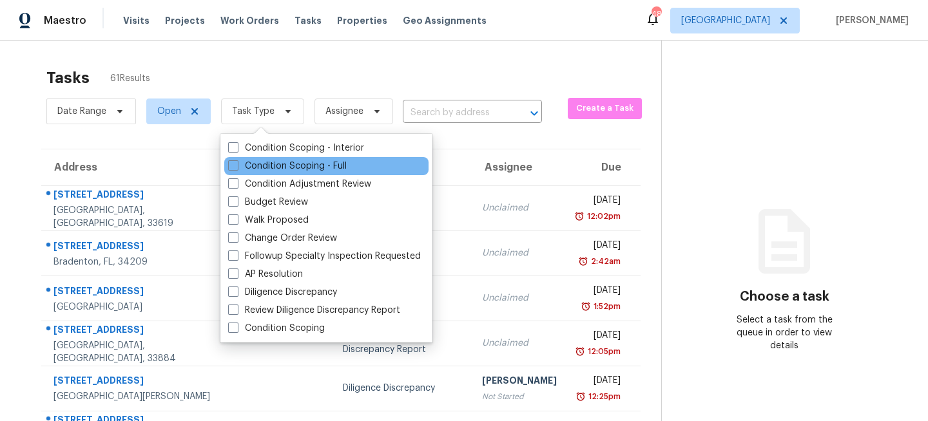
click at [266, 159] on div "Condition Scoping - Full" at bounding box center [326, 166] width 204 height 18
click at [272, 167] on label "Condition Scoping - Full" at bounding box center [287, 166] width 119 height 13
click at [237, 167] on input "Condition Scoping - Full" at bounding box center [232, 164] width 8 height 8
checkbox input "true"
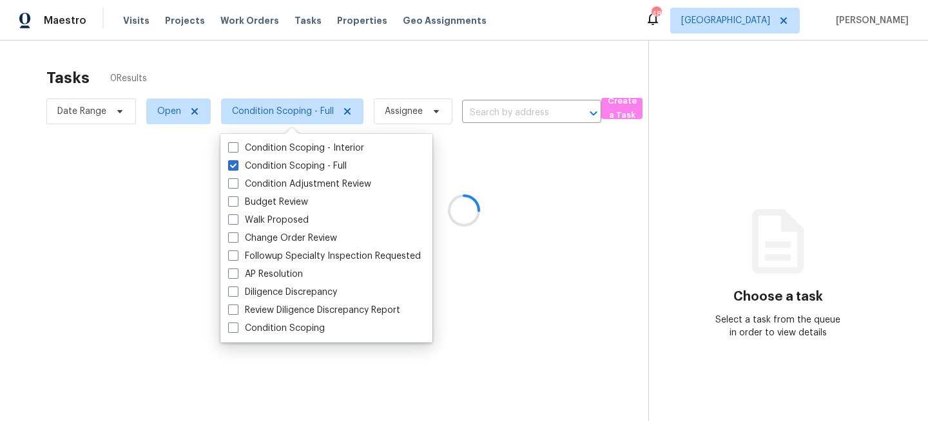
click at [431, 83] on div at bounding box center [464, 210] width 928 height 421
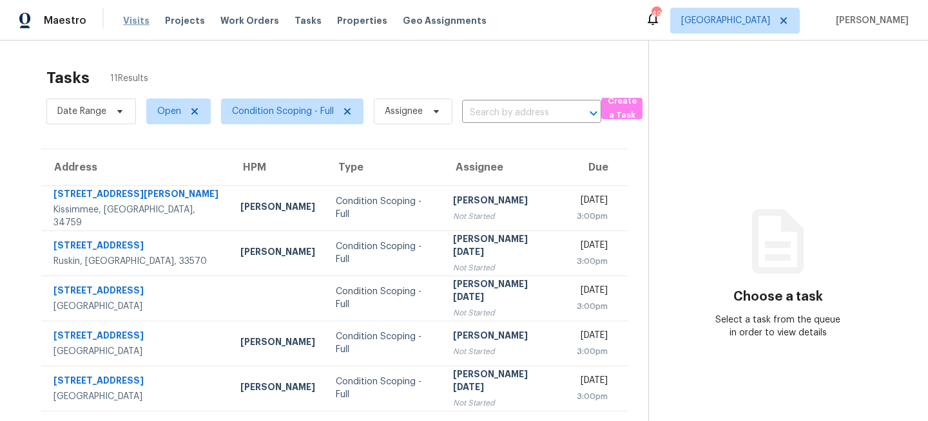
click at [133, 22] on span "Visits" at bounding box center [136, 20] width 26 height 13
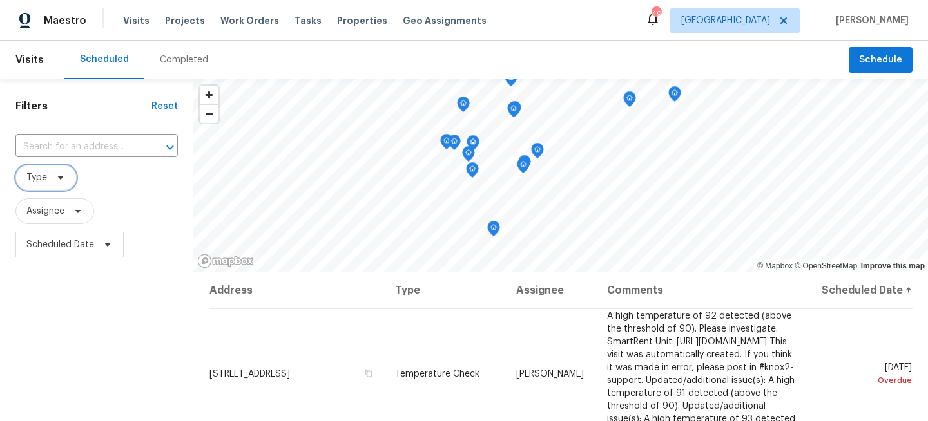
click at [55, 181] on icon at bounding box center [60, 178] width 10 height 10
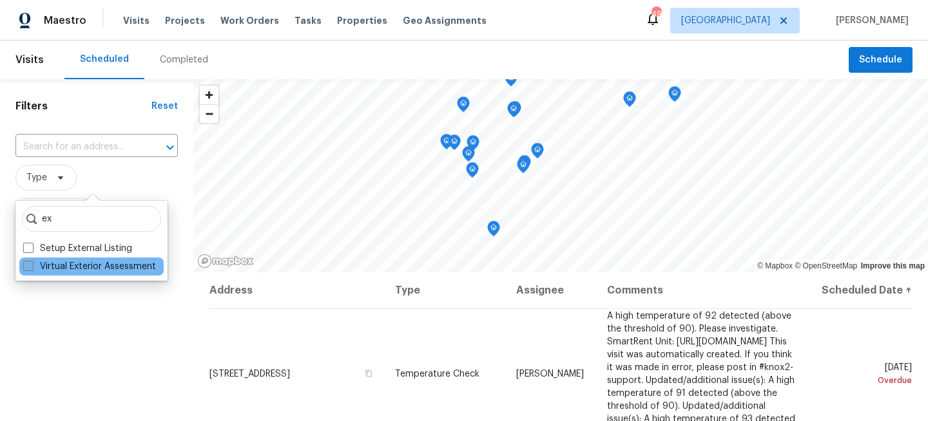
type input "ex"
click at [55, 263] on label "Virtual Exterior Assessment" at bounding box center [89, 266] width 133 height 13
click at [32, 263] on input "Virtual Exterior Assessment" at bounding box center [27, 264] width 8 height 8
checkbox input "true"
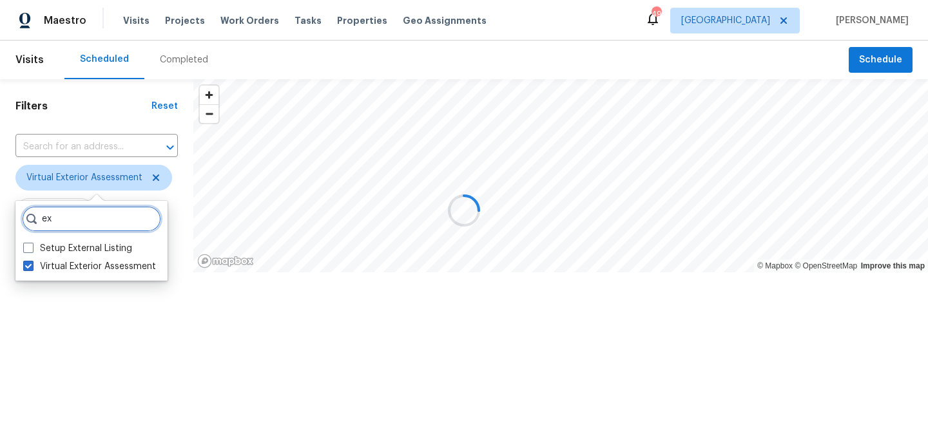
click at [72, 222] on input "ex" at bounding box center [91, 219] width 139 height 26
type input "e"
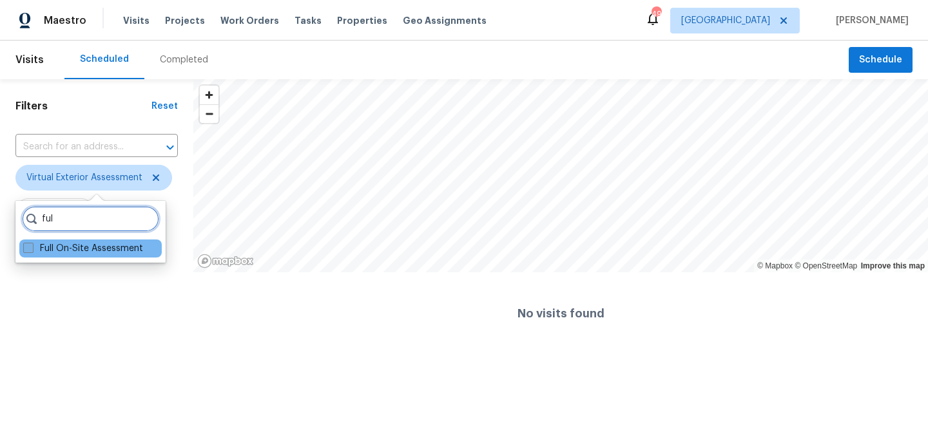
type input "ful"
click at [72, 249] on label "Full On-Site Assessment" at bounding box center [83, 248] width 120 height 13
click at [32, 249] on input "Full On-Site Assessment" at bounding box center [27, 246] width 8 height 8
checkbox input "true"
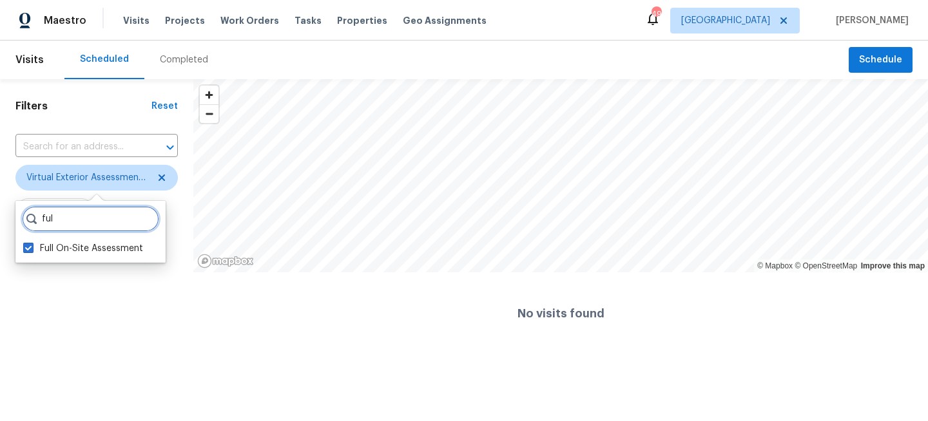
click at [96, 220] on input "ful" at bounding box center [90, 219] width 137 height 26
type input "f"
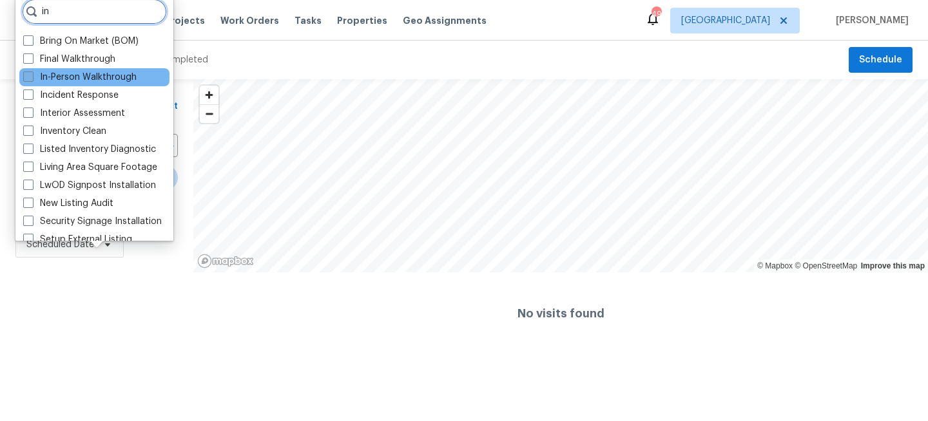
type input "in"
click at [46, 79] on label "In-Person Walkthrough" at bounding box center [79, 77] width 113 height 13
click at [32, 79] on input "In-Person Walkthrough" at bounding box center [27, 75] width 8 height 8
checkbox input "true"
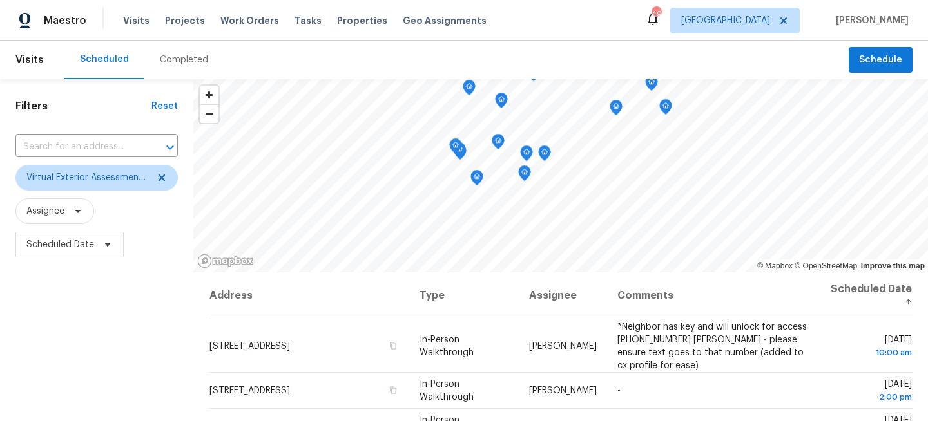
click at [101, 311] on div "Filters Reset ​ Virtual Exterior Assessment + 2 Assignee Scheduled Date" at bounding box center [96, 344] width 193 height 530
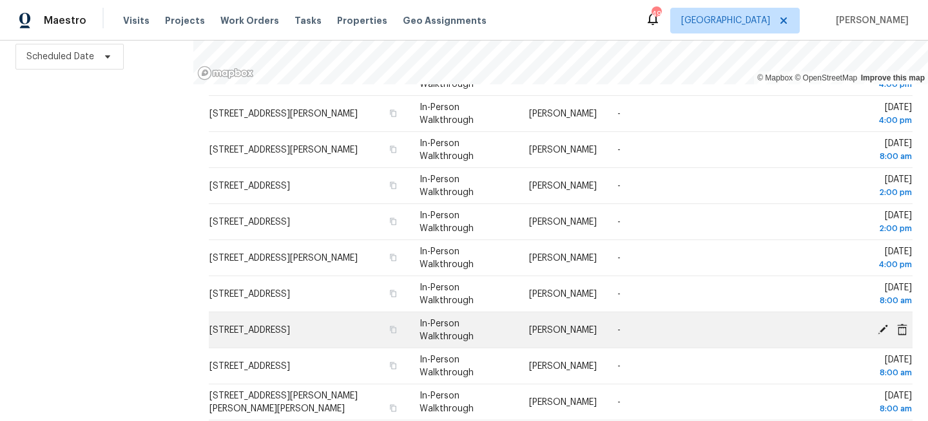
scroll to position [418, 0]
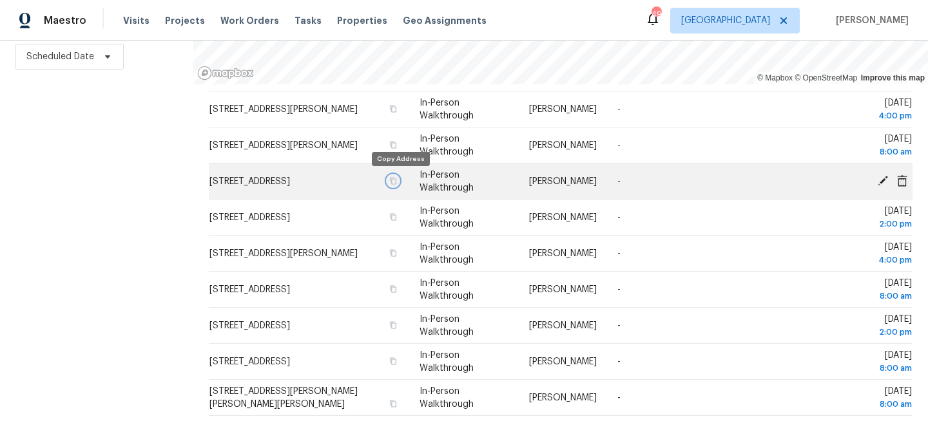
click at [397, 182] on icon "button" at bounding box center [393, 181] width 8 height 8
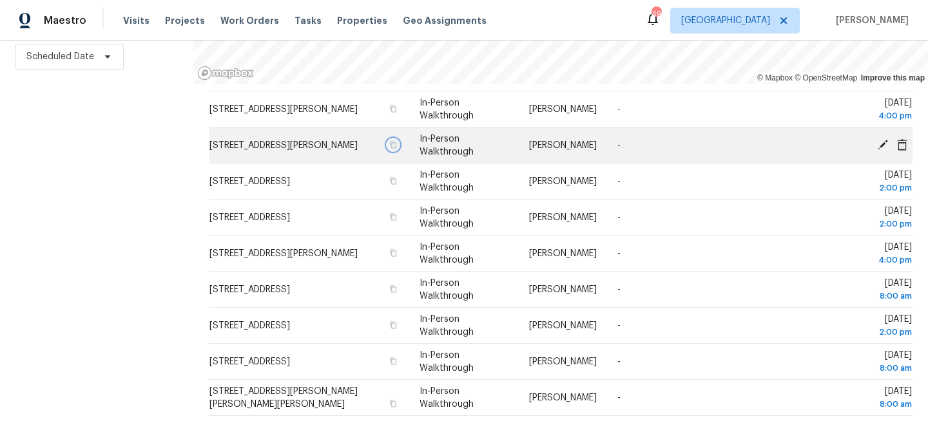
click at [396, 147] on icon "button" at bounding box center [393, 144] width 6 height 7
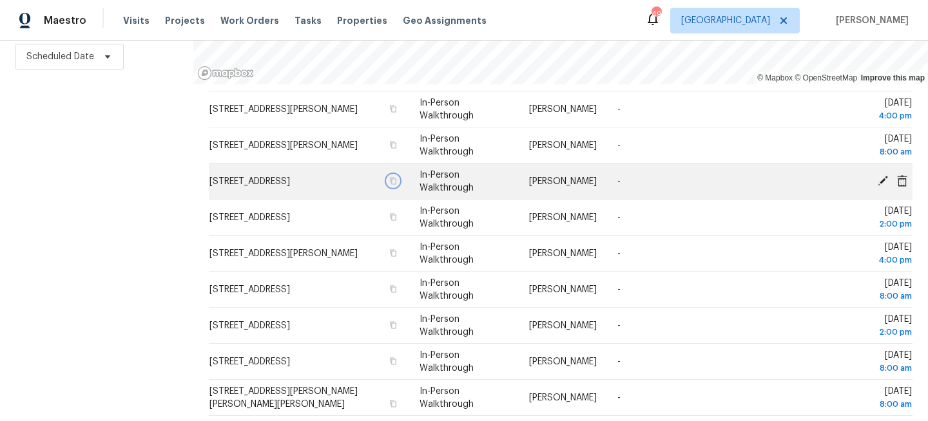
click at [397, 184] on icon "button" at bounding box center [393, 181] width 8 height 8
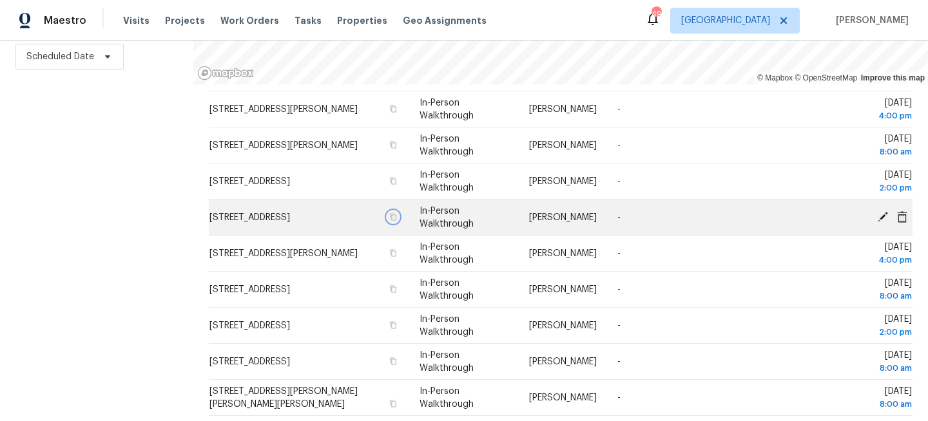
click at [397, 217] on icon "button" at bounding box center [393, 217] width 8 height 8
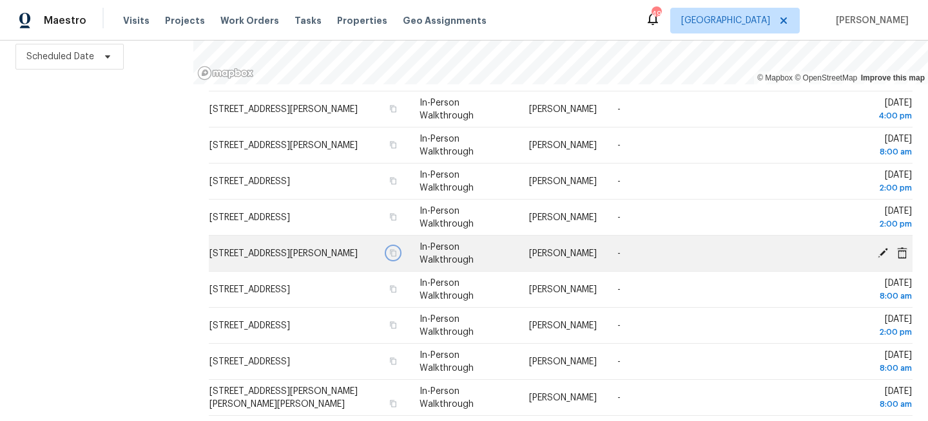
click at [397, 254] on icon "button" at bounding box center [393, 253] width 8 height 8
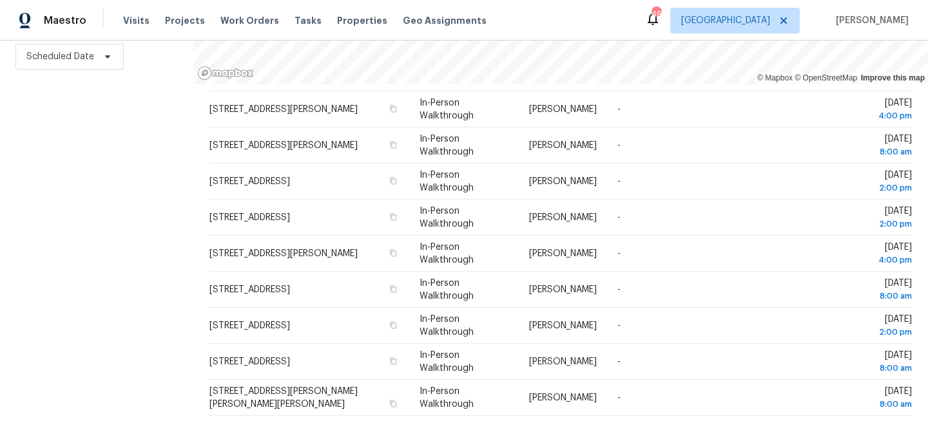
click at [111, 230] on div "Filters Reset ​ Virtual Exterior Assessment + 2 Assignee Scheduled Date" at bounding box center [96, 156] width 193 height 530
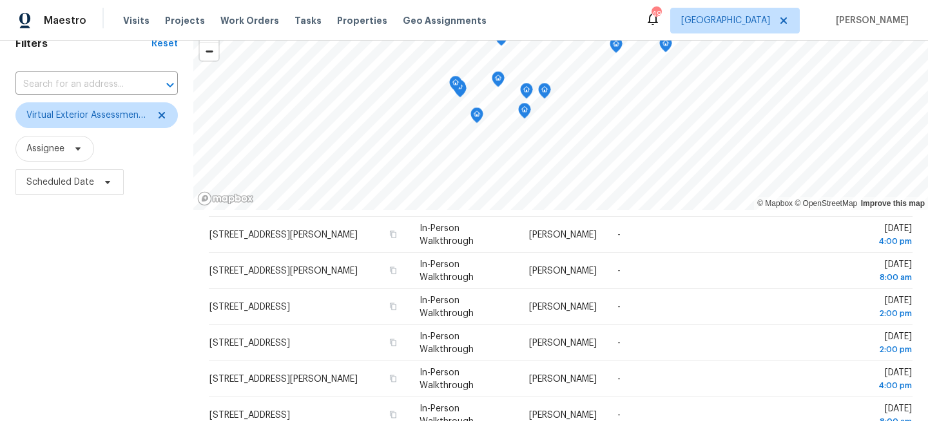
scroll to position [0, 0]
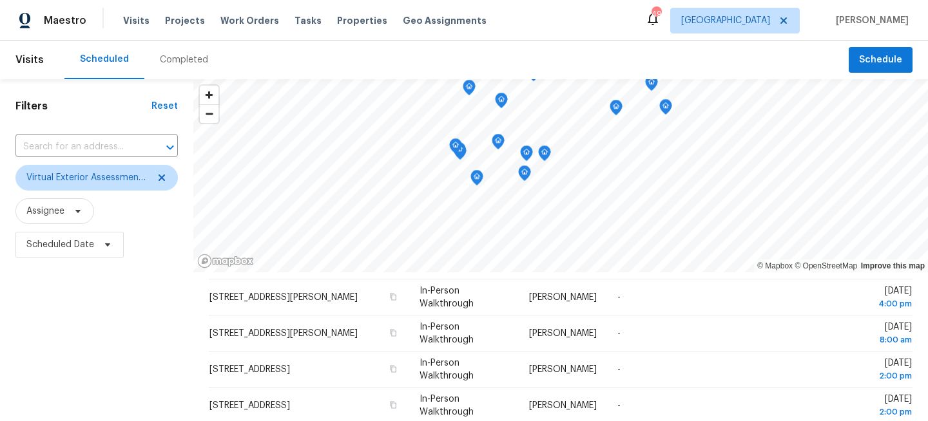
click at [295, 10] on div "Visits Projects Work Orders Tasks Properties Geo Assignments" at bounding box center [312, 21] width 379 height 26
click at [295, 17] on span "Tasks" at bounding box center [308, 20] width 27 height 9
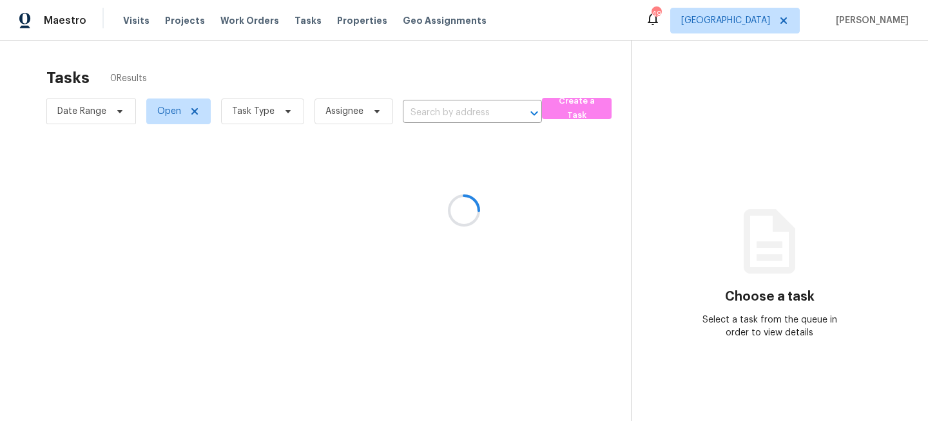
click at [276, 116] on div at bounding box center [464, 210] width 928 height 421
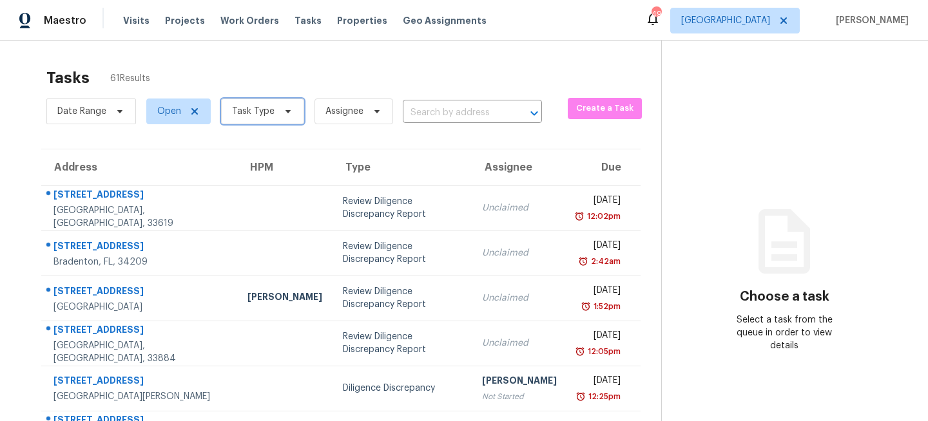
click at [279, 108] on span at bounding box center [286, 111] width 14 height 10
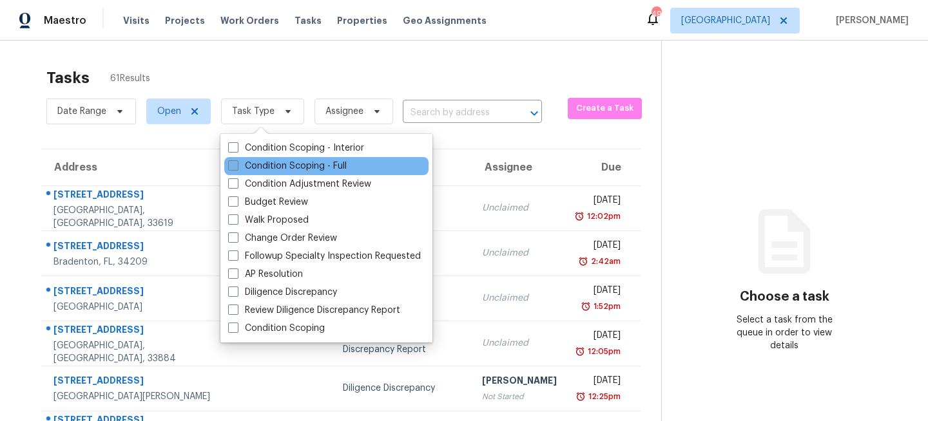
click at [259, 160] on label "Condition Scoping - Full" at bounding box center [287, 166] width 119 height 13
click at [237, 160] on input "Condition Scoping - Full" at bounding box center [232, 164] width 8 height 8
checkbox input "true"
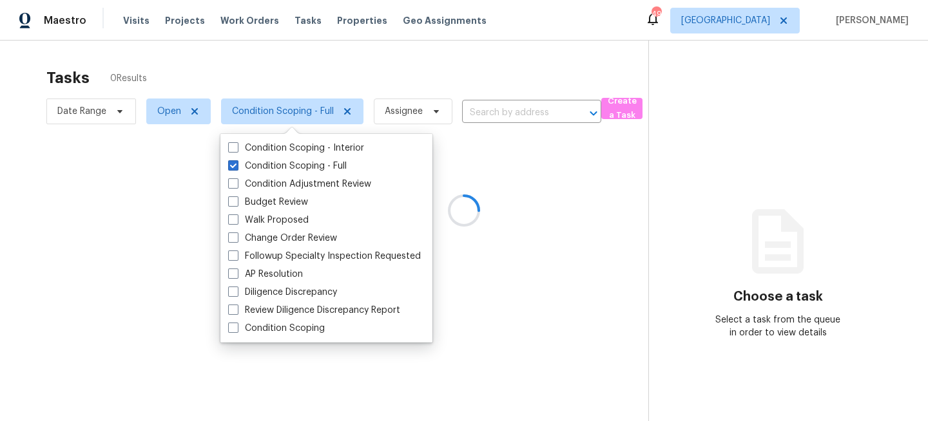
click at [286, 84] on div at bounding box center [464, 210] width 928 height 421
